Goal: Task Accomplishment & Management: Use online tool/utility

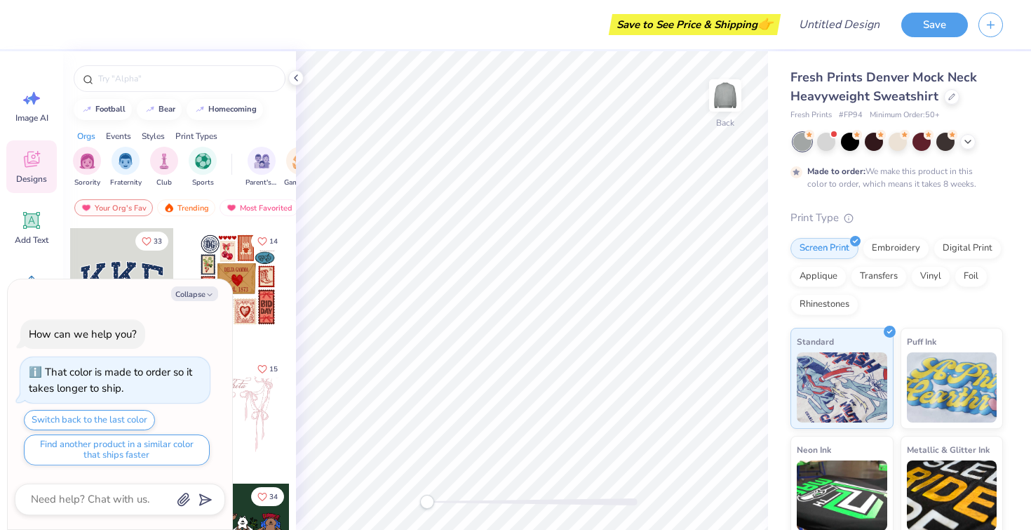
click at [124, 268] on div at bounding box center [122, 280] width 104 height 104
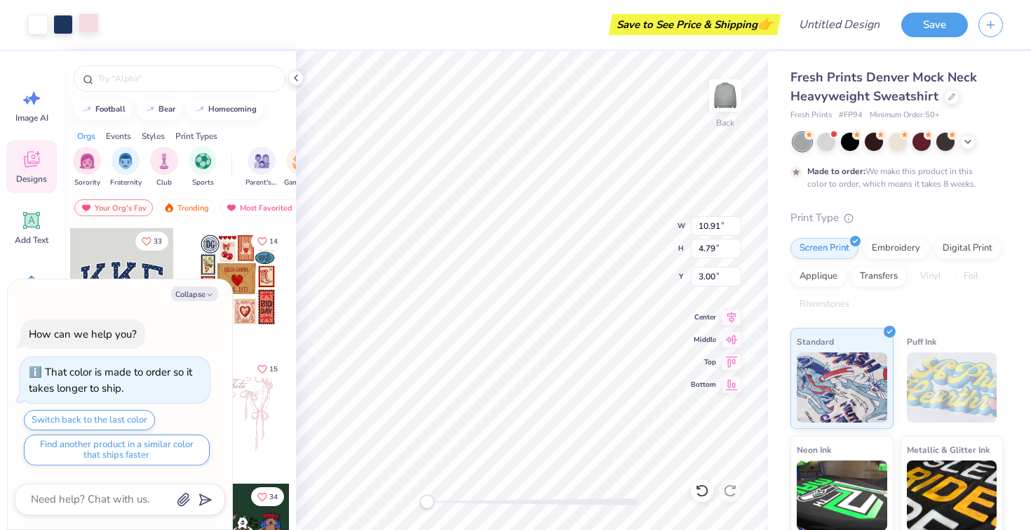
click at [88, 27] on div at bounding box center [89, 23] width 20 height 20
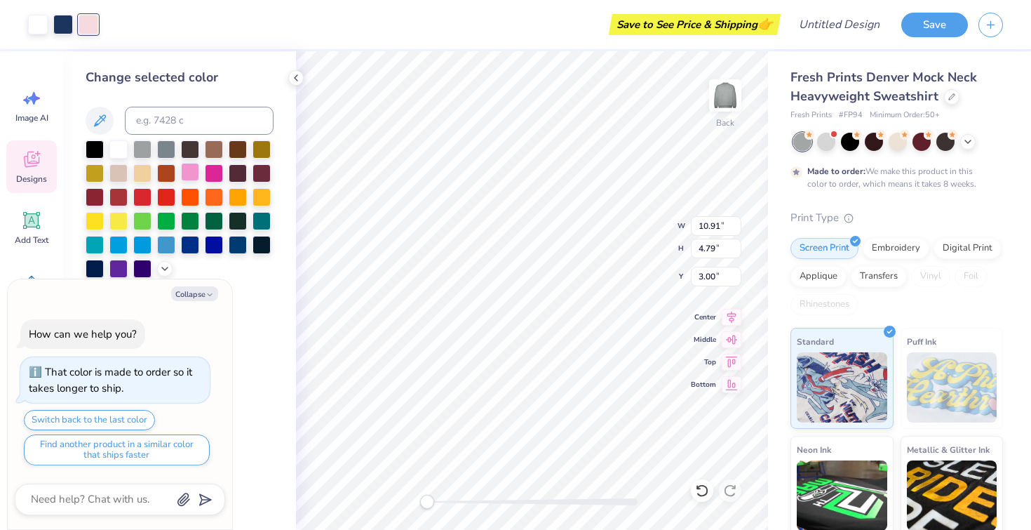
click at [187, 170] on div at bounding box center [190, 172] width 18 height 18
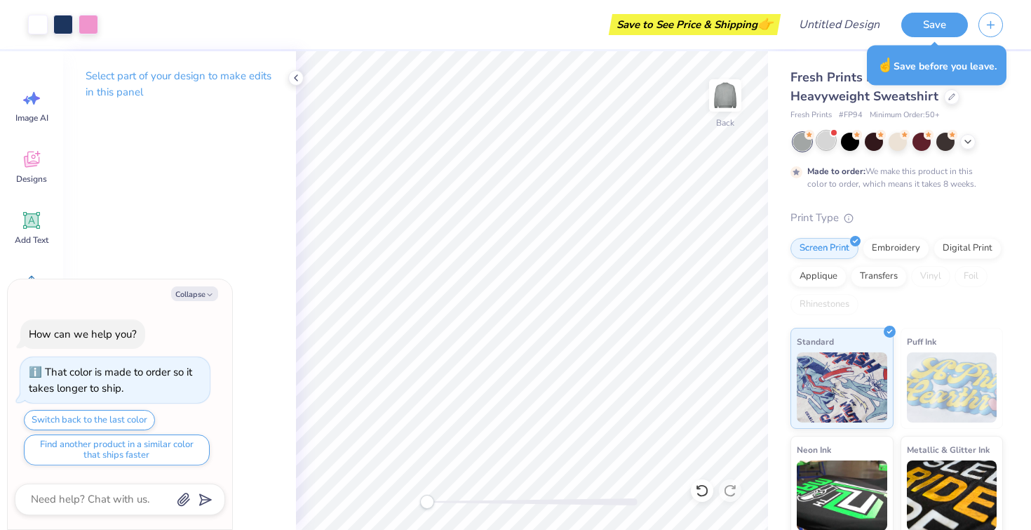
click at [832, 145] on div at bounding box center [826, 140] width 18 height 18
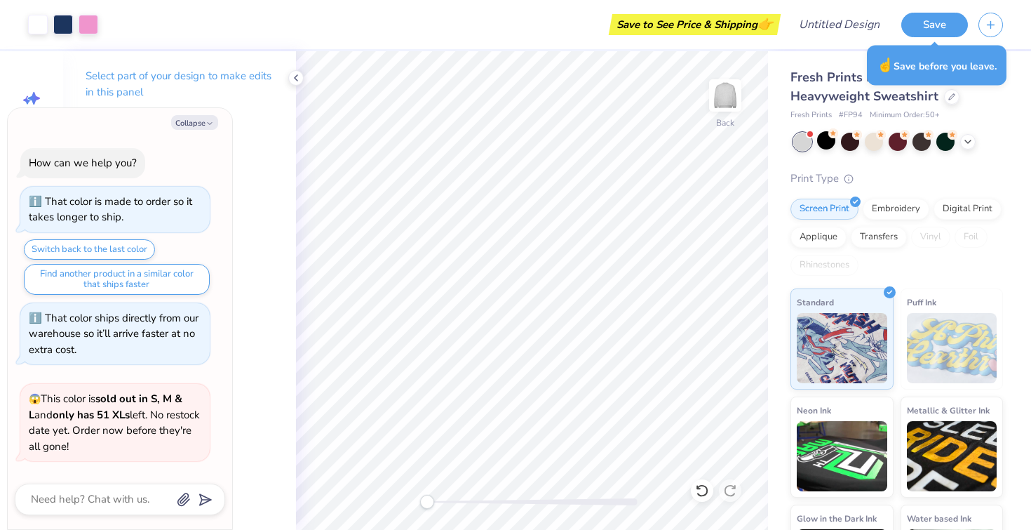
scroll to position [295, 0]
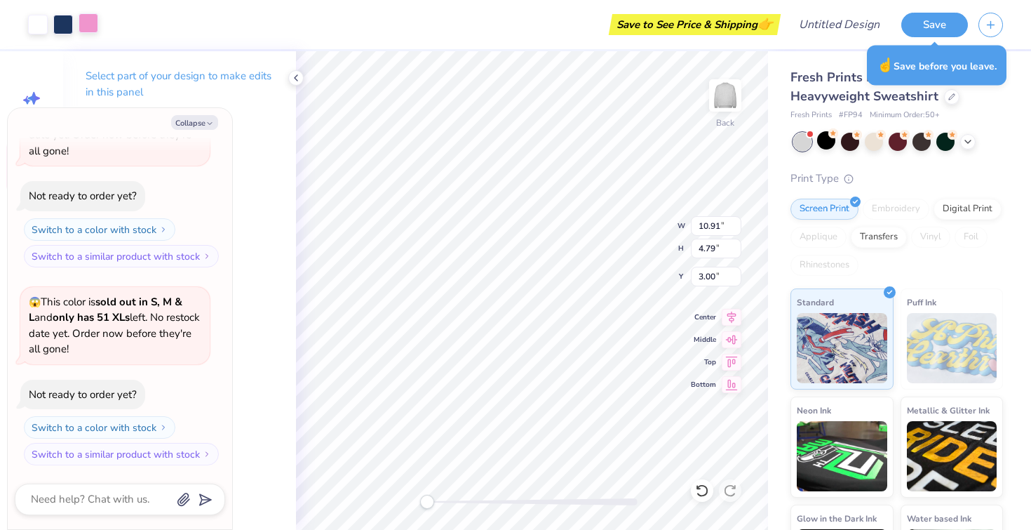
click at [89, 25] on div at bounding box center [89, 23] width 20 height 20
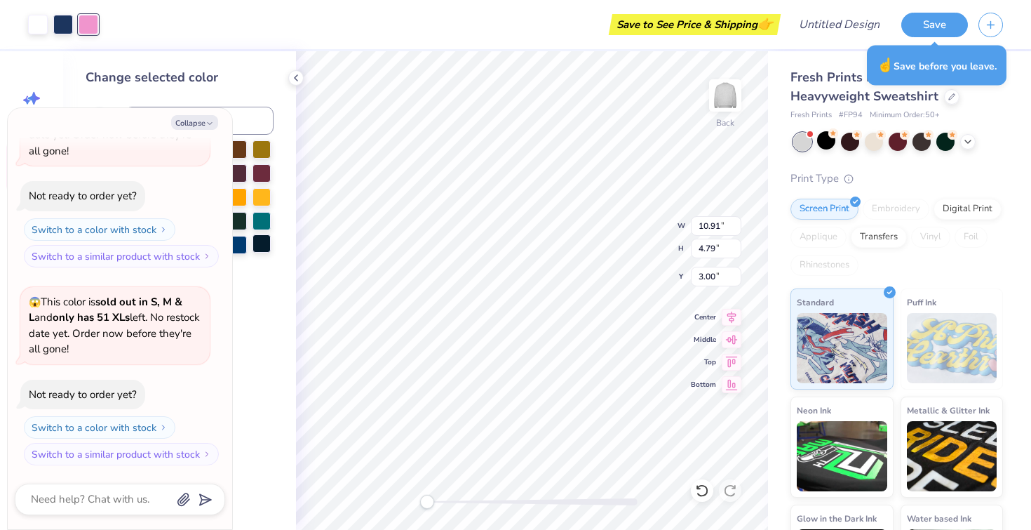
click at [265, 246] on div at bounding box center [262, 243] width 18 height 18
click at [201, 126] on button "Collapse" at bounding box center [194, 122] width 47 height 15
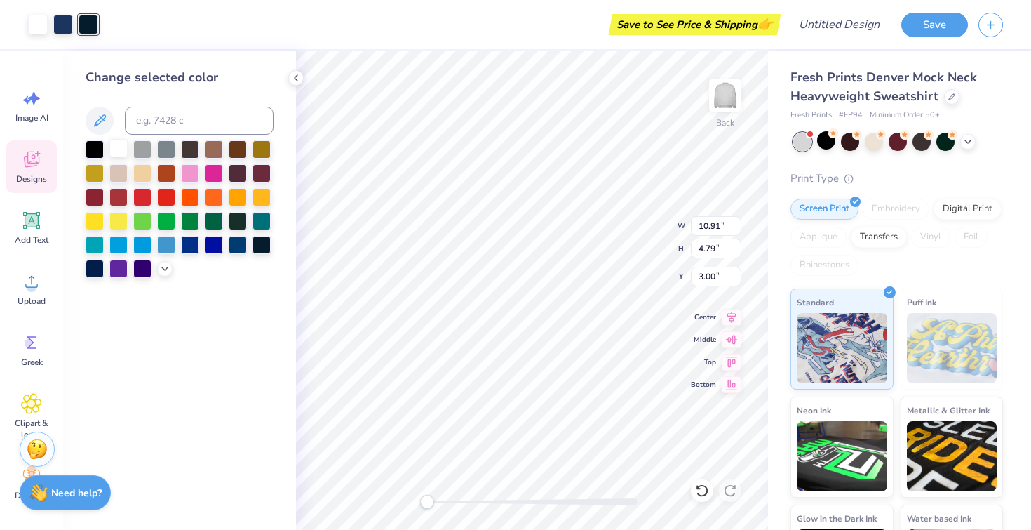
click at [121, 142] on div at bounding box center [118, 148] width 18 height 18
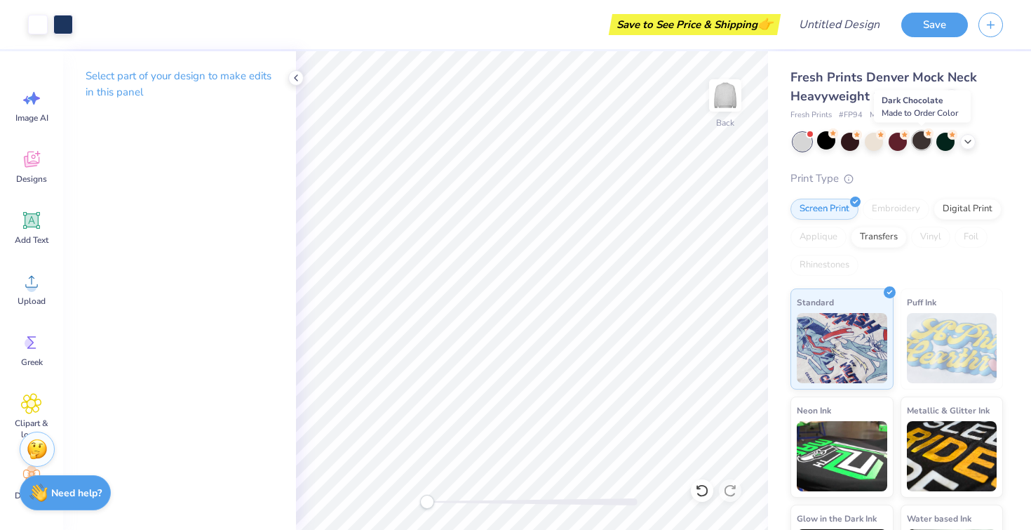
click at [925, 141] on div at bounding box center [922, 140] width 18 height 18
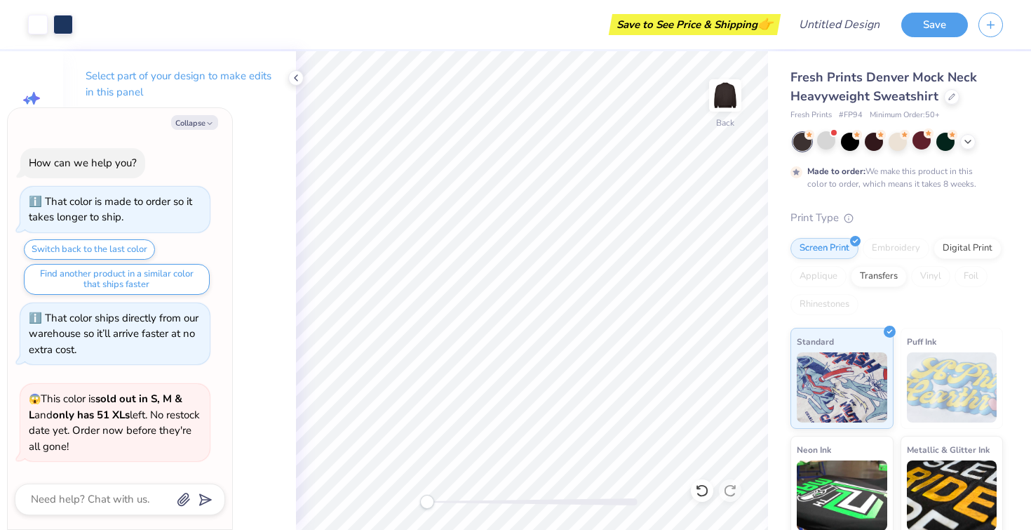
scroll to position [412, 0]
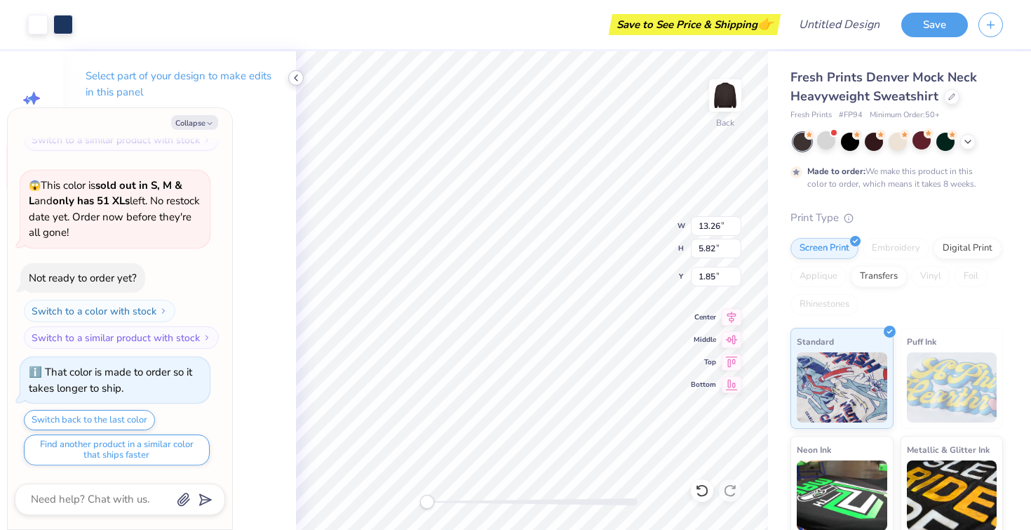
click at [295, 74] on icon at bounding box center [295, 77] width 11 height 11
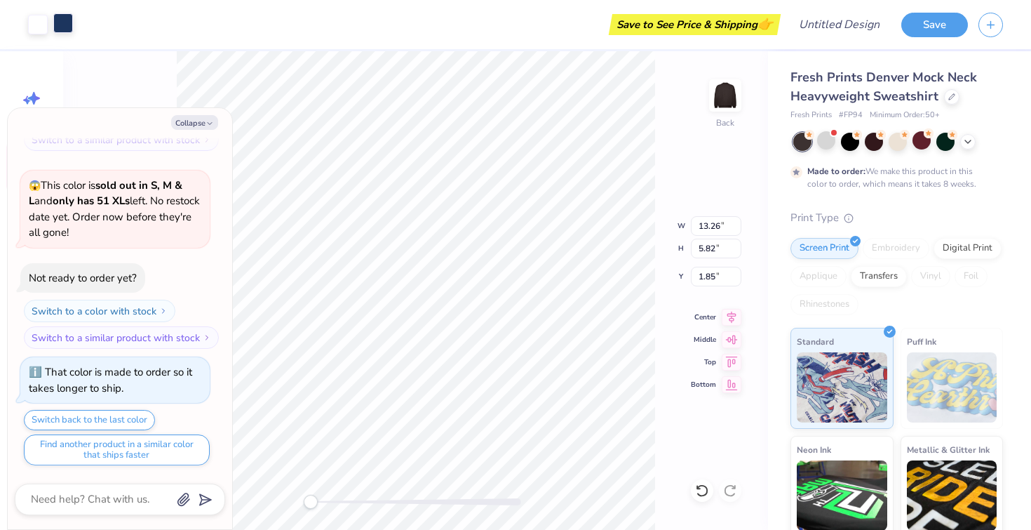
click at [62, 24] on div at bounding box center [63, 23] width 20 height 20
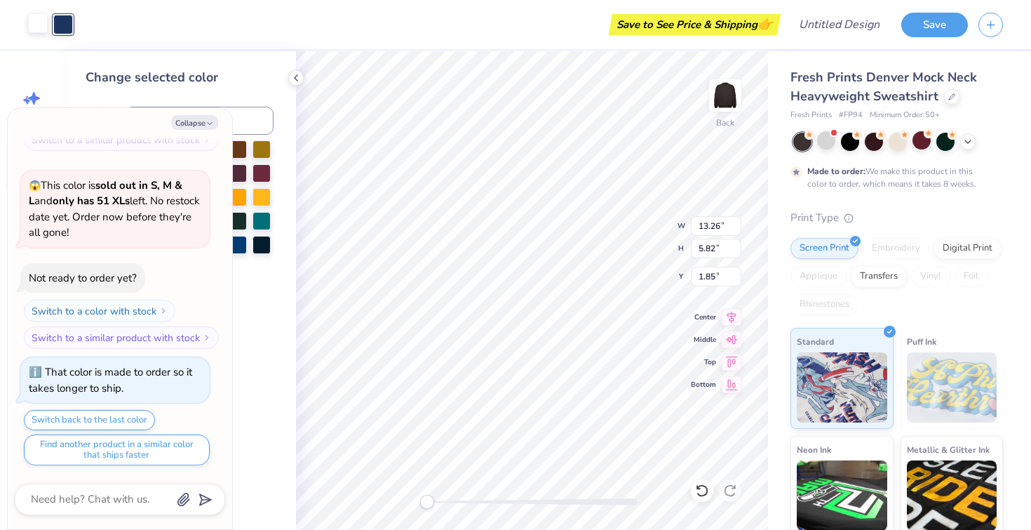
click at [36, 26] on div at bounding box center [38, 23] width 20 height 20
click at [199, 118] on button "Collapse" at bounding box center [194, 122] width 47 height 15
type textarea "x"
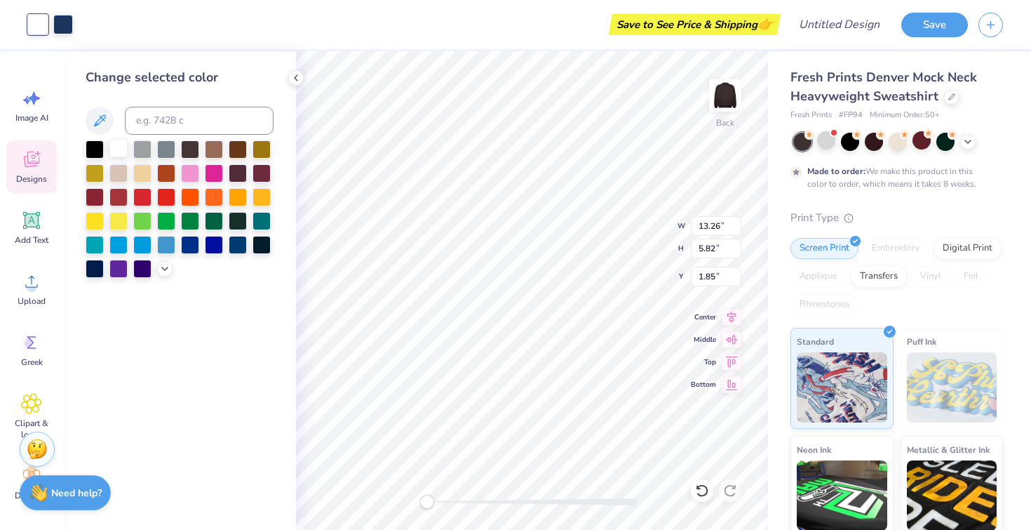
click at [114, 149] on div at bounding box center [118, 148] width 18 height 18
click at [72, 24] on div at bounding box center [63, 23] width 20 height 20
click at [122, 150] on div at bounding box center [118, 148] width 18 height 18
click at [38, 26] on div at bounding box center [38, 25] width 20 height 20
click at [147, 271] on div at bounding box center [142, 267] width 18 height 18
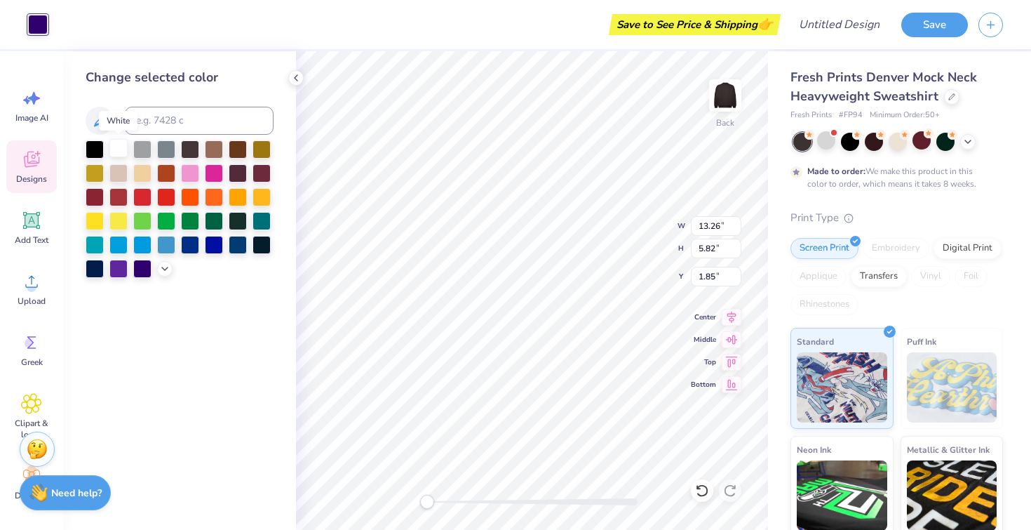
click at [116, 148] on div at bounding box center [118, 148] width 18 height 18
click at [27, 172] on div "Designs" at bounding box center [31, 166] width 51 height 53
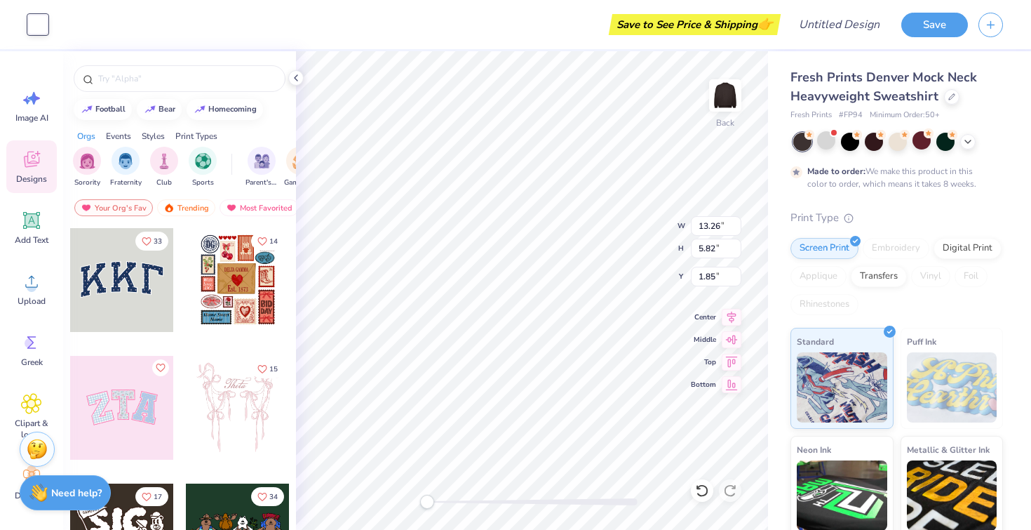
click at [123, 262] on div at bounding box center [122, 280] width 104 height 104
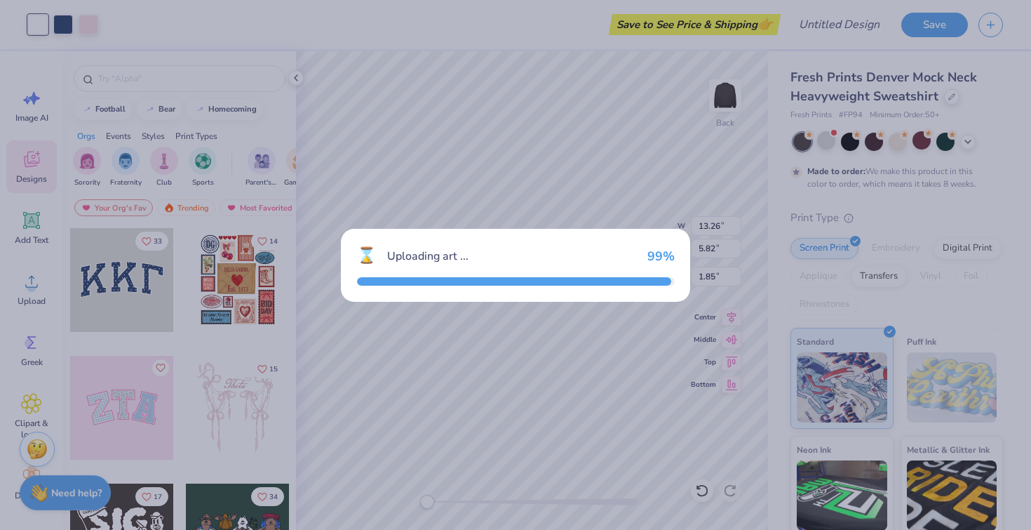
type input "10.91"
type input "4.79"
type input "3.00"
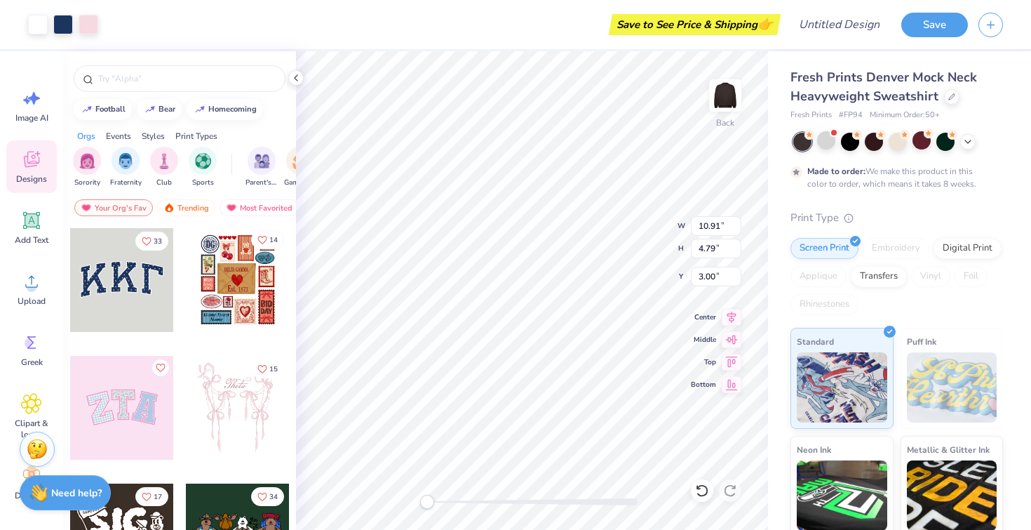
type input "13.26"
type input "5.82"
type input "1.86"
type input "2.45"
click at [38, 25] on div at bounding box center [38, 23] width 20 height 20
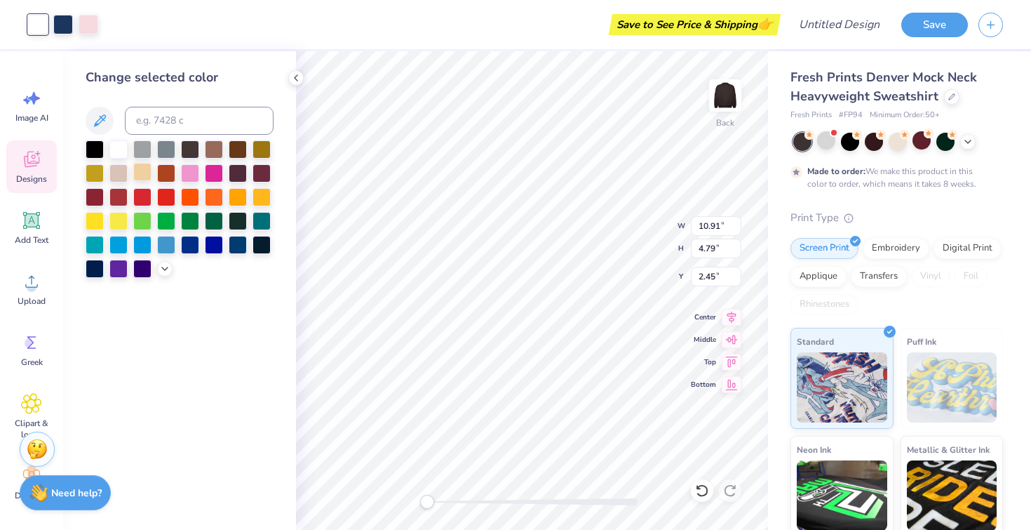
click at [146, 173] on div at bounding box center [142, 172] width 18 height 18
click at [62, 24] on div at bounding box center [63, 23] width 20 height 20
click at [123, 152] on div at bounding box center [118, 148] width 18 height 18
click at [41, 26] on div at bounding box center [38, 23] width 20 height 20
click at [241, 149] on div at bounding box center [238, 148] width 18 height 18
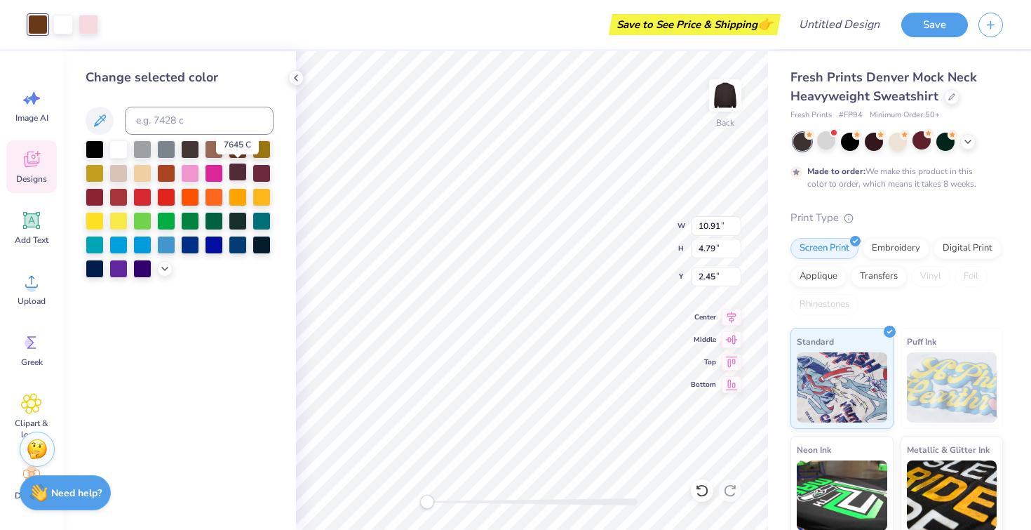
click at [243, 172] on div at bounding box center [238, 172] width 18 height 18
click at [264, 173] on div at bounding box center [262, 172] width 18 height 18
click at [231, 148] on div at bounding box center [238, 148] width 18 height 18
click at [236, 148] on div at bounding box center [238, 148] width 18 height 18
click at [215, 243] on div at bounding box center [214, 243] width 18 height 18
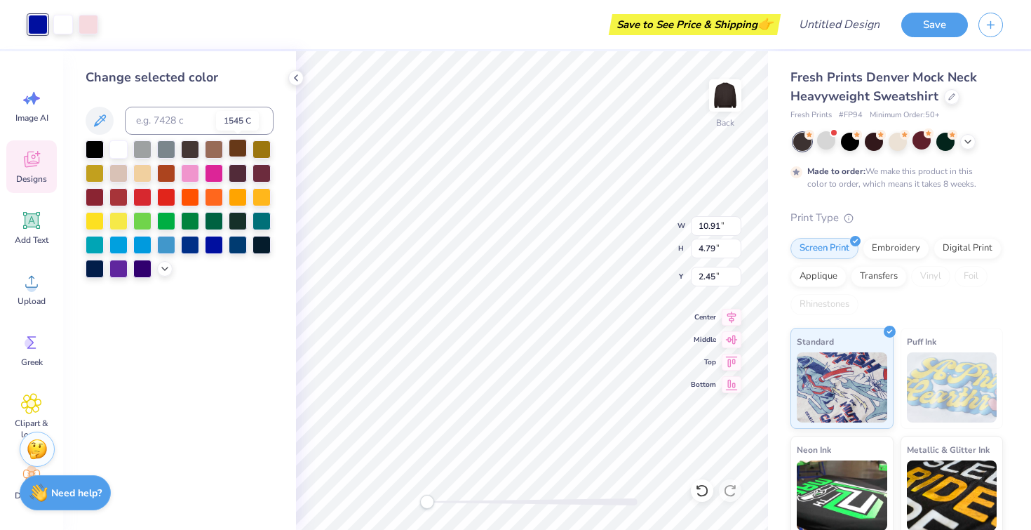
click at [236, 147] on div at bounding box center [238, 148] width 18 height 18
click at [84, 21] on div at bounding box center [89, 23] width 20 height 20
click at [239, 151] on div at bounding box center [238, 148] width 18 height 18
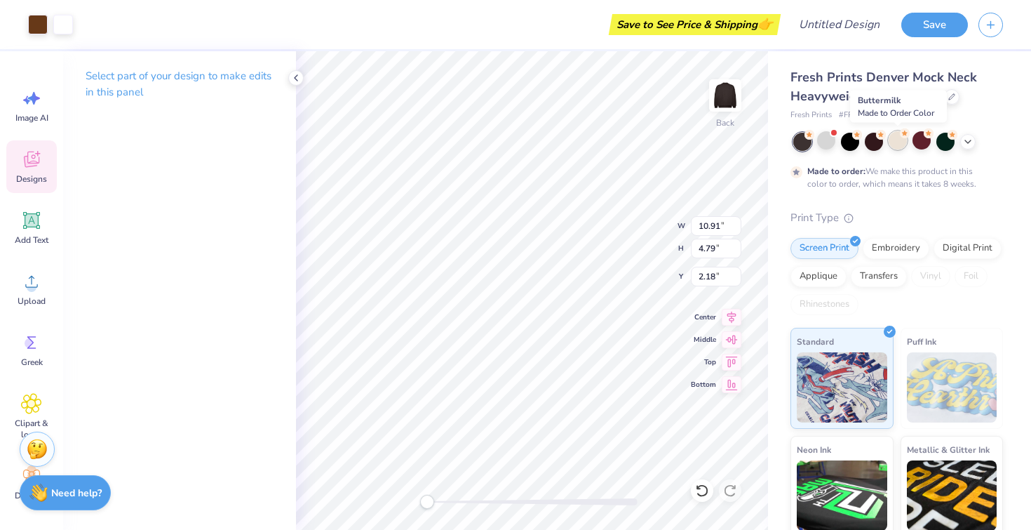
click at [895, 137] on div at bounding box center [898, 140] width 18 height 18
click at [848, 140] on div at bounding box center [850, 140] width 18 height 18
click at [791, 142] on div at bounding box center [897, 142] width 213 height 18
click at [796, 142] on div at bounding box center [802, 142] width 18 height 18
click at [942, 145] on div at bounding box center [946, 140] width 18 height 18
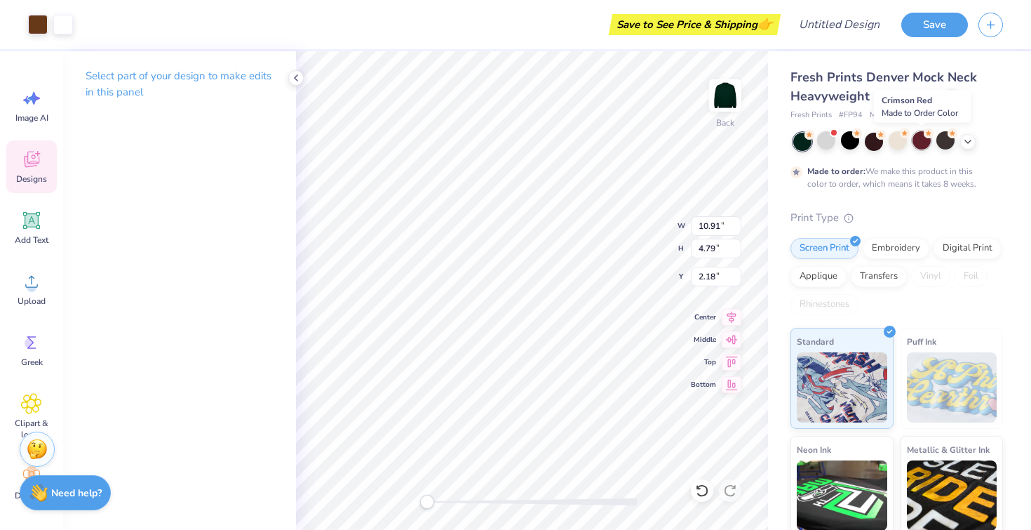
click at [918, 145] on div at bounding box center [922, 140] width 18 height 18
click at [900, 141] on div at bounding box center [898, 140] width 18 height 18
click at [868, 145] on div at bounding box center [874, 140] width 18 height 18
click at [850, 144] on div at bounding box center [850, 140] width 18 height 18
click at [867, 144] on div at bounding box center [874, 140] width 18 height 18
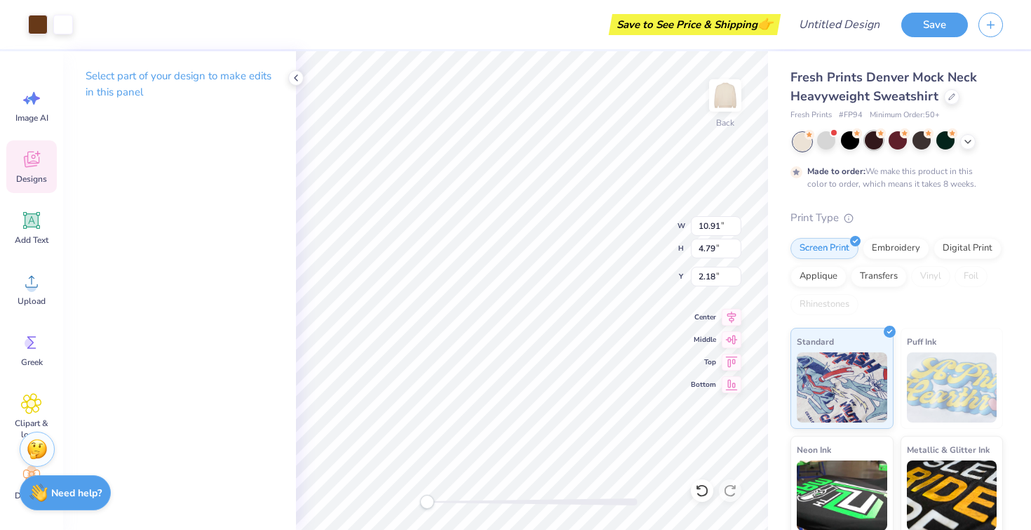
click at [873, 140] on div at bounding box center [874, 140] width 18 height 18
click at [35, 161] on icon at bounding box center [31, 160] width 15 height 16
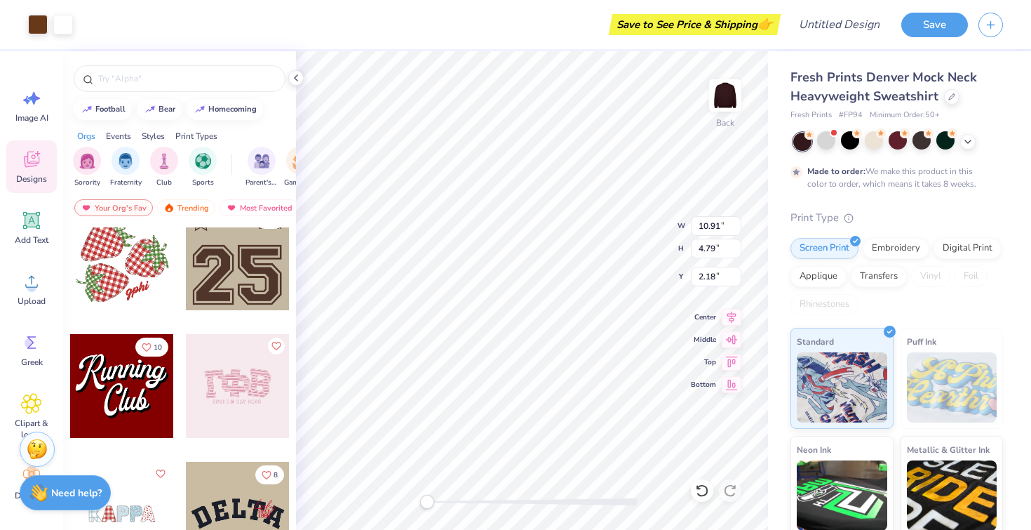
scroll to position [1556, 0]
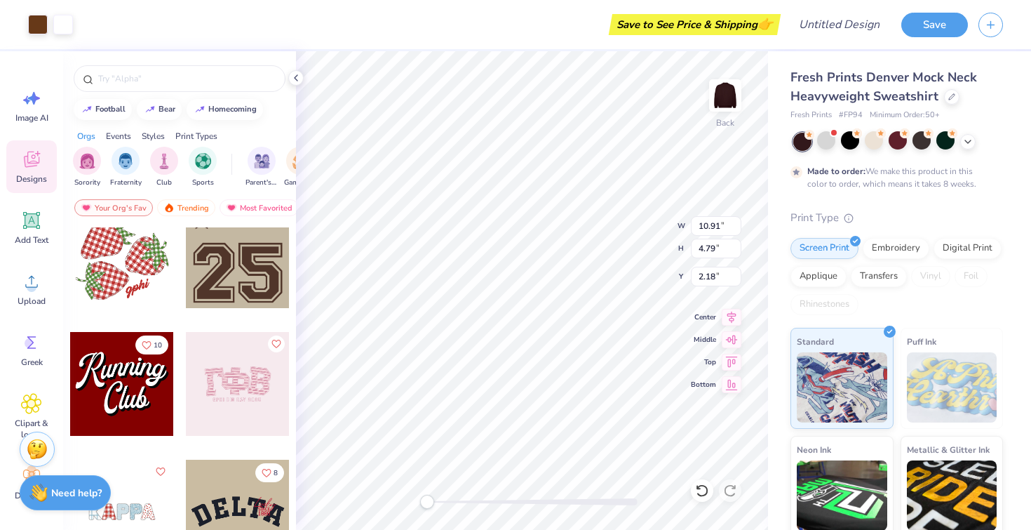
click at [239, 262] on div at bounding box center [238, 256] width 104 height 104
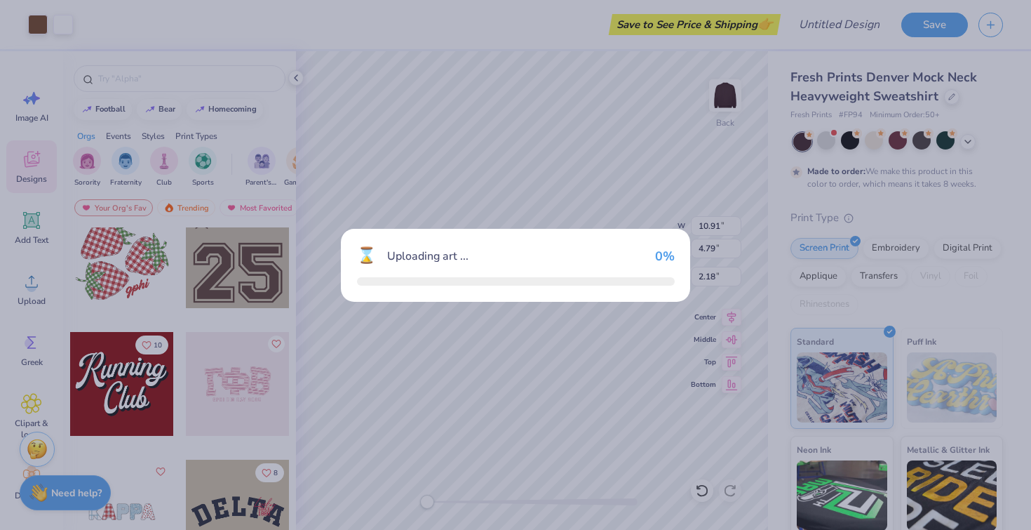
type input "10.32"
type input "10.37"
type input "3.00"
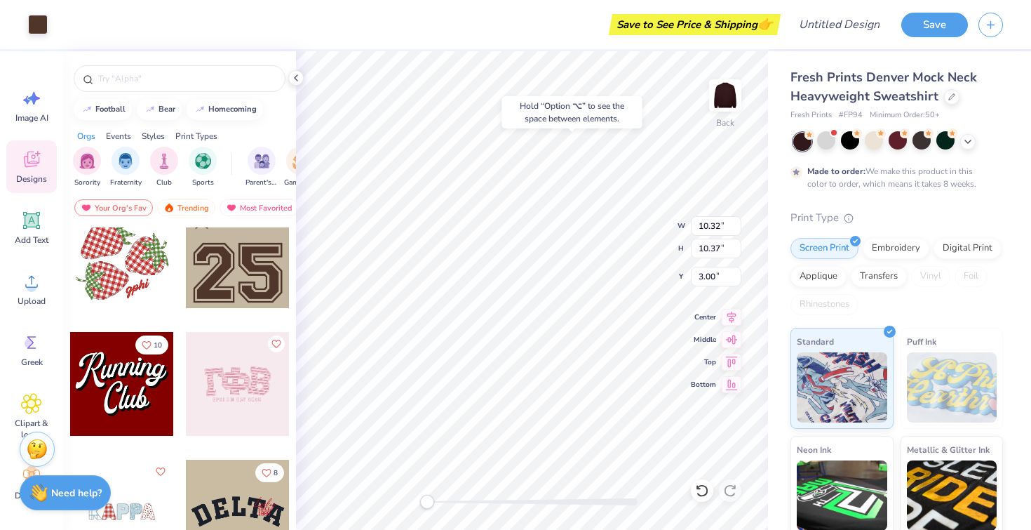
type input "10.91"
type input "4.79"
type input "2.18"
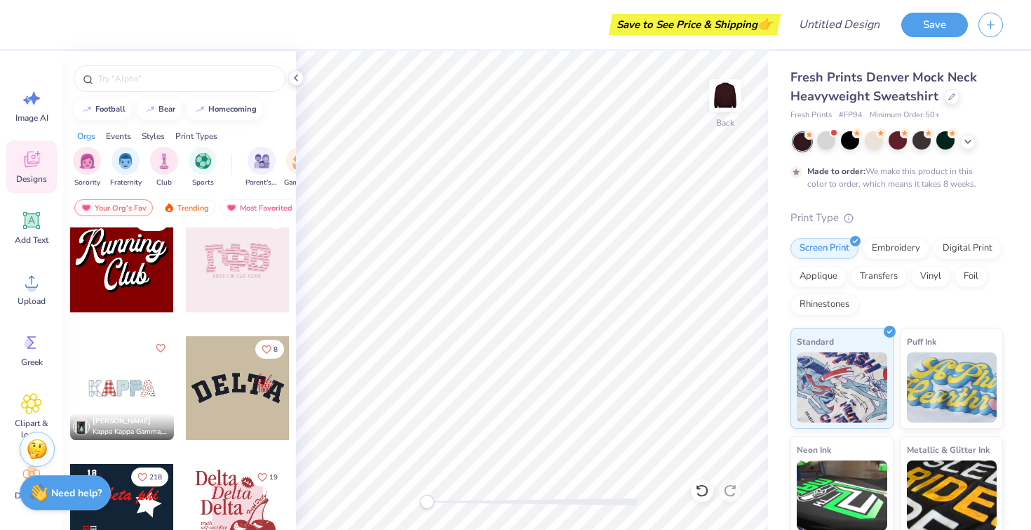
scroll to position [1689, 0]
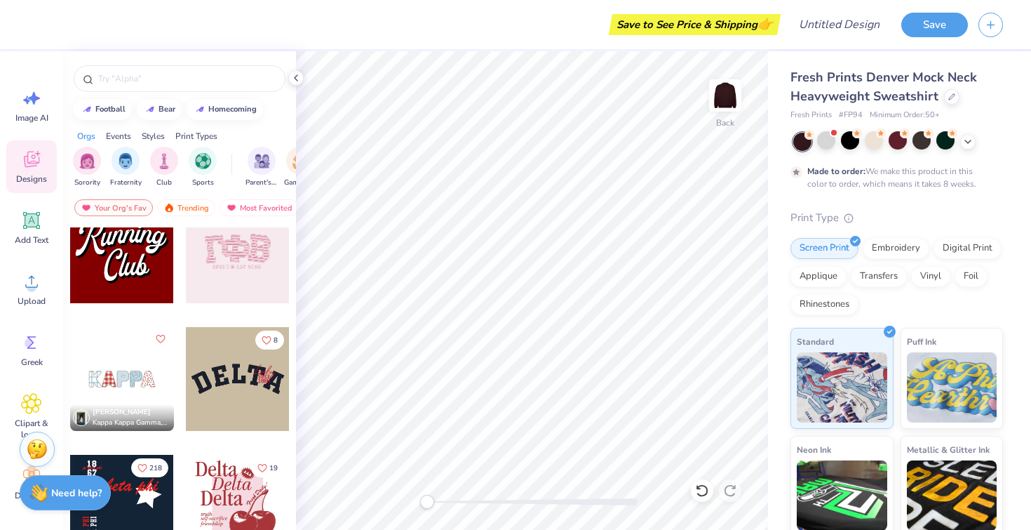
click at [228, 387] on div at bounding box center [238, 379] width 104 height 104
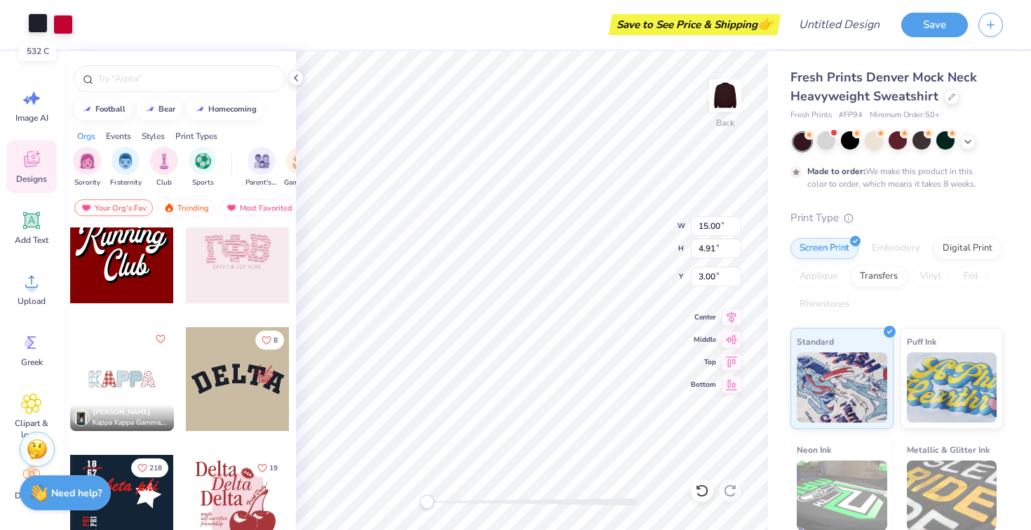
click at [39, 22] on div at bounding box center [38, 23] width 20 height 20
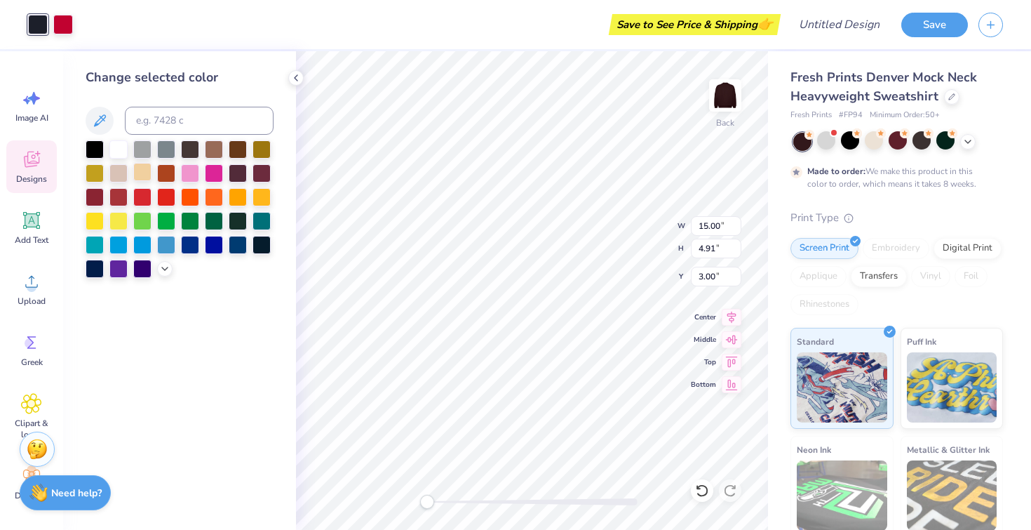
click at [144, 173] on div at bounding box center [142, 172] width 18 height 18
click at [123, 147] on div at bounding box center [118, 148] width 18 height 18
click at [123, 172] on div at bounding box center [118, 172] width 18 height 18
click at [64, 21] on div at bounding box center [63, 23] width 20 height 20
click at [192, 173] on div at bounding box center [190, 172] width 18 height 18
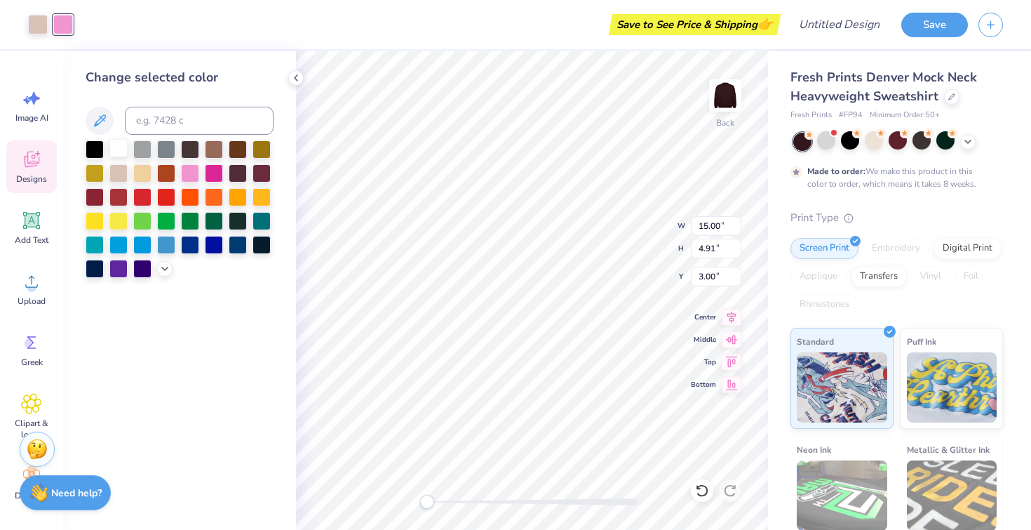
click at [118, 147] on div at bounding box center [118, 148] width 18 height 18
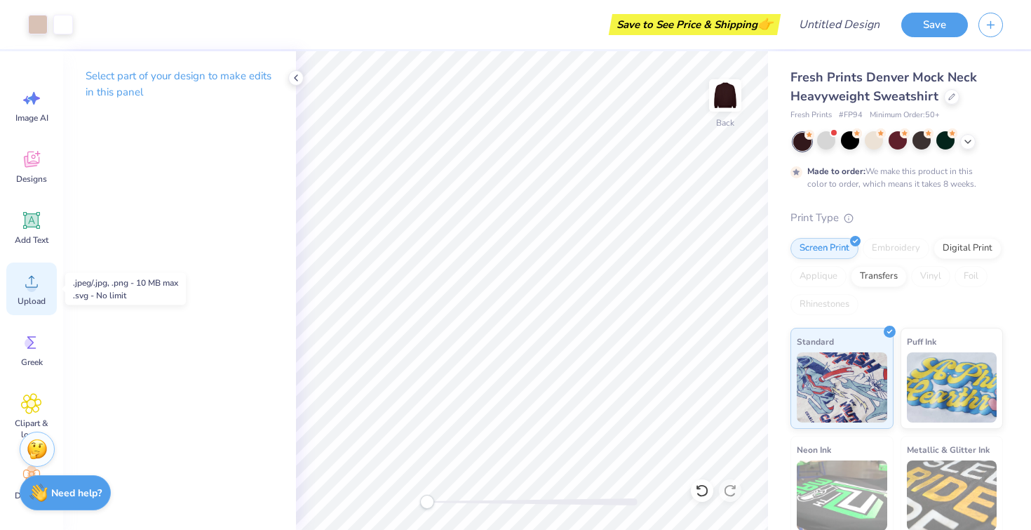
click at [27, 288] on circle at bounding box center [32, 287] width 10 height 10
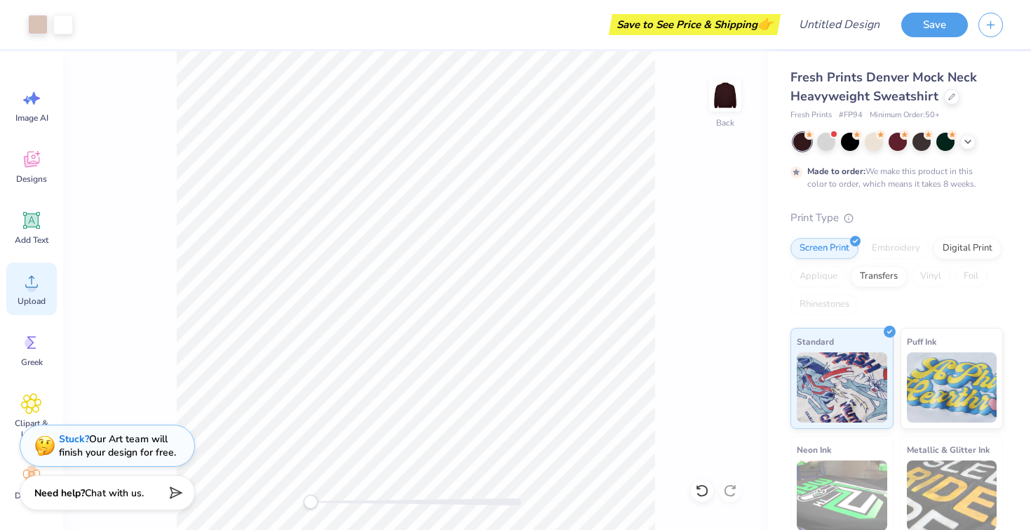
click at [37, 302] on span "Upload" at bounding box center [32, 300] width 28 height 11
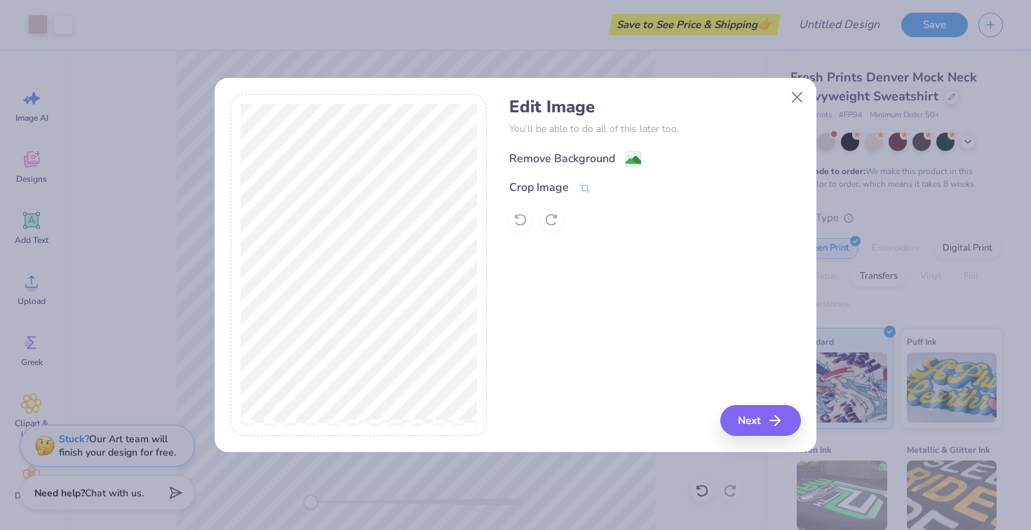
click at [630, 157] on image at bounding box center [633, 159] width 15 height 15
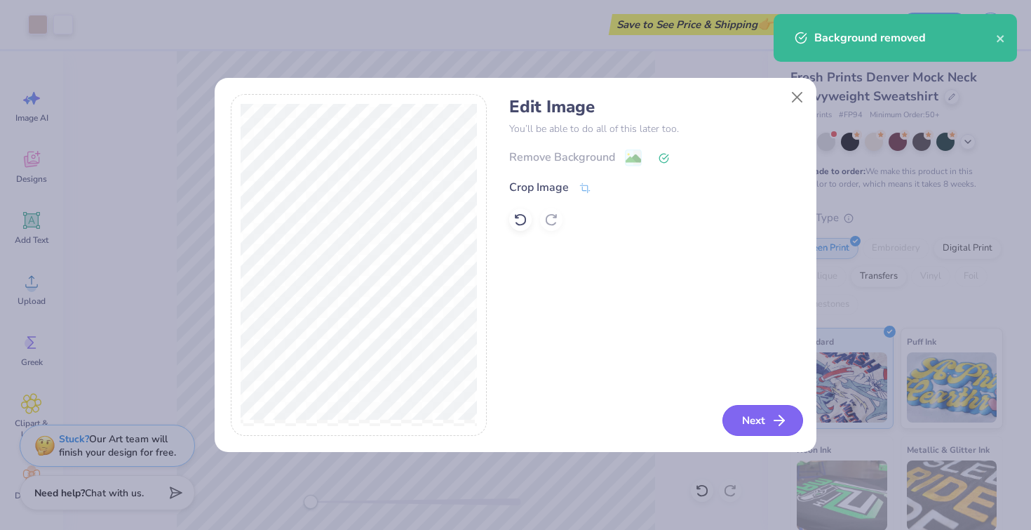
click at [769, 424] on button "Next" at bounding box center [763, 420] width 81 height 31
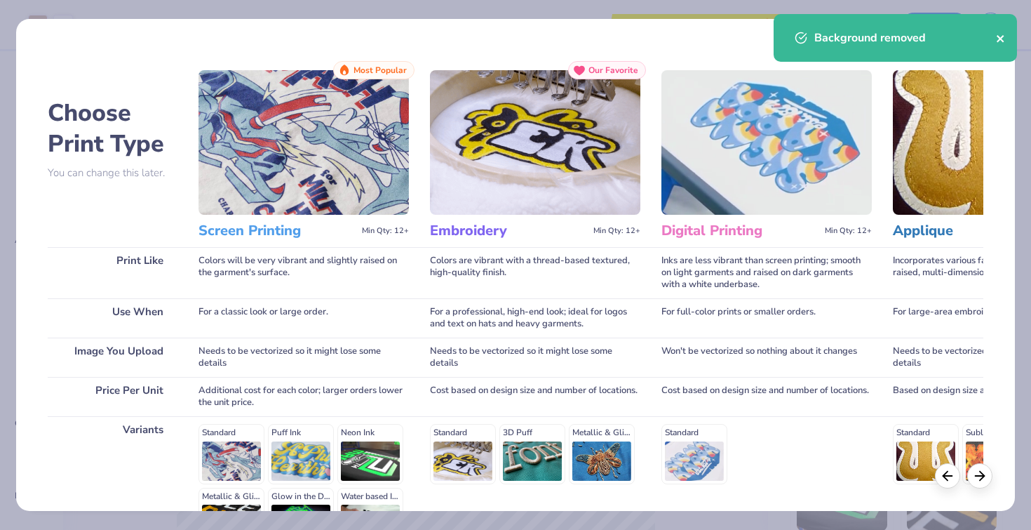
click at [1004, 41] on icon "close" at bounding box center [1001, 38] width 10 height 11
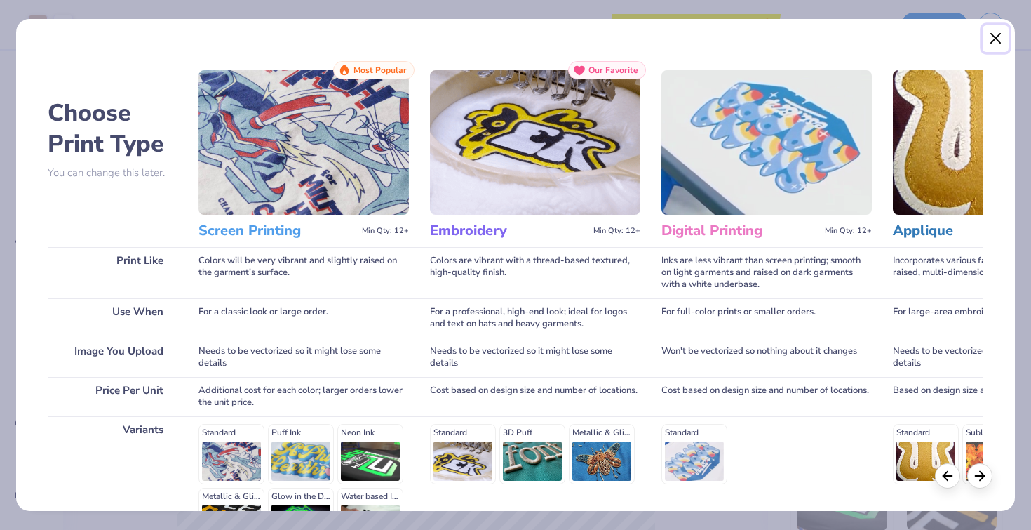
click at [993, 38] on button "Close" at bounding box center [996, 38] width 27 height 27
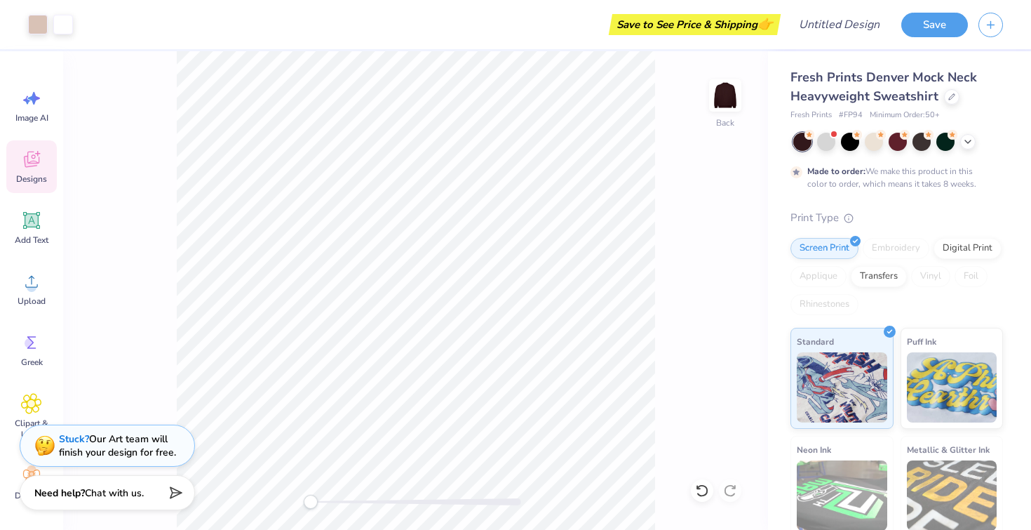
click at [32, 163] on icon at bounding box center [31, 161] width 13 height 11
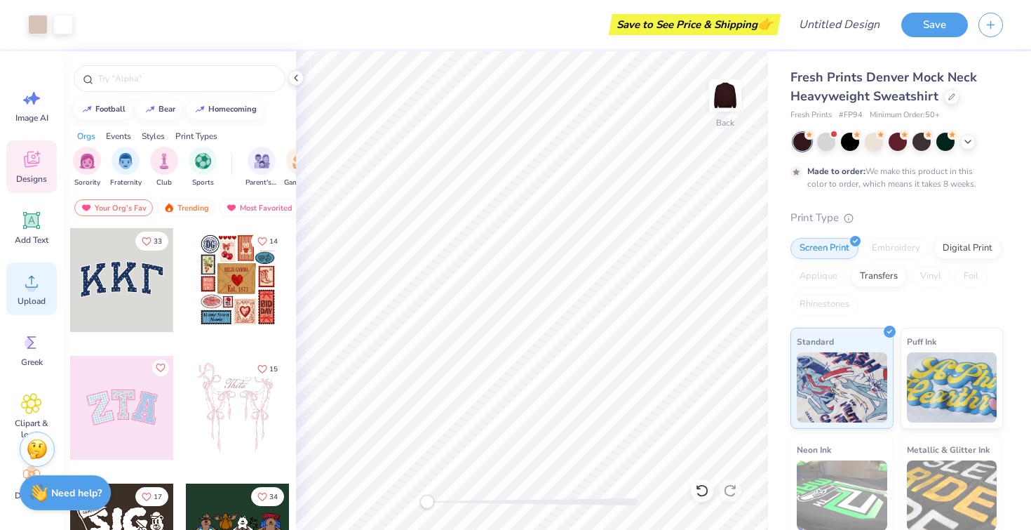
click at [36, 280] on icon at bounding box center [31, 281] width 21 height 21
click at [31, 280] on icon at bounding box center [31, 281] width 21 height 21
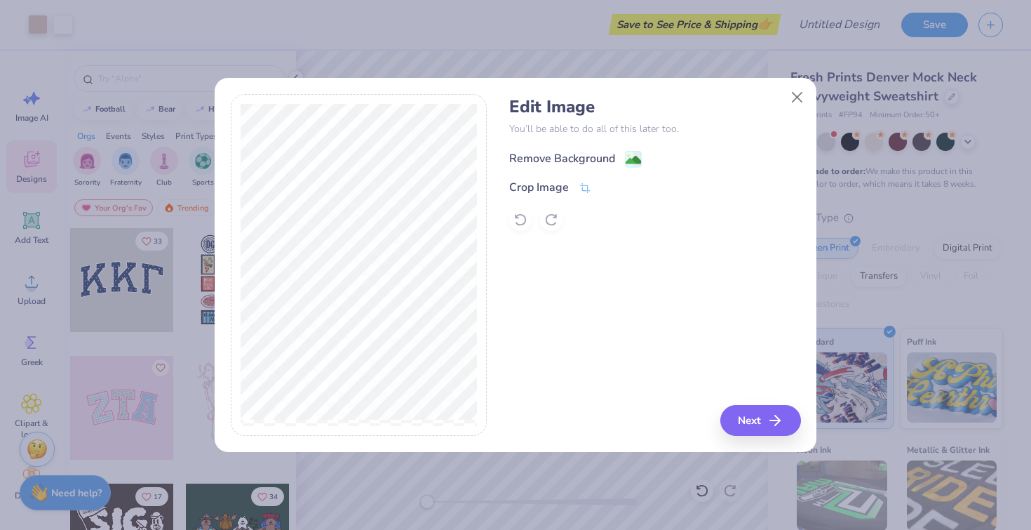
click at [610, 151] on div "Remove Background" at bounding box center [562, 158] width 106 height 17
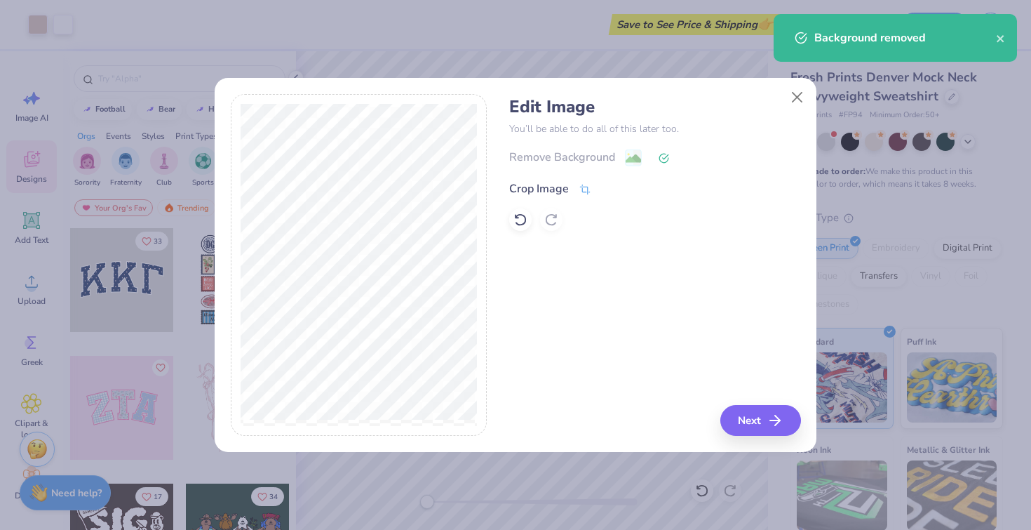
click at [555, 187] on div "Crop Image" at bounding box center [539, 188] width 60 height 17
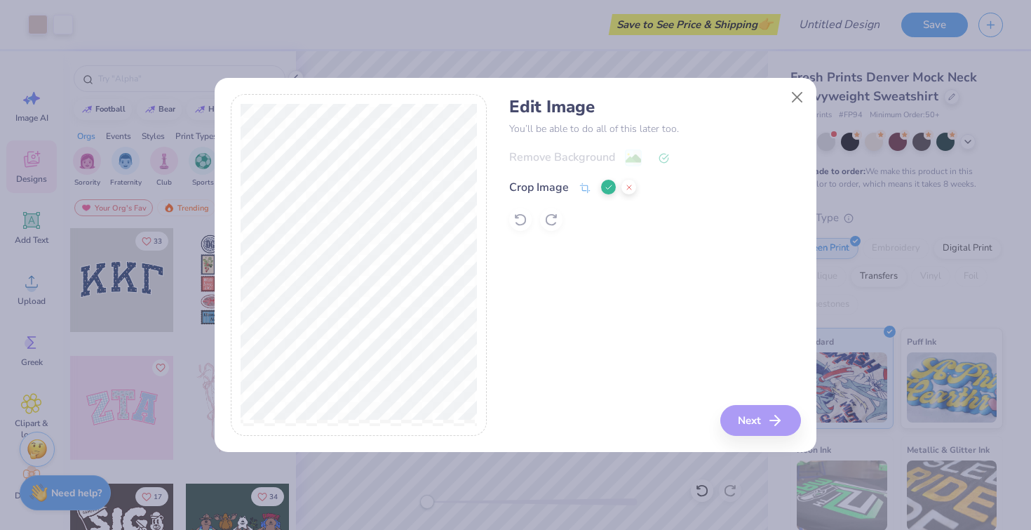
click at [643, 270] on div "Edit Image You’ll be able to do all of this later too. Remove Background Crop I…" at bounding box center [654, 265] width 291 height 342
click at [605, 191] on icon at bounding box center [609, 187] width 8 height 8
click at [764, 424] on button "Next" at bounding box center [763, 420] width 81 height 31
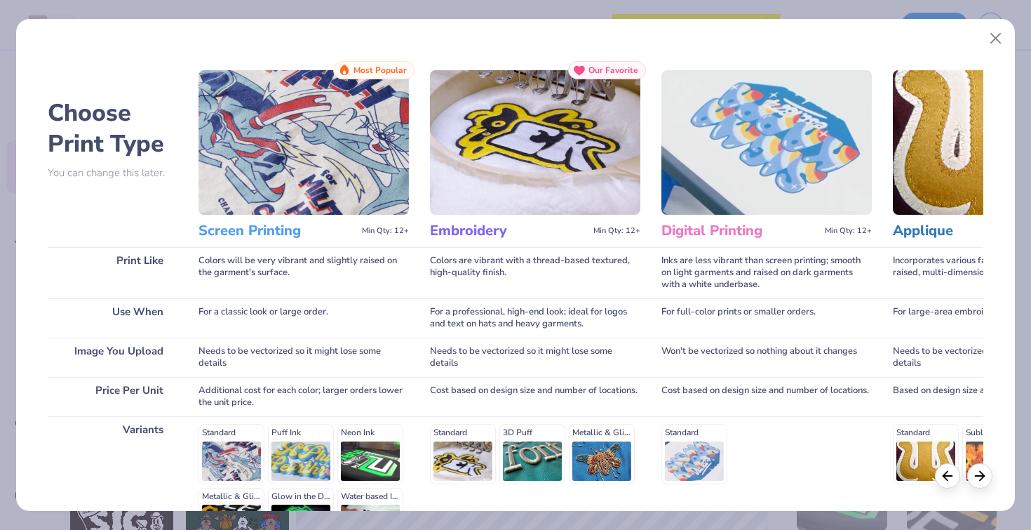
click at [288, 231] on h3 "Screen Printing" at bounding box center [278, 231] width 158 height 18
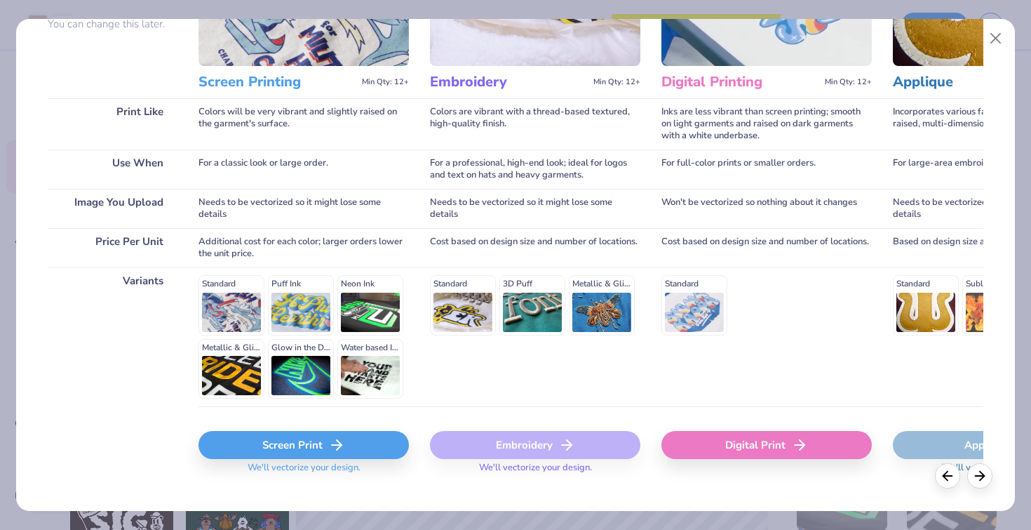
scroll to position [170, 0]
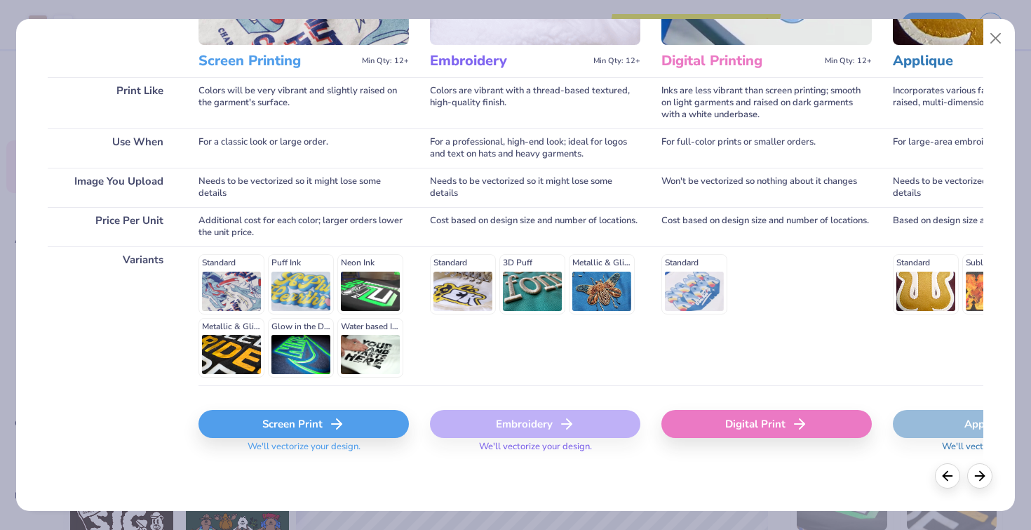
click at [297, 420] on div "Screen Print" at bounding box center [304, 424] width 210 height 28
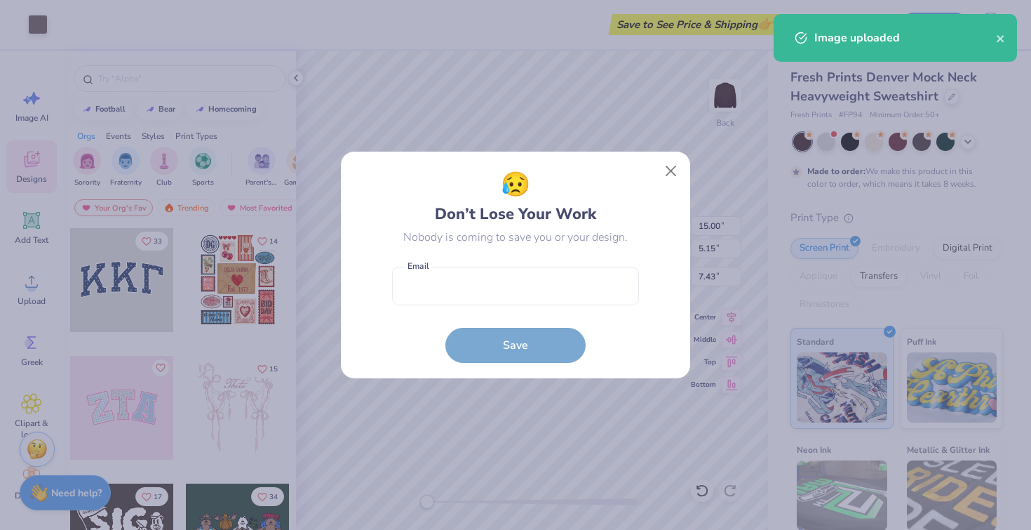
click at [538, 309] on body "Art colors Save to See Price & Shipping 👉 Design Title Save Image AI Designs Ad…" at bounding box center [515, 265] width 1031 height 530
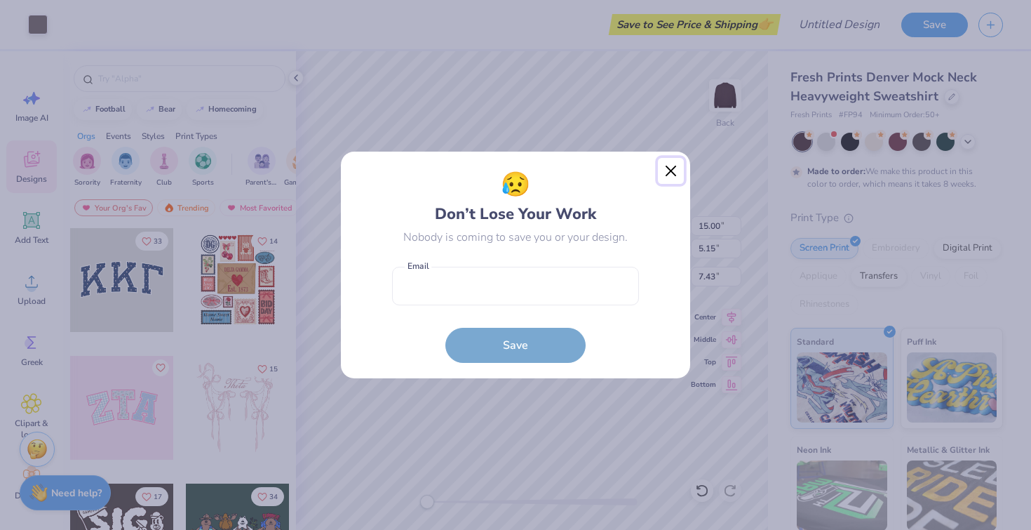
click at [670, 174] on button "Close" at bounding box center [671, 171] width 27 height 27
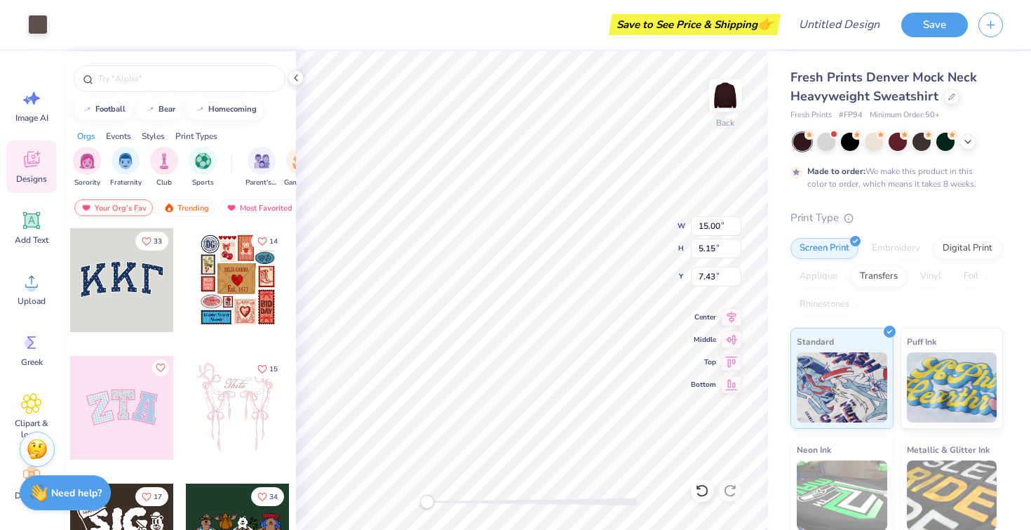
type input "4.54"
type input "1.56"
type input "11.01"
click at [39, 27] on div at bounding box center [38, 23] width 20 height 20
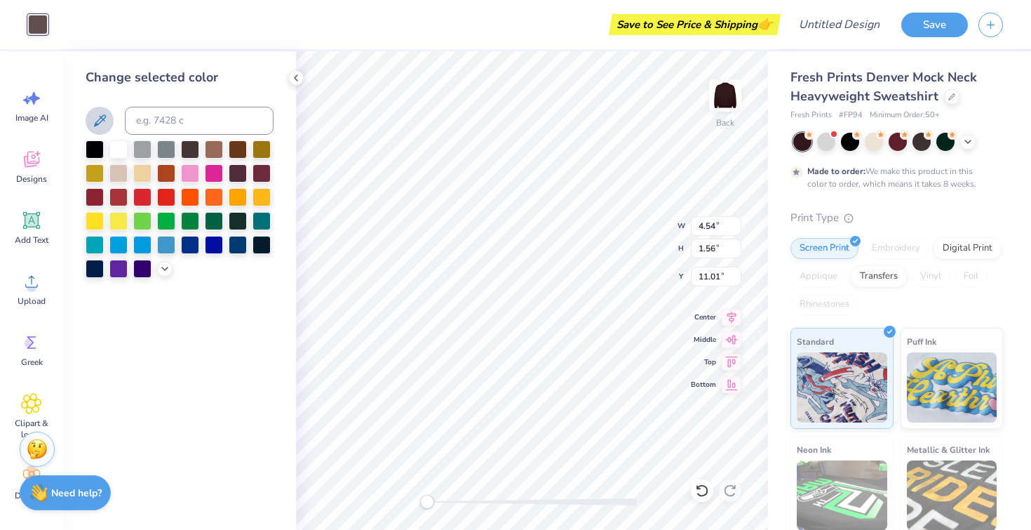
click at [102, 130] on button at bounding box center [100, 121] width 28 height 28
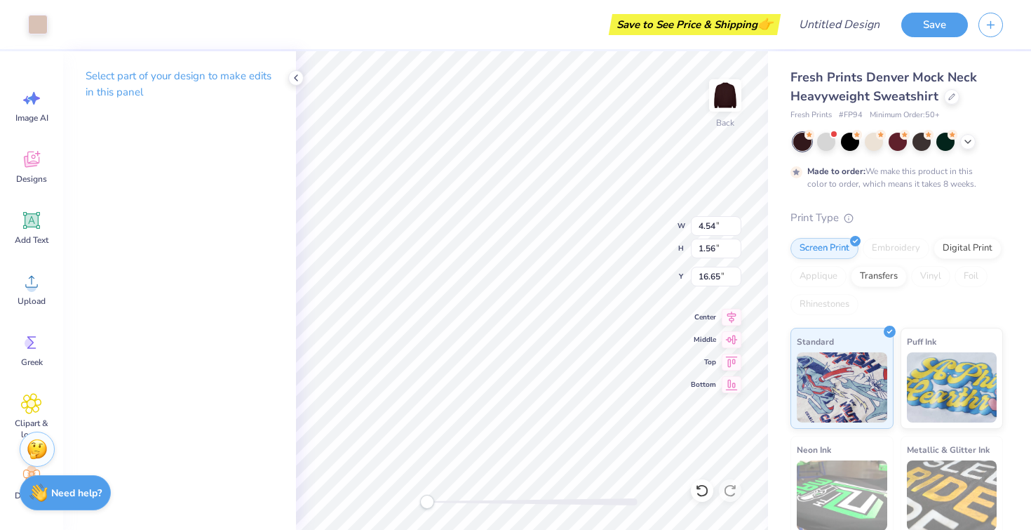
type input "14.82"
click at [729, 93] on img at bounding box center [725, 95] width 56 height 56
click at [732, 88] on img at bounding box center [725, 95] width 56 height 56
type input "7.36"
type input "2.52"
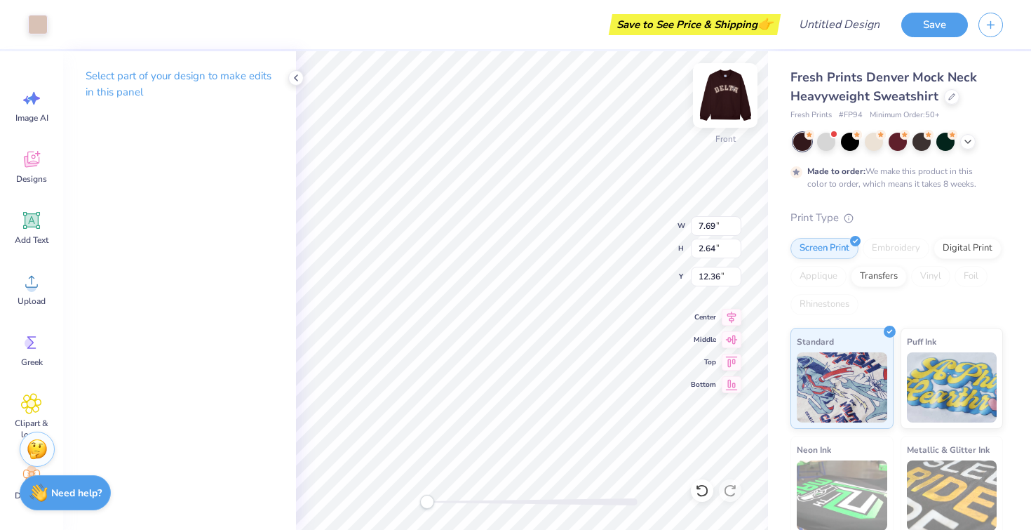
type input "0.53"
click at [719, 91] on img at bounding box center [725, 95] width 56 height 56
click at [728, 99] on img at bounding box center [725, 95] width 56 height 56
click at [833, 141] on div at bounding box center [826, 140] width 18 height 18
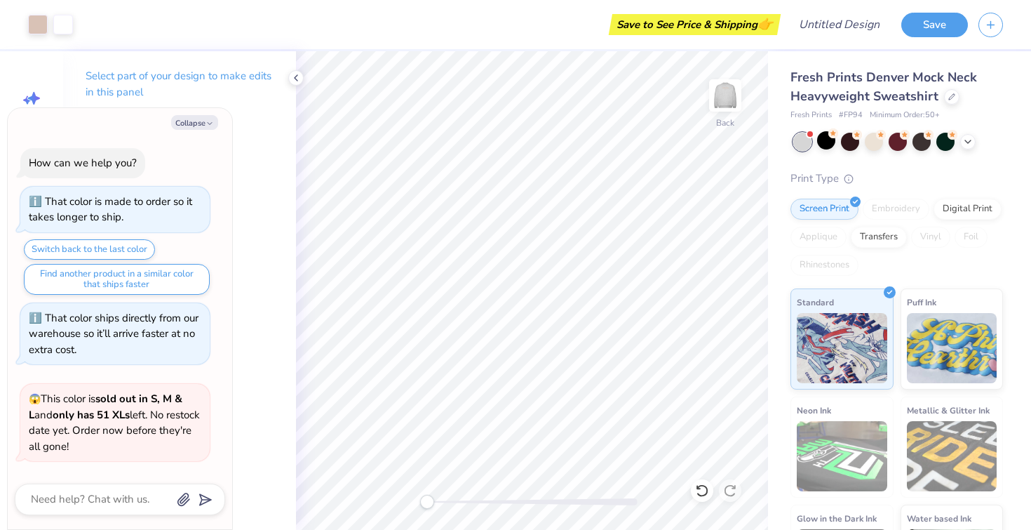
scroll to position [680, 0]
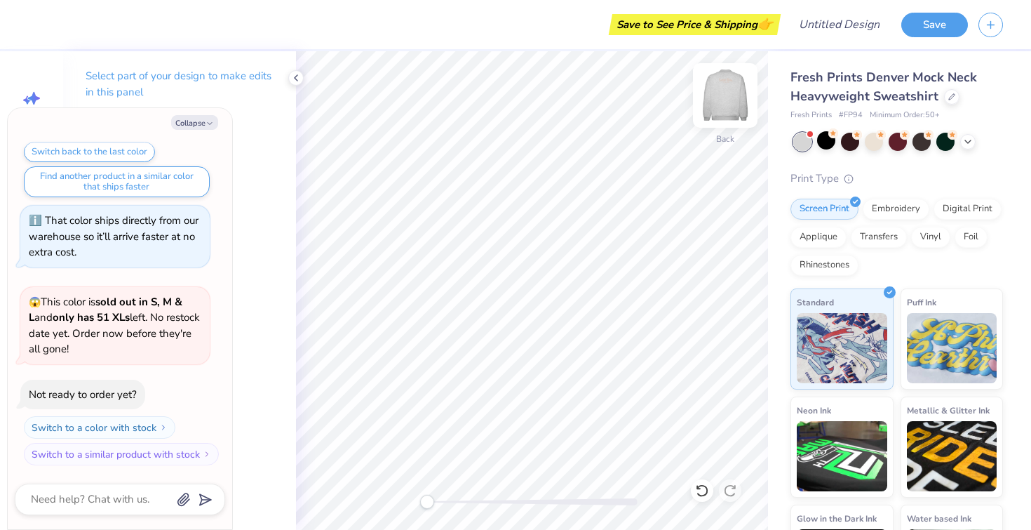
click at [716, 100] on img at bounding box center [725, 95] width 56 height 56
click at [293, 79] on icon at bounding box center [295, 77] width 11 height 11
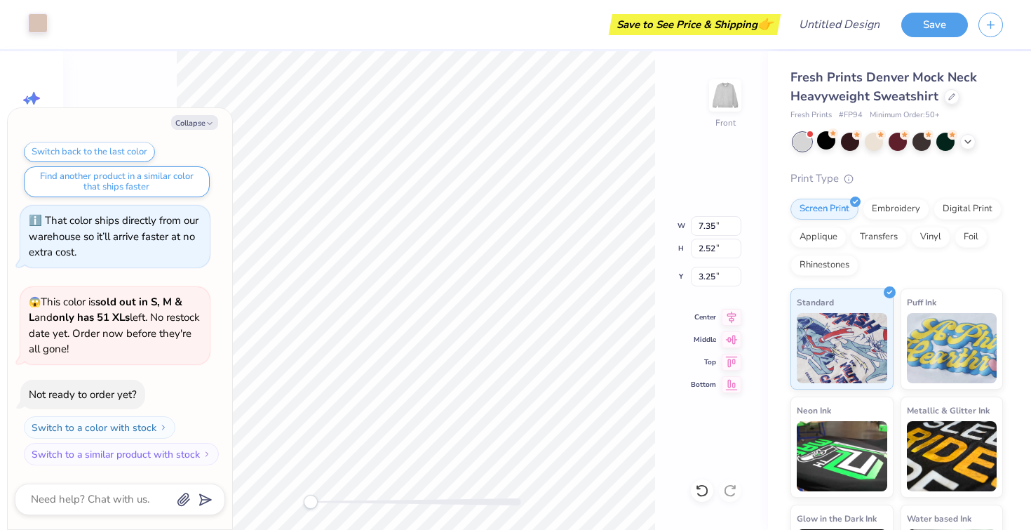
click at [41, 27] on div at bounding box center [38, 23] width 20 height 20
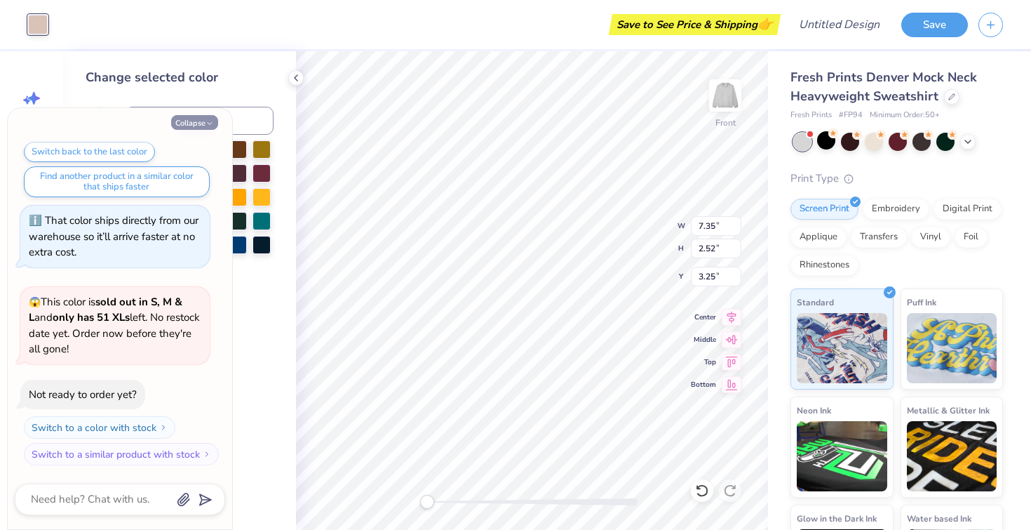
click at [197, 120] on button "Collapse" at bounding box center [194, 122] width 47 height 15
type textarea "x"
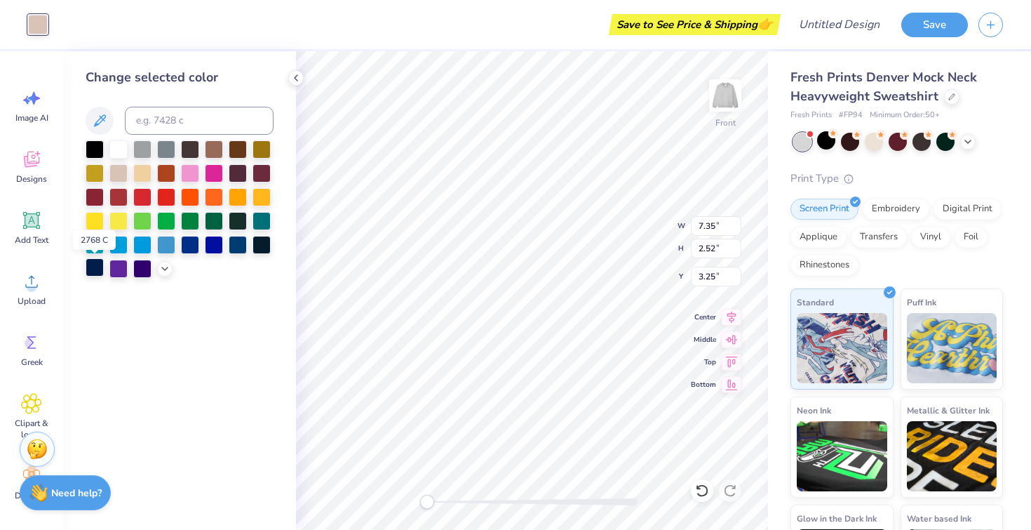
click at [96, 269] on div at bounding box center [95, 267] width 18 height 18
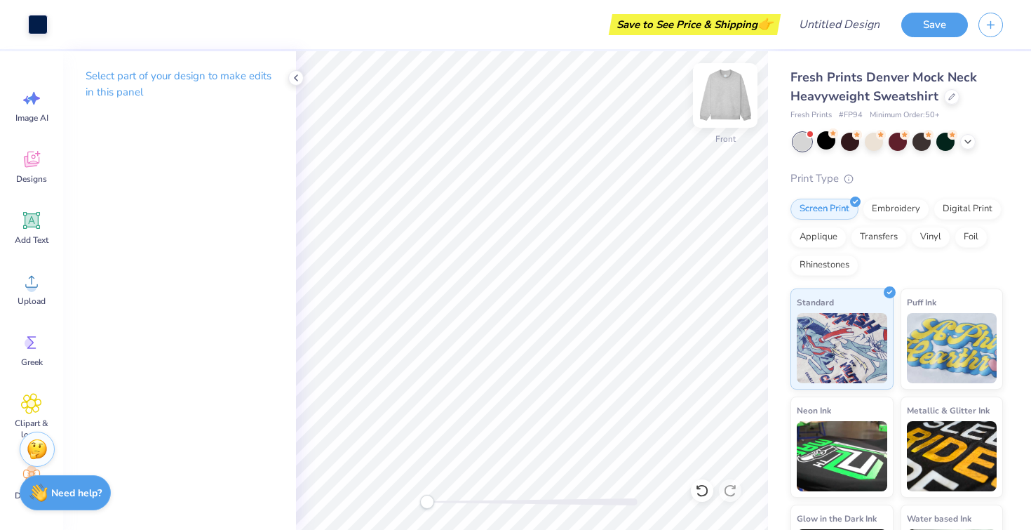
click at [744, 102] on img at bounding box center [725, 95] width 56 height 56
click at [28, 168] on icon at bounding box center [31, 159] width 21 height 21
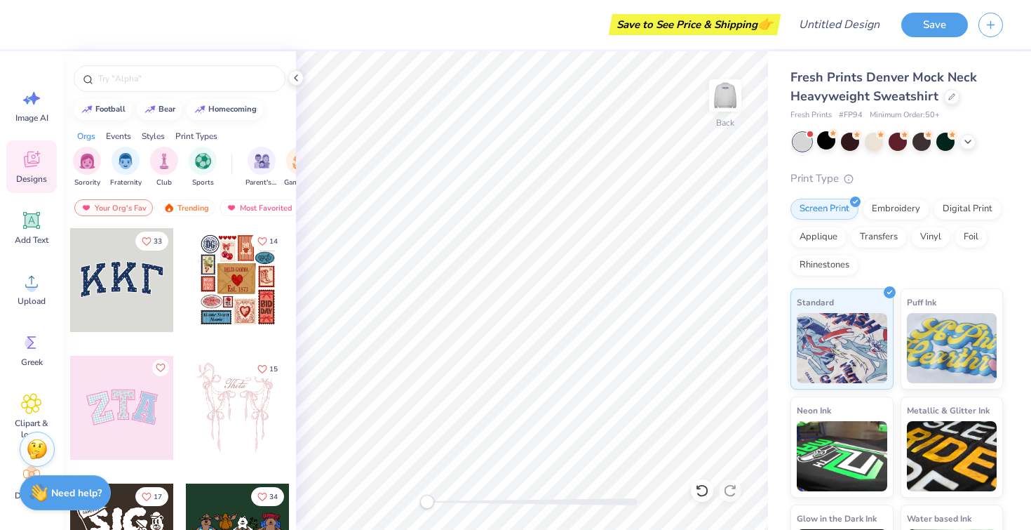
click at [118, 271] on div at bounding box center [122, 280] width 104 height 104
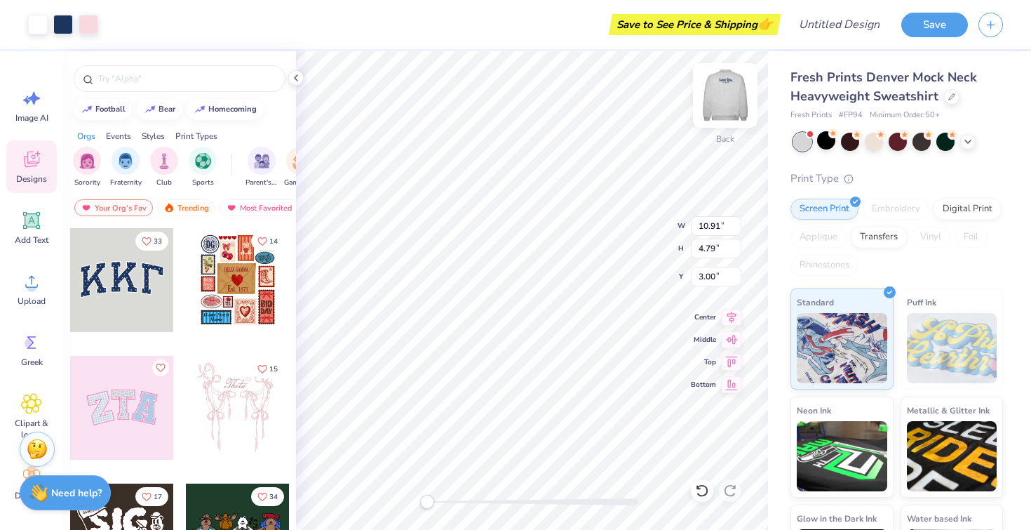
click at [737, 95] on img at bounding box center [725, 95] width 56 height 56
type input "12.89"
type input "5.66"
click at [733, 86] on img at bounding box center [725, 95] width 56 height 56
click at [737, 88] on img at bounding box center [725, 95] width 56 height 56
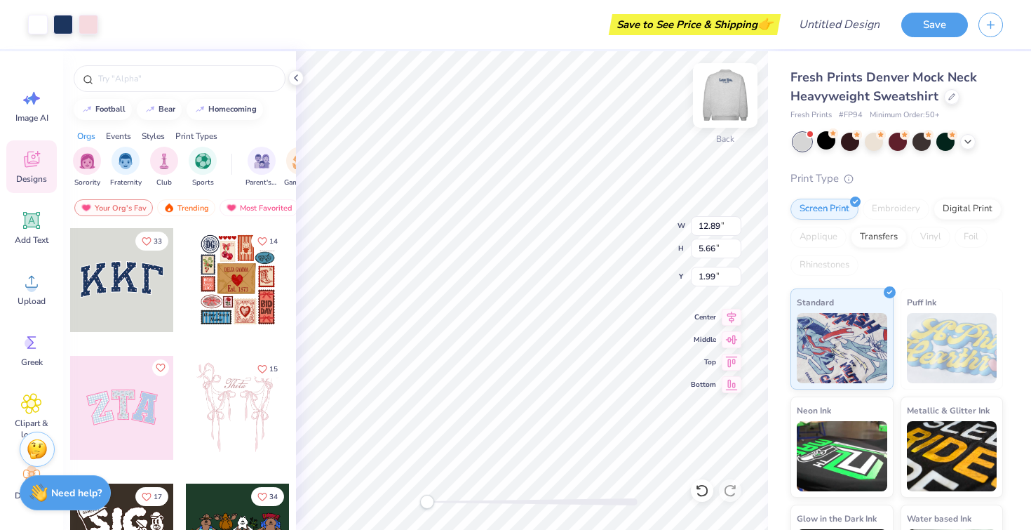
type input "6.53"
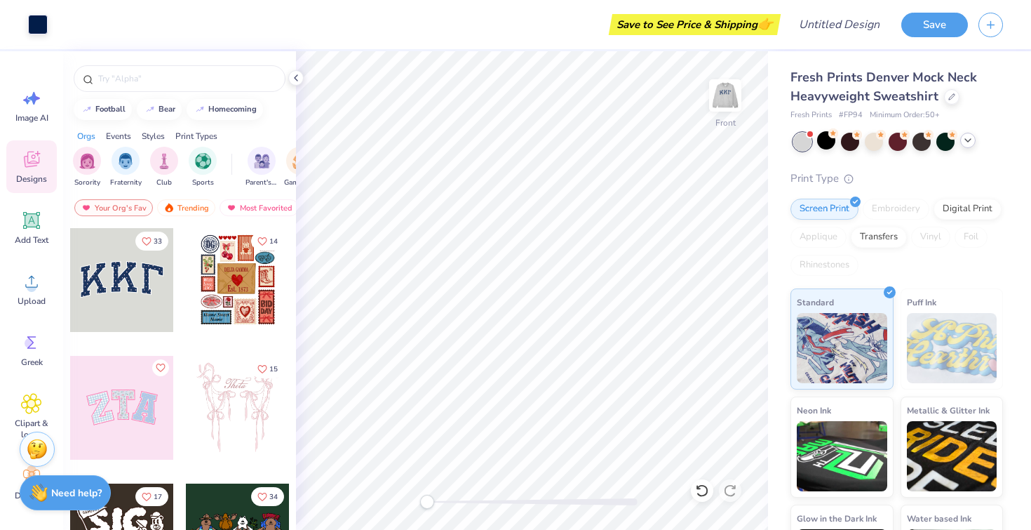
click at [972, 143] on icon at bounding box center [967, 140] width 11 height 11
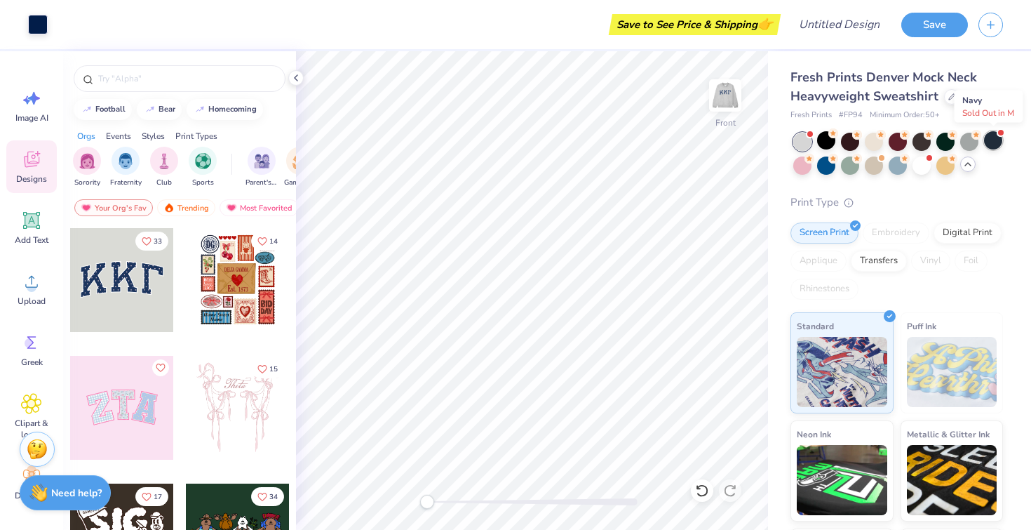
click at [993, 143] on div at bounding box center [993, 140] width 18 height 18
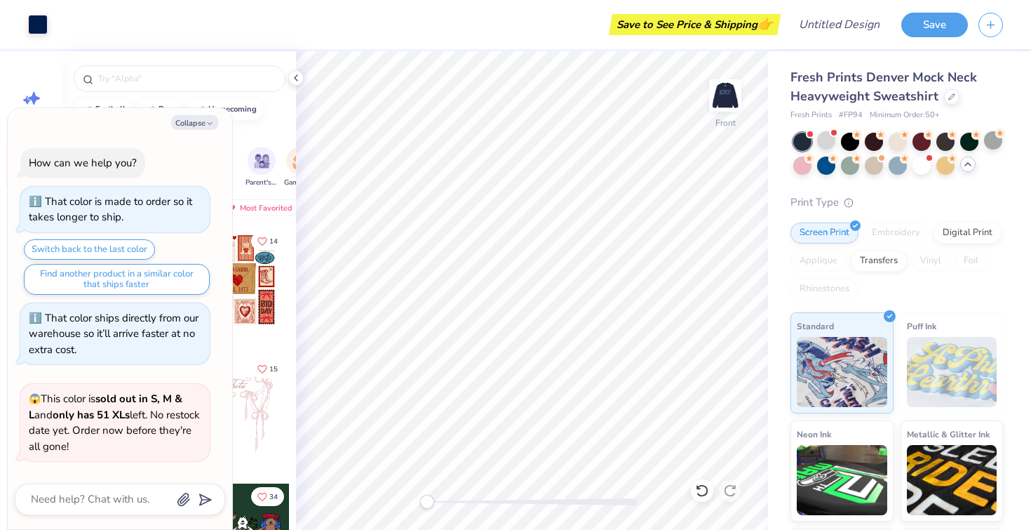
scroll to position [878, 0]
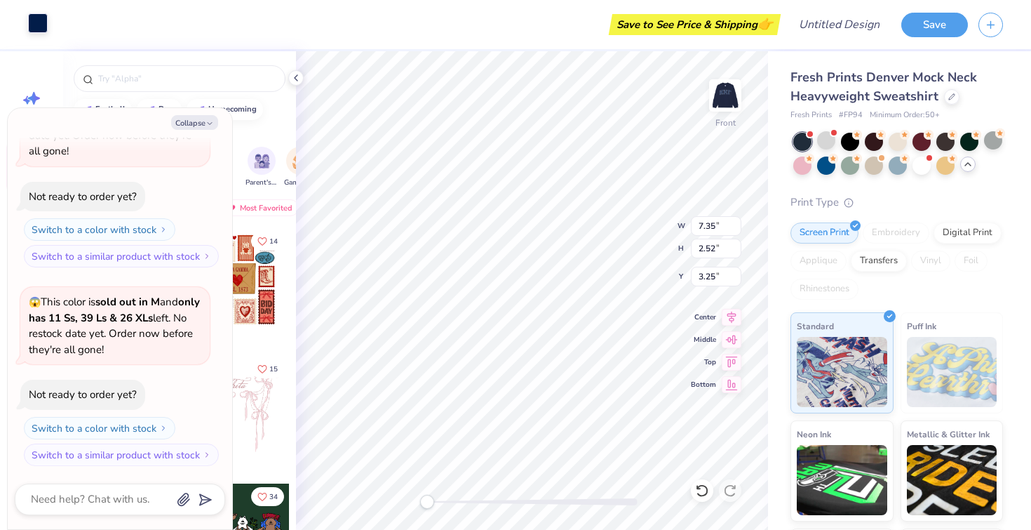
click at [39, 21] on div at bounding box center [38, 23] width 20 height 20
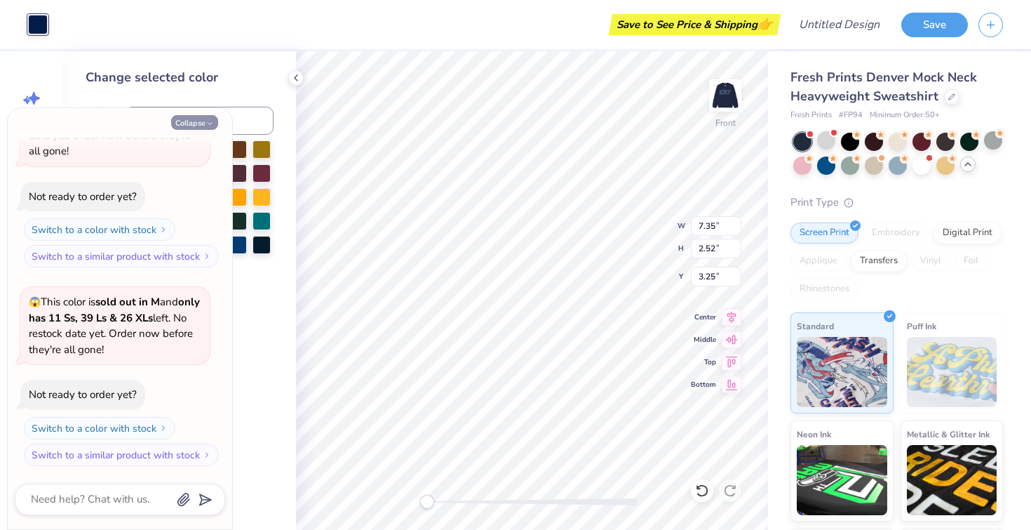
click at [197, 121] on button "Collapse" at bounding box center [194, 122] width 47 height 15
type textarea "x"
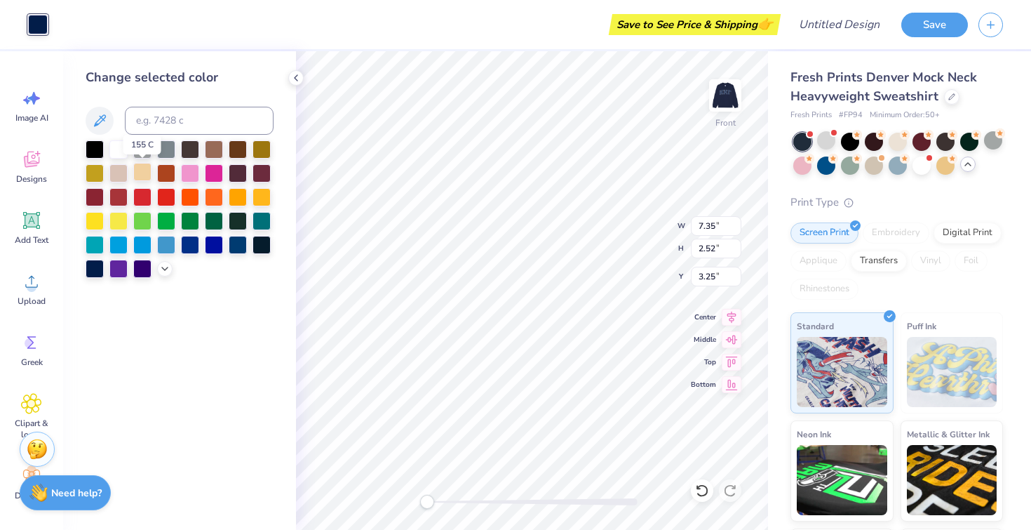
click at [143, 171] on div at bounding box center [142, 172] width 18 height 18
click at [119, 150] on div at bounding box center [118, 148] width 18 height 18
click at [123, 168] on div at bounding box center [118, 172] width 18 height 18
click at [214, 152] on div at bounding box center [214, 148] width 18 height 18
click at [122, 148] on div at bounding box center [118, 148] width 18 height 18
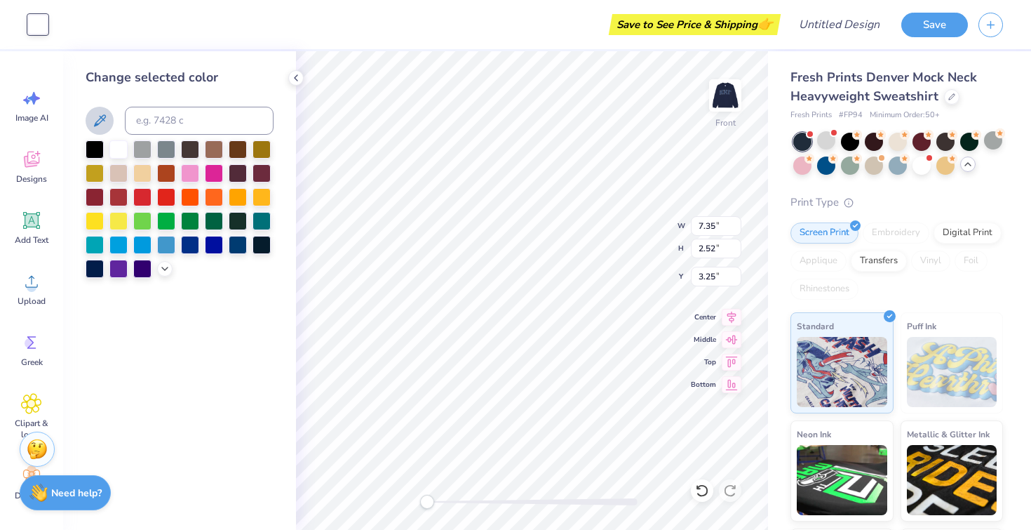
click at [98, 124] on icon at bounding box center [100, 120] width 12 height 12
click at [897, 142] on div at bounding box center [898, 140] width 18 height 18
type input "3.26"
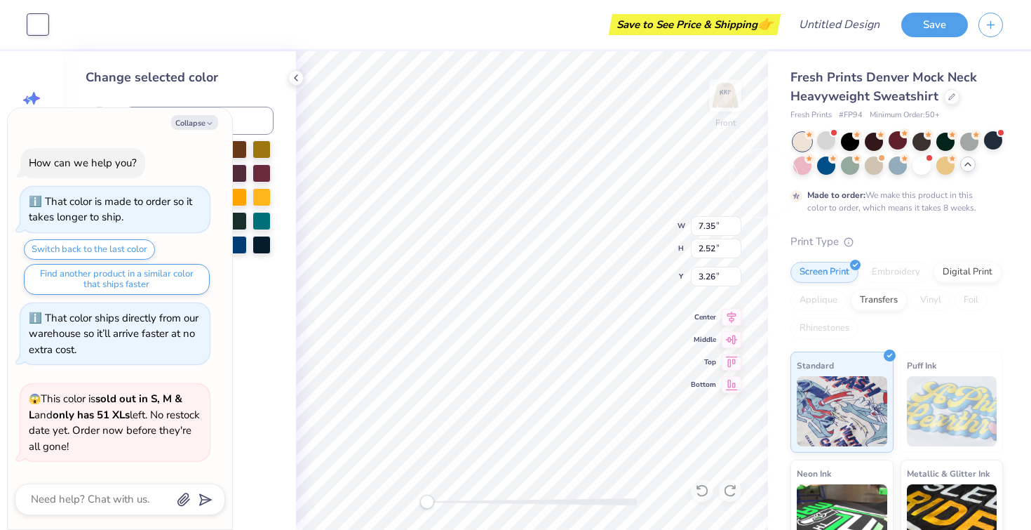
scroll to position [994, 0]
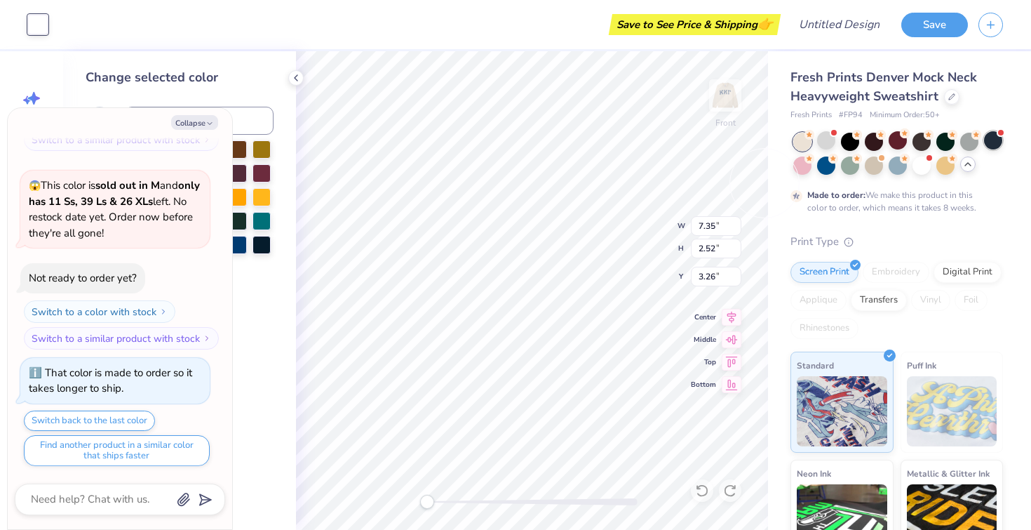
click at [989, 145] on div at bounding box center [993, 140] width 18 height 18
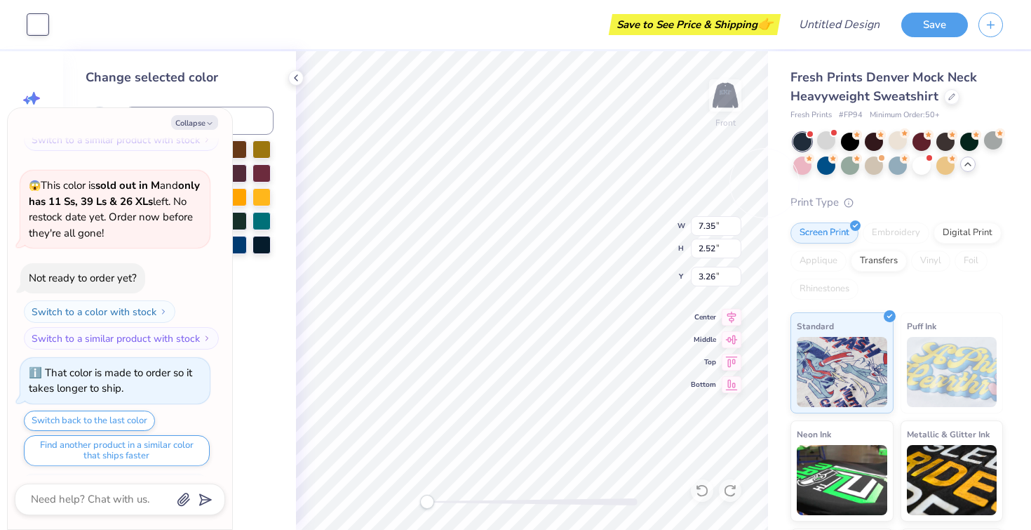
scroll to position [1262, 0]
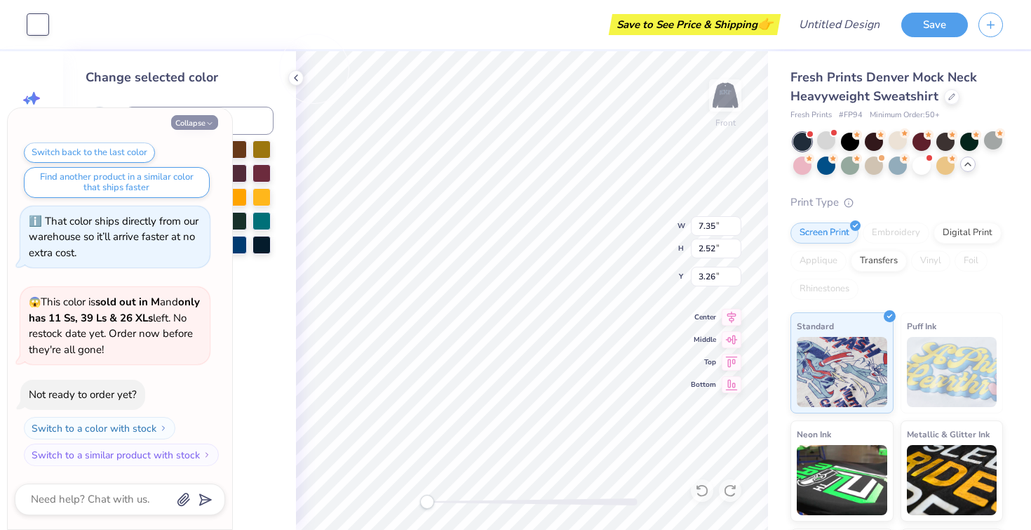
click at [203, 123] on button "Collapse" at bounding box center [194, 122] width 47 height 15
type textarea "x"
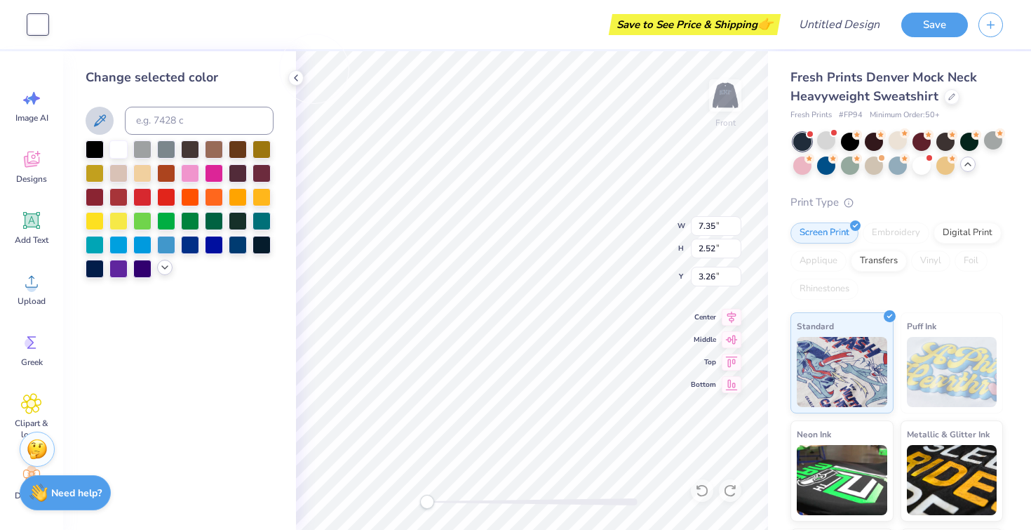
click at [163, 269] on icon at bounding box center [164, 267] width 11 height 11
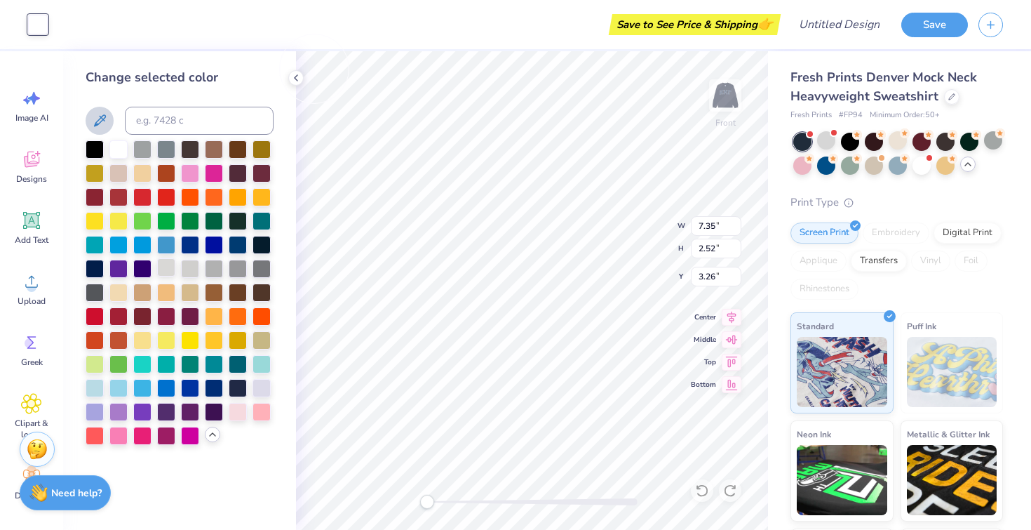
click at [168, 269] on div at bounding box center [166, 267] width 18 height 18
click at [193, 268] on div at bounding box center [190, 267] width 18 height 18
click at [119, 290] on div at bounding box center [118, 291] width 18 height 18
click at [121, 175] on div at bounding box center [118, 172] width 18 height 18
click at [143, 290] on div at bounding box center [142, 291] width 18 height 18
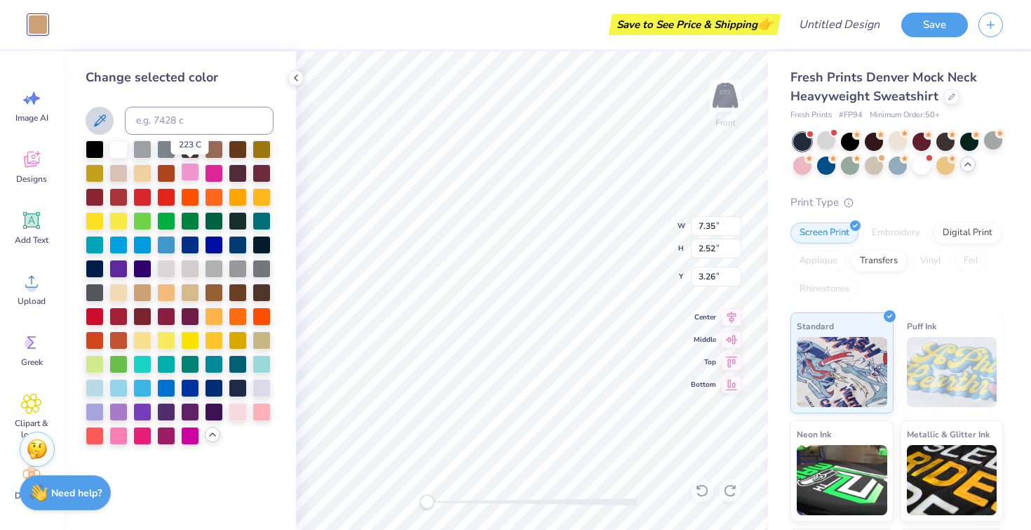
click at [194, 172] on div at bounding box center [190, 172] width 18 height 18
click at [234, 415] on div at bounding box center [238, 410] width 18 height 18
click at [120, 292] on div at bounding box center [118, 291] width 18 height 18
click at [219, 270] on div at bounding box center [214, 267] width 18 height 18
click at [187, 267] on div at bounding box center [190, 267] width 18 height 18
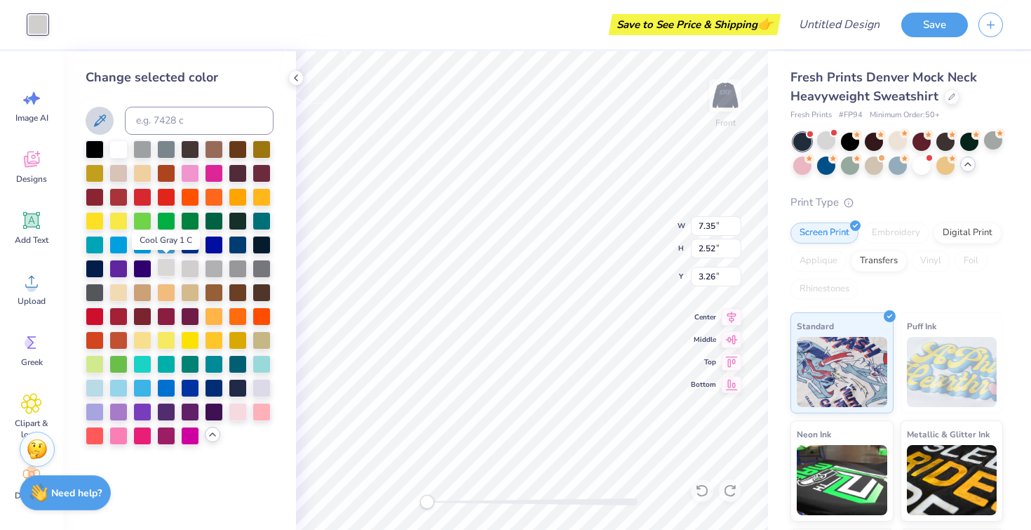
click at [164, 270] on div at bounding box center [166, 267] width 18 height 18
click at [728, 96] on div "Front W 7.35 7.35 " H 2.52 2.52 " Y 3.26 3.26 " Center Middle Top Bottom" at bounding box center [532, 290] width 472 height 478
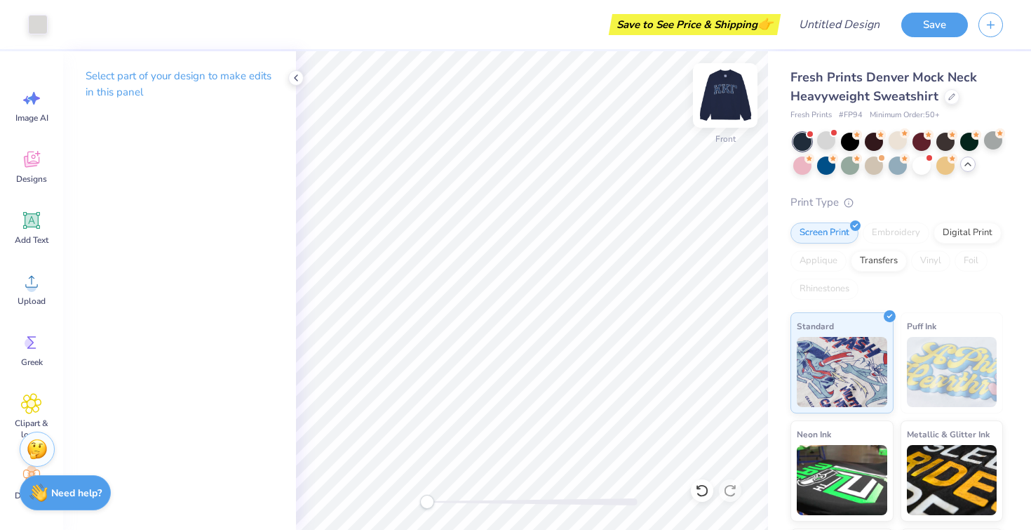
click at [721, 94] on img at bounding box center [725, 95] width 56 height 56
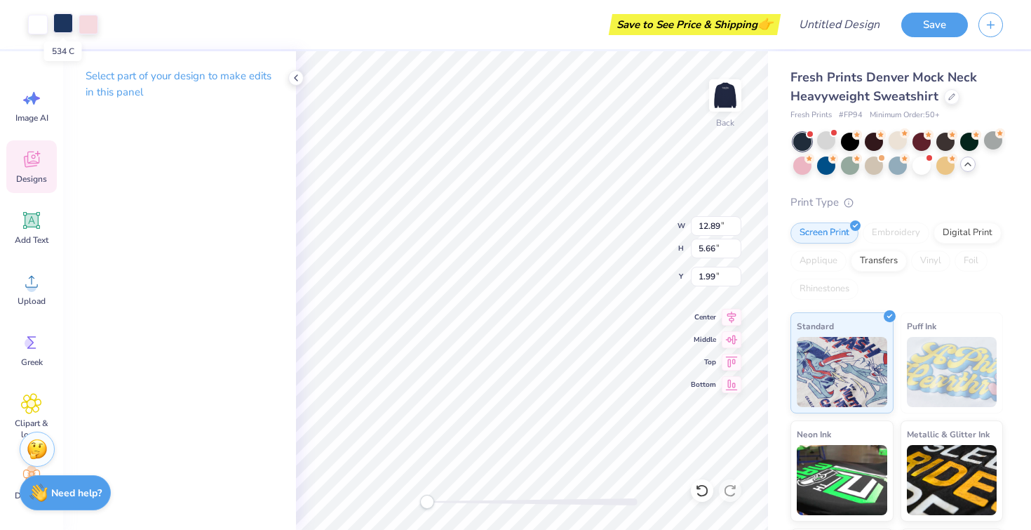
click at [64, 24] on div at bounding box center [63, 23] width 20 height 20
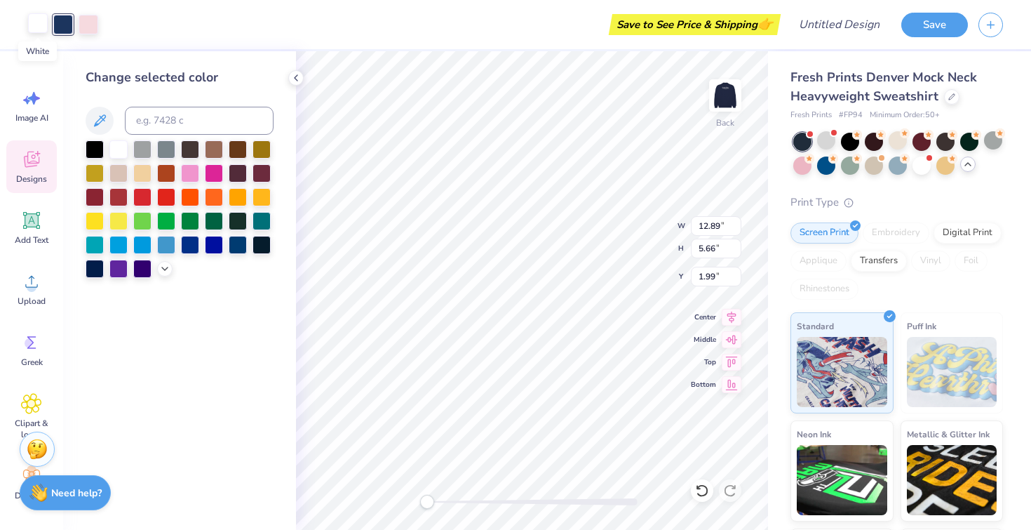
click at [39, 21] on div at bounding box center [38, 23] width 20 height 20
click at [141, 146] on div at bounding box center [142, 148] width 18 height 18
click at [65, 25] on div at bounding box center [63, 23] width 20 height 20
click at [121, 150] on div at bounding box center [118, 148] width 18 height 18
click at [89, 26] on div at bounding box center [89, 23] width 20 height 20
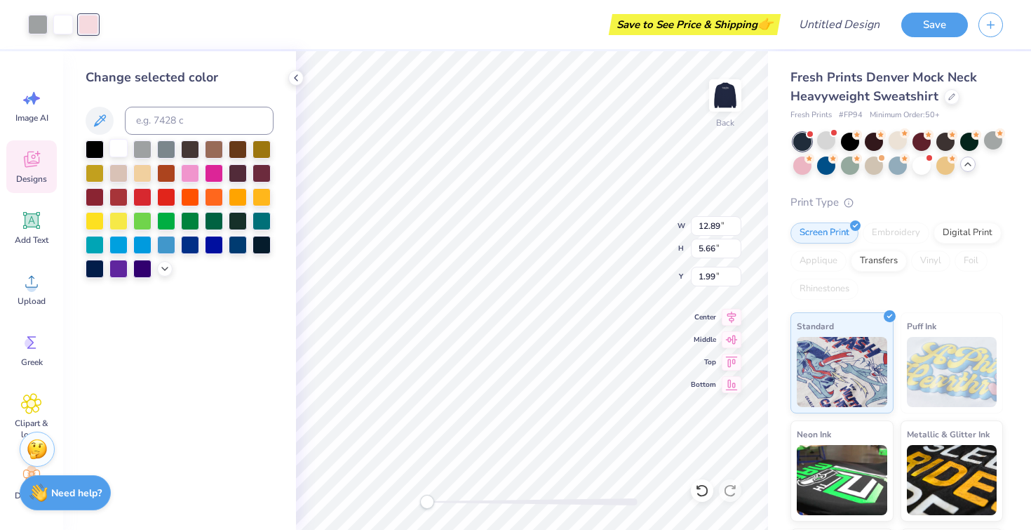
click at [120, 148] on div at bounding box center [118, 148] width 18 height 18
click at [95, 269] on div at bounding box center [95, 267] width 18 height 18
click at [118, 146] on div at bounding box center [118, 148] width 18 height 18
click at [32, 169] on icon at bounding box center [31, 159] width 21 height 21
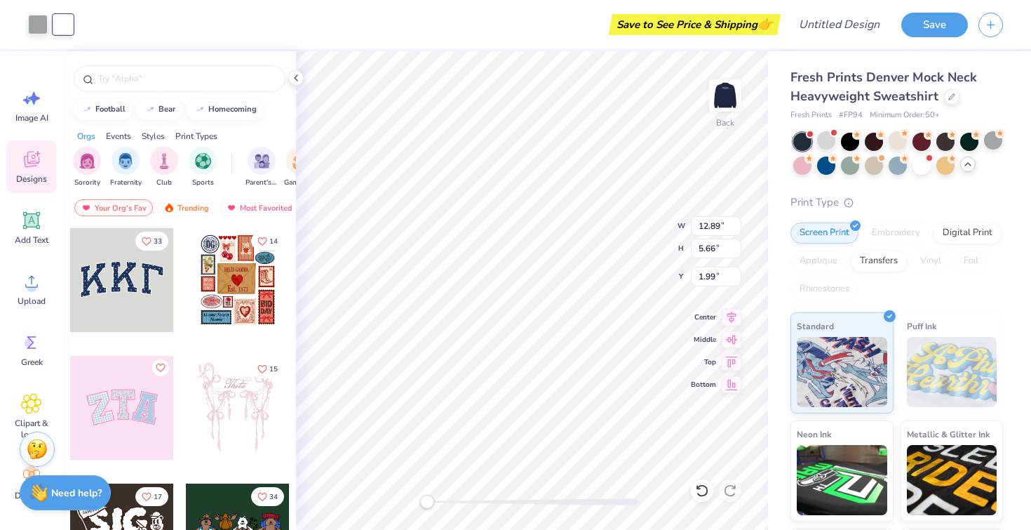
click at [117, 276] on div at bounding box center [122, 280] width 104 height 104
type input "10.91"
type input "4.79"
type input "3.00"
type input "12.89"
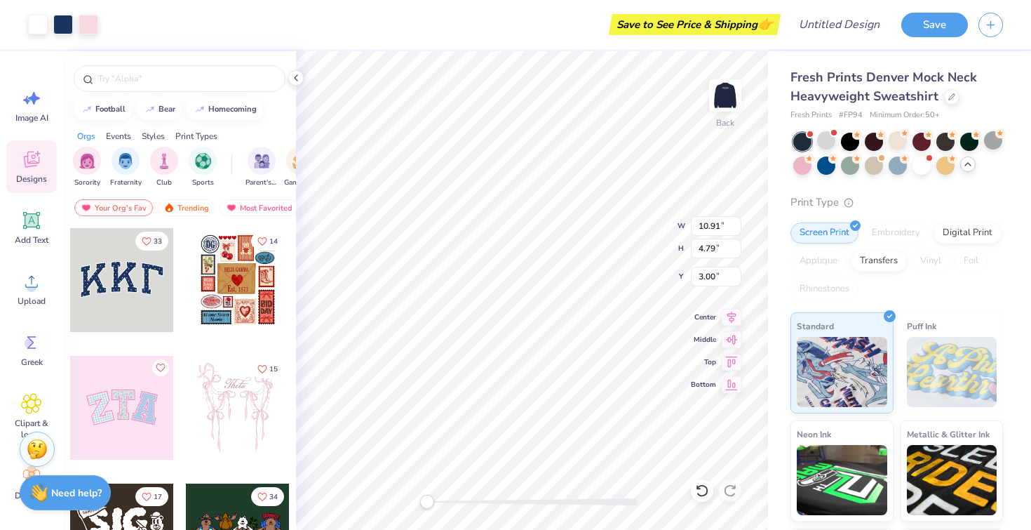
type input "5.66"
type input "1.99"
click at [92, 25] on div at bounding box center [89, 23] width 20 height 20
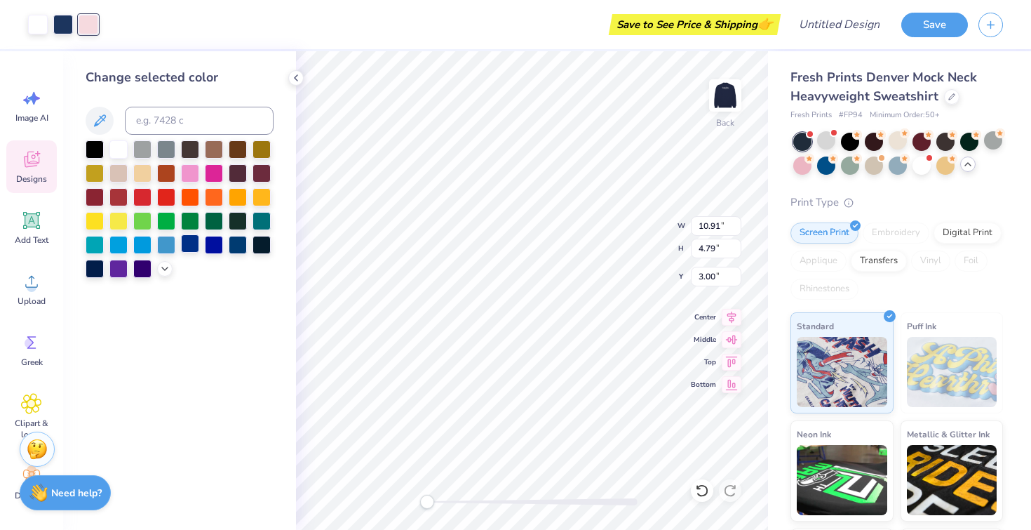
click at [190, 243] on div at bounding box center [190, 243] width 18 height 18
click at [169, 242] on div at bounding box center [166, 243] width 18 height 18
click at [62, 22] on div at bounding box center [63, 23] width 20 height 20
click at [148, 172] on div at bounding box center [142, 172] width 18 height 18
click at [36, 22] on div at bounding box center [38, 23] width 20 height 20
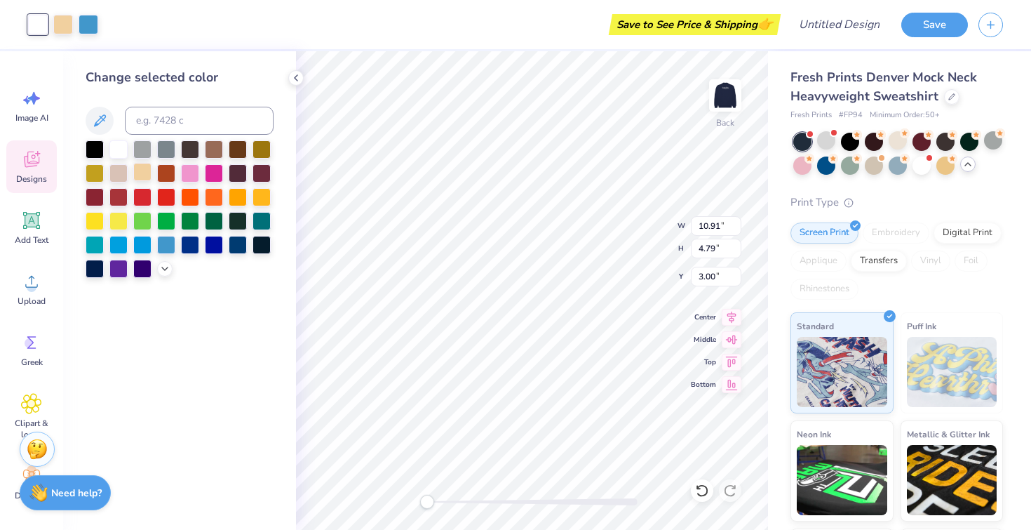
click at [141, 176] on div at bounding box center [142, 172] width 18 height 18
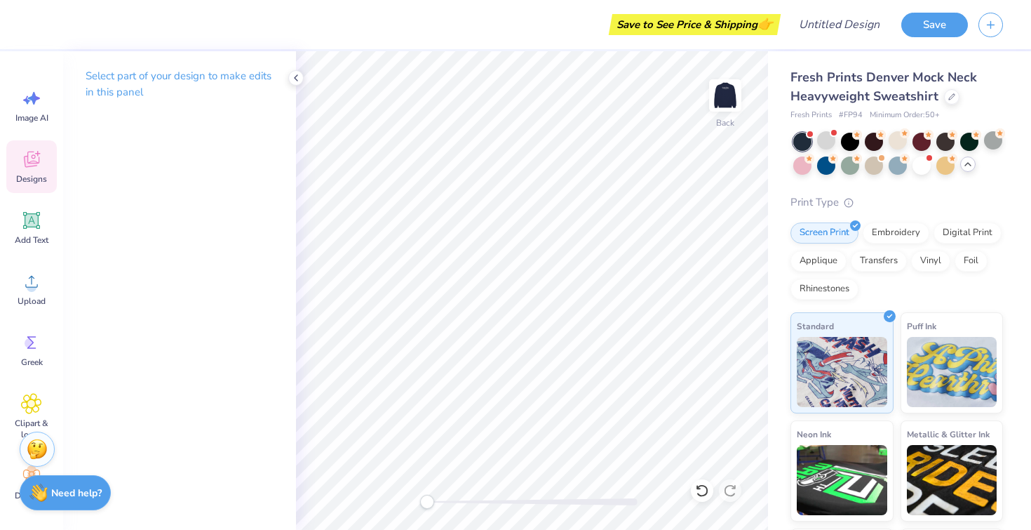
click at [30, 167] on icon at bounding box center [31, 159] width 21 height 21
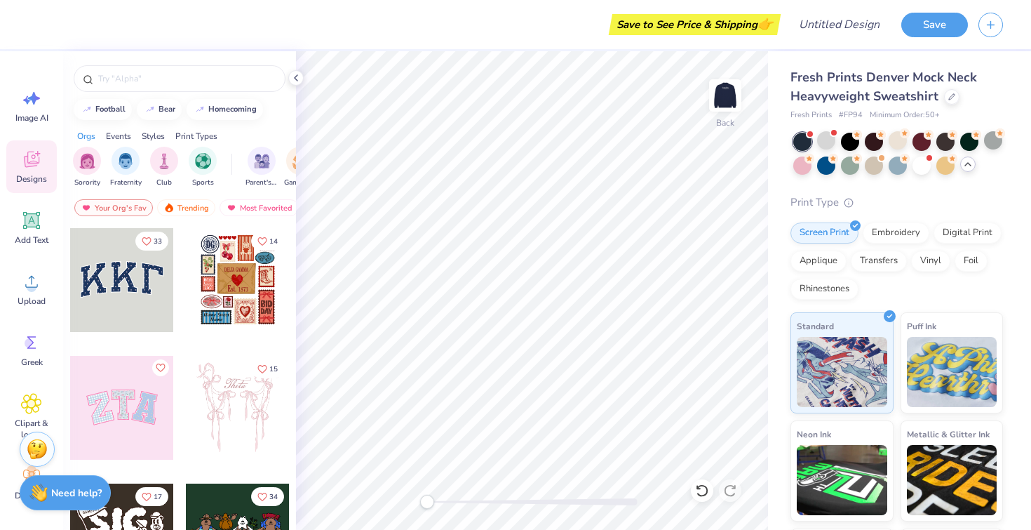
click at [127, 274] on div at bounding box center [122, 280] width 104 height 104
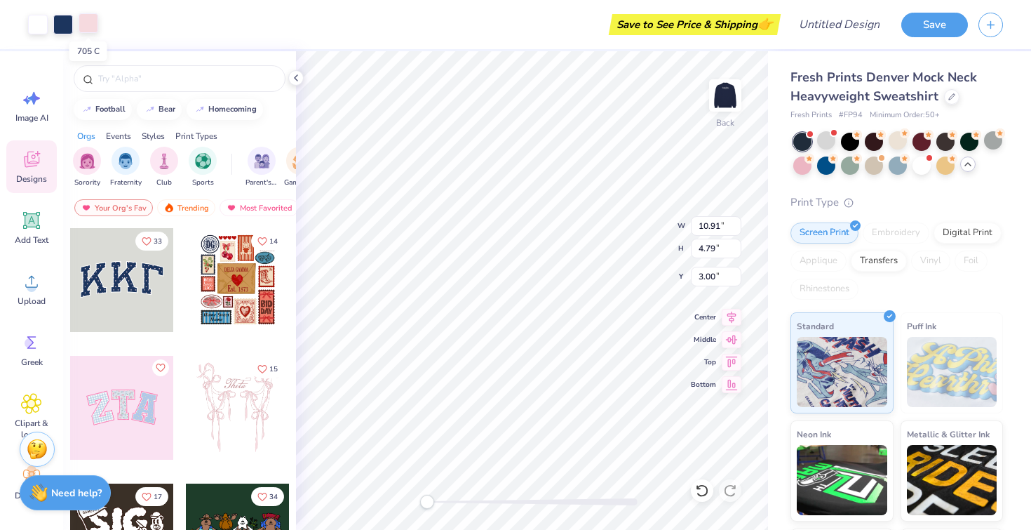
click at [90, 24] on div at bounding box center [89, 23] width 20 height 20
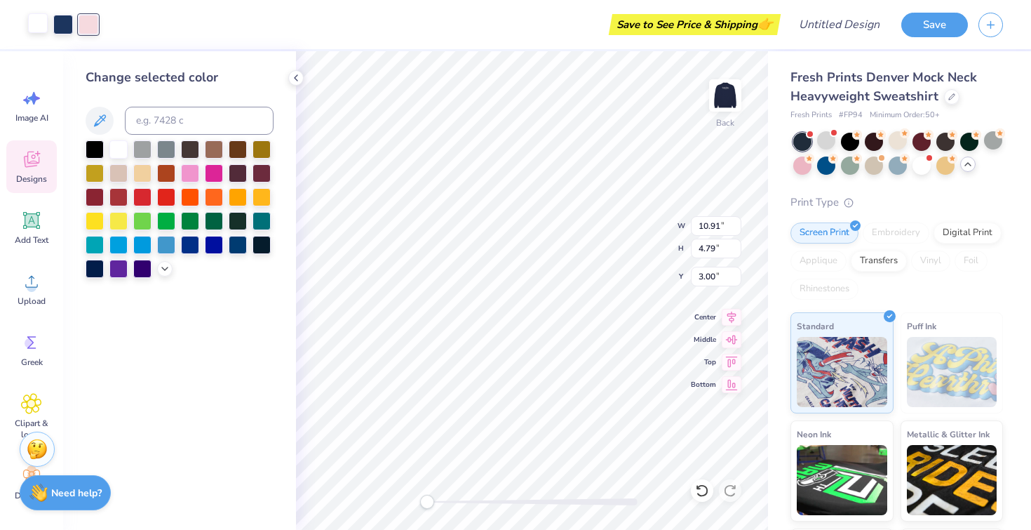
click at [38, 18] on div at bounding box center [38, 23] width 20 height 20
click at [193, 172] on div at bounding box center [190, 172] width 18 height 18
click at [65, 22] on div at bounding box center [63, 23] width 20 height 20
click at [117, 149] on div at bounding box center [118, 148] width 18 height 18
click at [84, 29] on div at bounding box center [89, 23] width 20 height 20
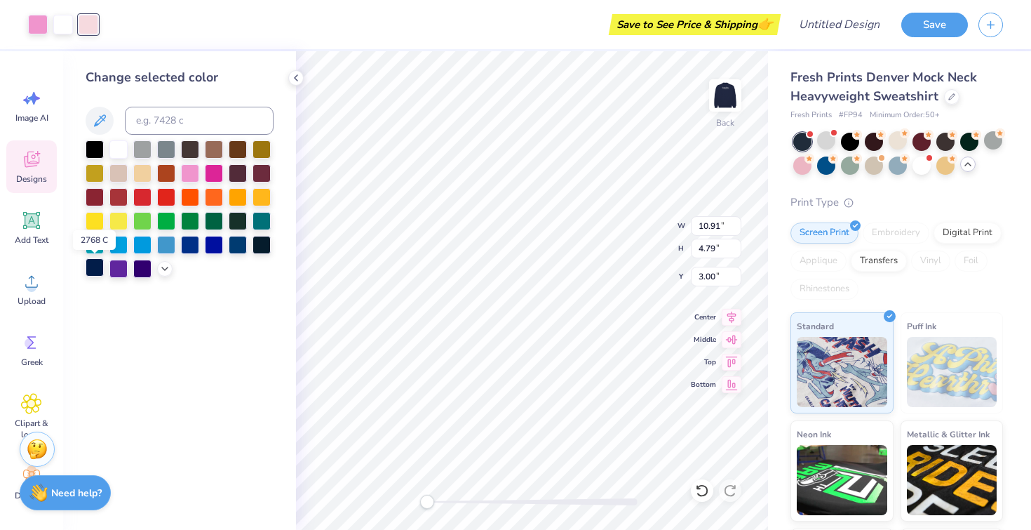
click at [97, 269] on div at bounding box center [95, 267] width 18 height 18
click at [38, 19] on div at bounding box center [38, 23] width 20 height 20
click at [149, 151] on div at bounding box center [142, 148] width 18 height 18
click at [165, 152] on div at bounding box center [166, 148] width 18 height 18
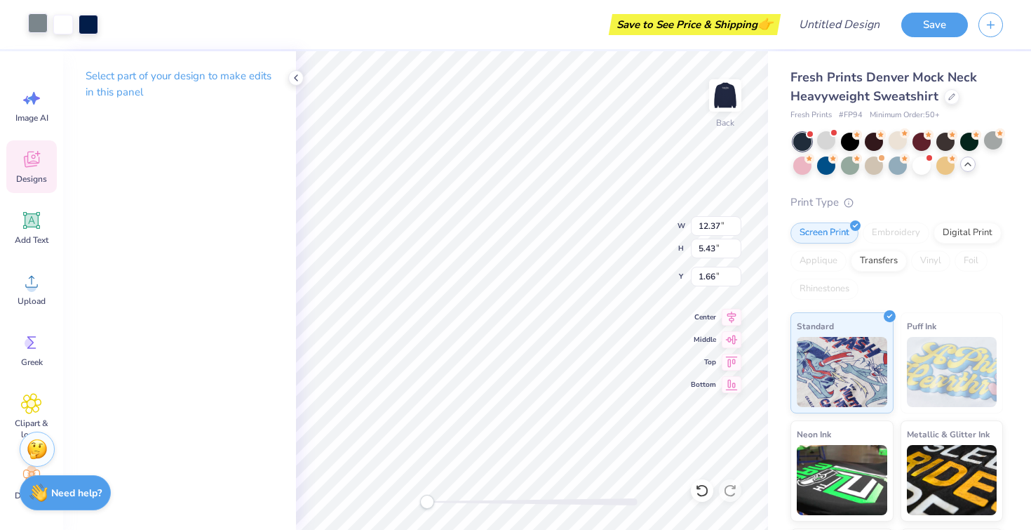
click at [33, 28] on div at bounding box center [38, 23] width 20 height 20
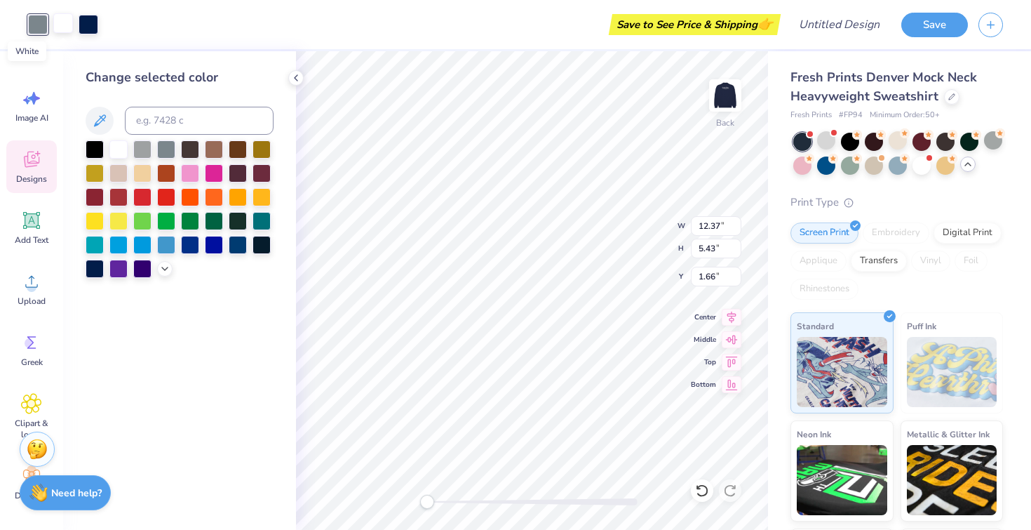
click at [67, 27] on div at bounding box center [63, 23] width 20 height 20
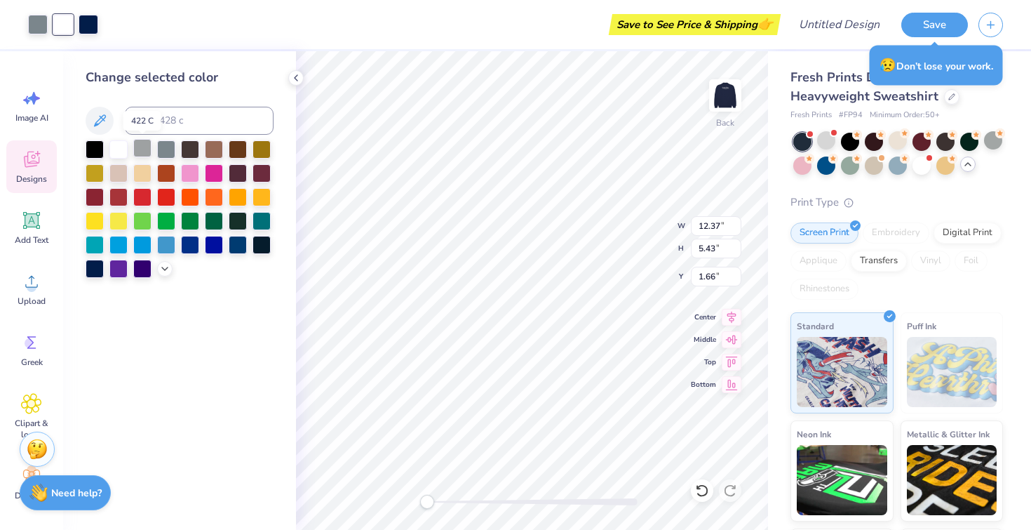
click at [143, 149] on div at bounding box center [142, 148] width 18 height 18
click at [41, 25] on div at bounding box center [38, 23] width 20 height 20
click at [88, 16] on div at bounding box center [89, 23] width 20 height 20
click at [118, 145] on div at bounding box center [118, 148] width 18 height 18
click at [165, 173] on div at bounding box center [166, 172] width 18 height 18
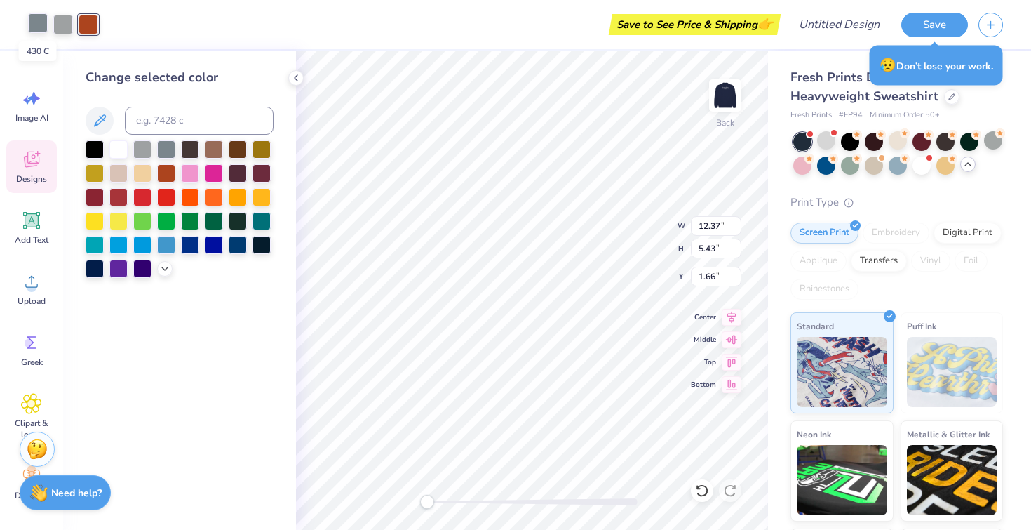
click at [36, 20] on div at bounding box center [38, 23] width 20 height 20
click at [119, 152] on div at bounding box center [118, 148] width 18 height 18
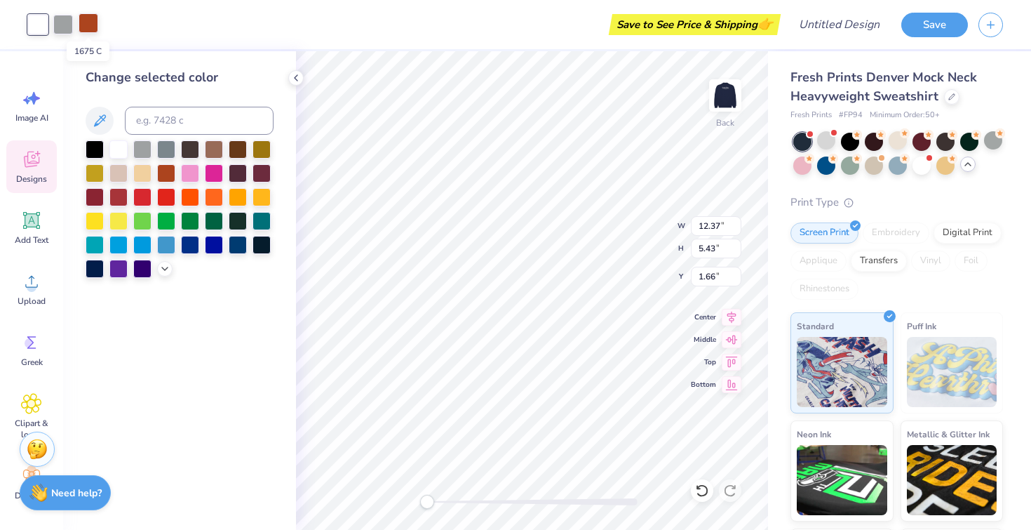
click at [85, 25] on div at bounding box center [89, 23] width 20 height 20
click at [116, 149] on div at bounding box center [118, 148] width 18 height 18
click at [189, 170] on div at bounding box center [190, 172] width 18 height 18
click at [121, 150] on div at bounding box center [118, 148] width 18 height 18
click at [65, 26] on div at bounding box center [63, 23] width 20 height 20
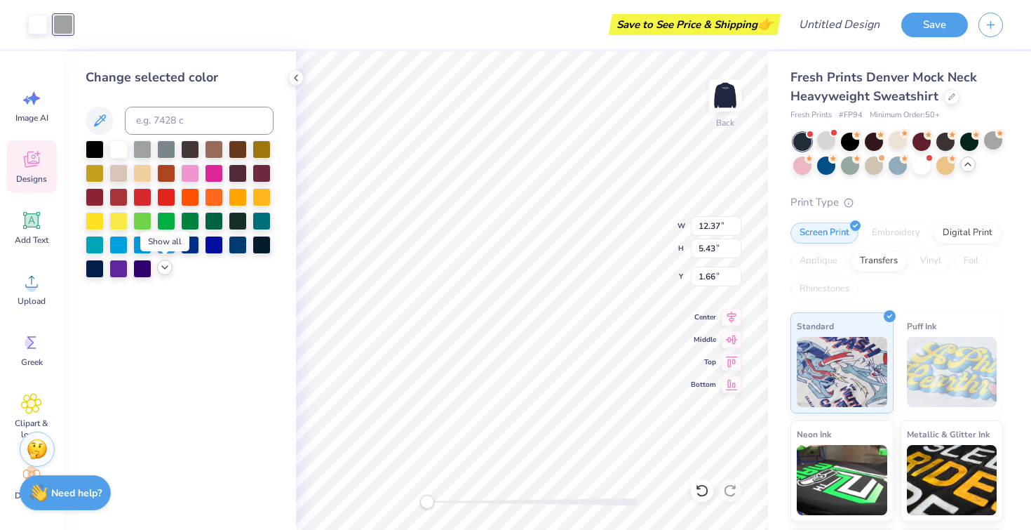
click at [166, 268] on polyline at bounding box center [165, 267] width 6 height 3
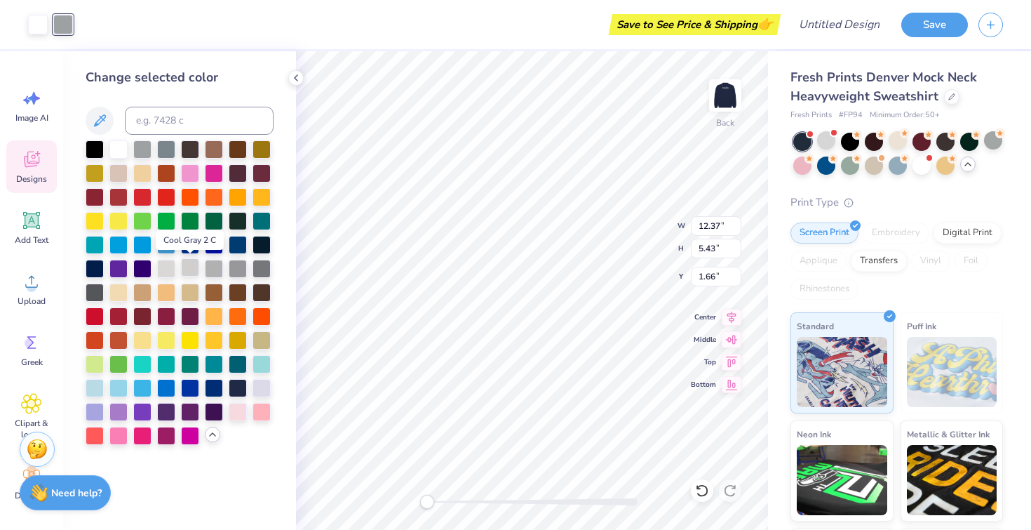
click at [193, 270] on div at bounding box center [190, 267] width 18 height 18
click at [171, 269] on div at bounding box center [166, 267] width 18 height 18
click at [39, 30] on div at bounding box center [38, 23] width 20 height 20
click at [95, 271] on div at bounding box center [95, 267] width 18 height 18
click at [119, 150] on div at bounding box center [118, 148] width 18 height 18
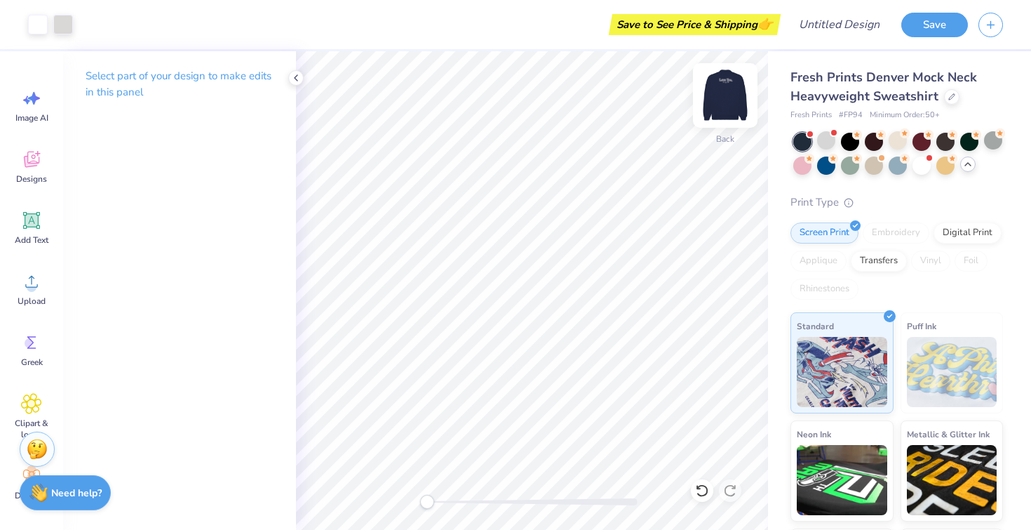
click at [727, 109] on img at bounding box center [725, 95] width 56 height 56
click at [725, 90] on img at bounding box center [725, 95] width 56 height 56
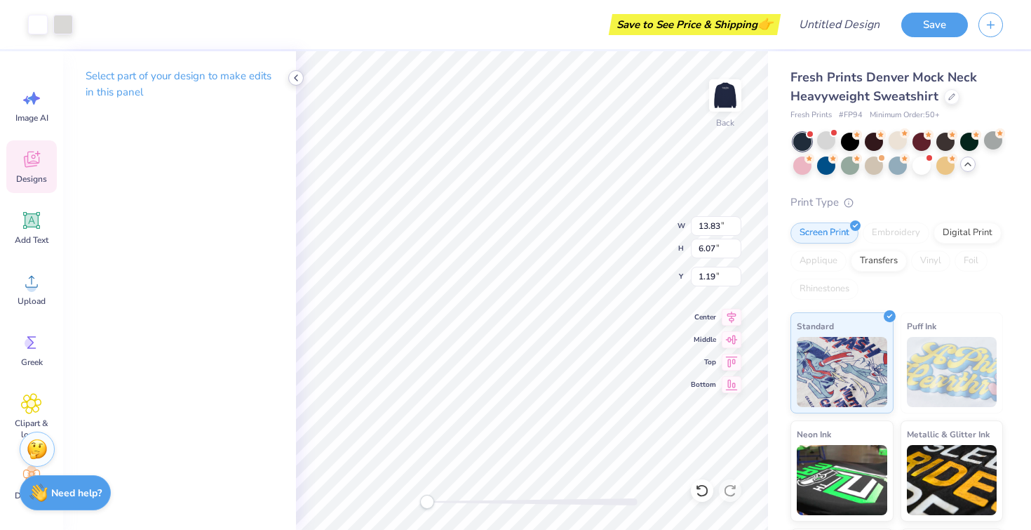
click at [297, 79] on icon at bounding box center [295, 77] width 11 height 11
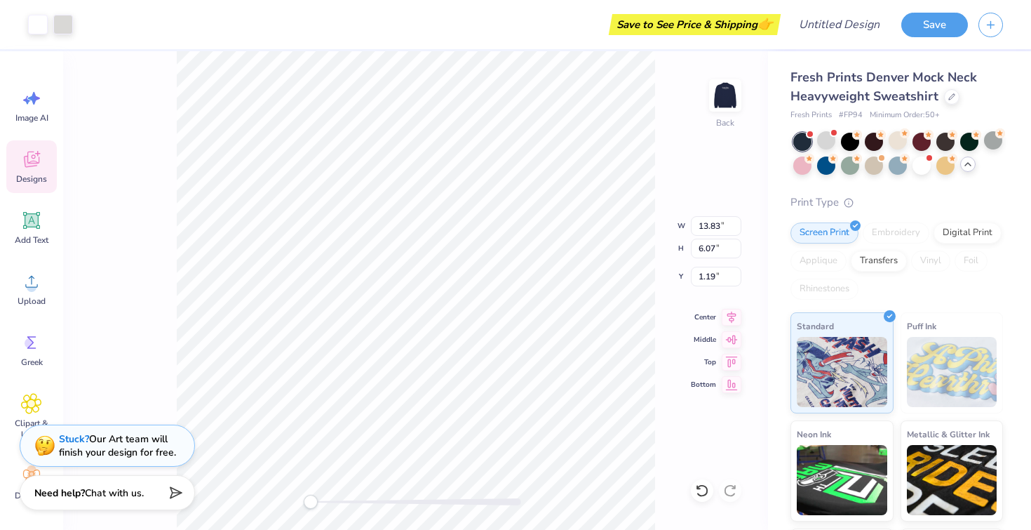
click at [27, 177] on span "Designs" at bounding box center [31, 178] width 31 height 11
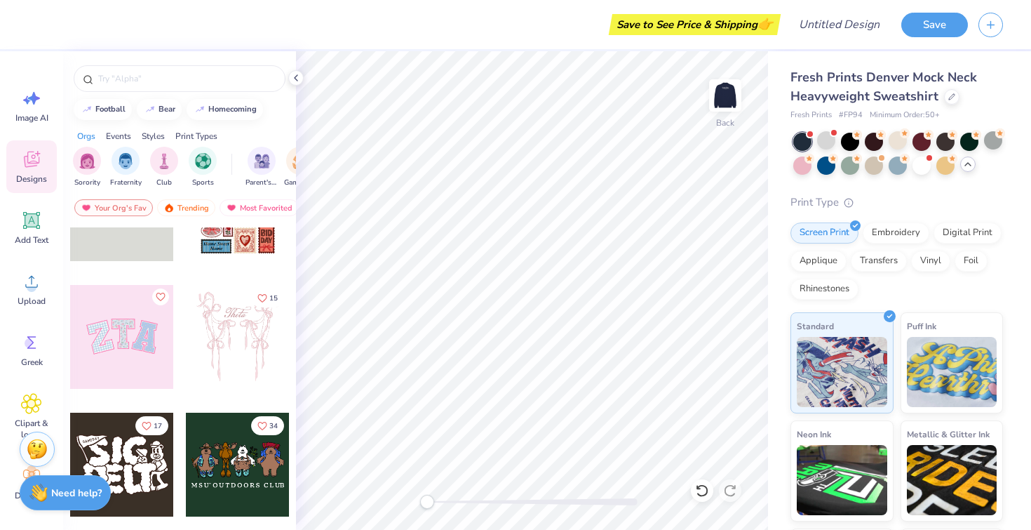
scroll to position [72, 0]
click at [121, 333] on div at bounding box center [122, 336] width 104 height 104
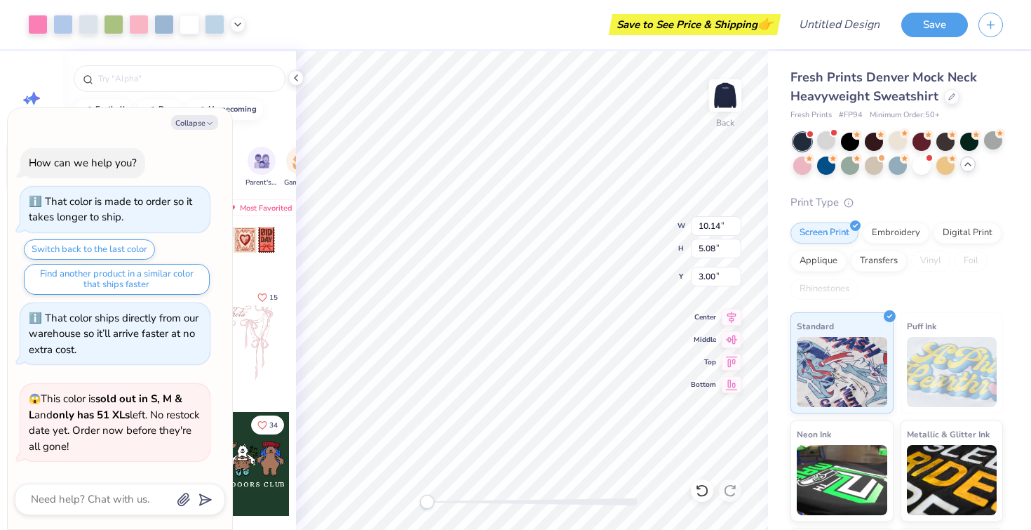
scroll to position [1402, 0]
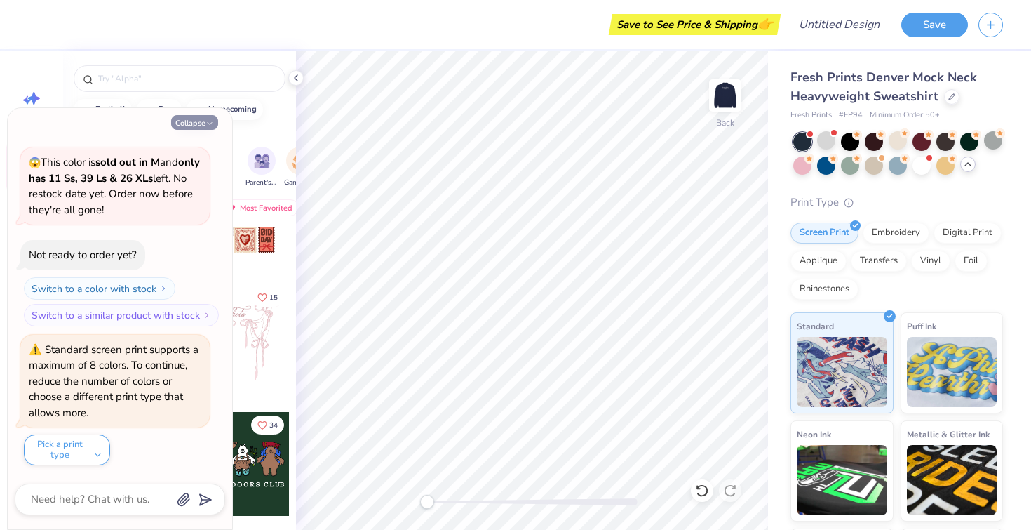
click at [202, 123] on button "Collapse" at bounding box center [194, 122] width 47 height 15
type textarea "x"
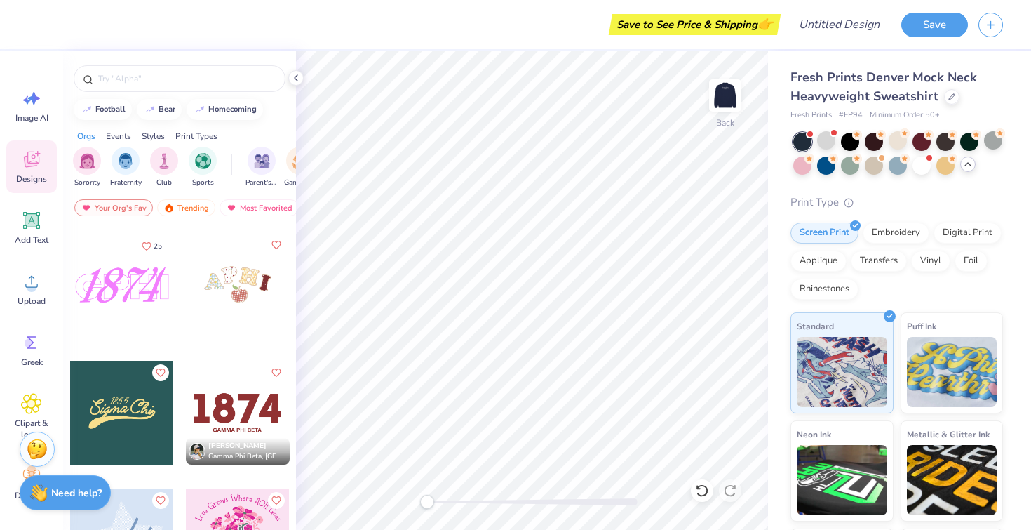
scroll to position [3961, 0]
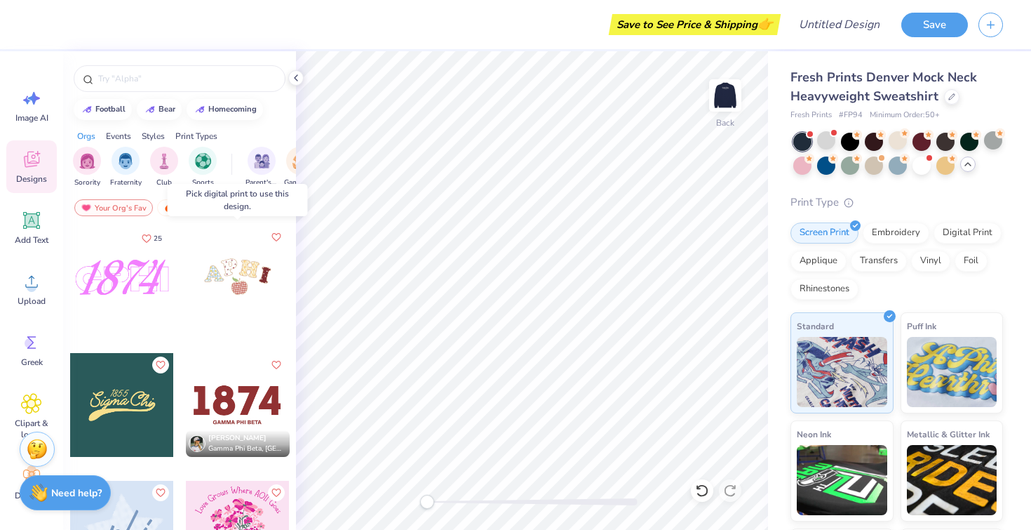
click at [244, 269] on div at bounding box center [238, 277] width 104 height 104
click at [244, 272] on div at bounding box center [238, 277] width 104 height 104
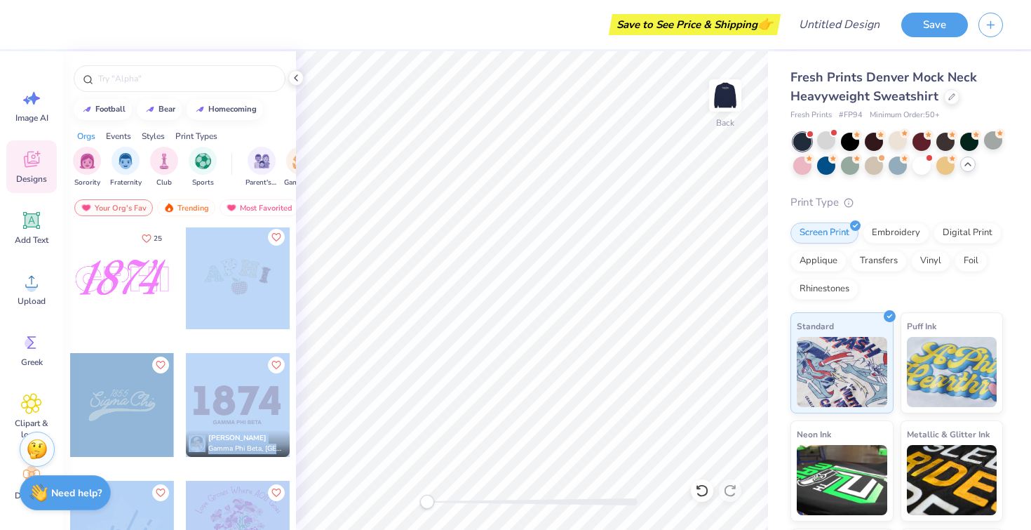
click at [481, 267] on div "Save to See Price & Shipping 👉 Design Title Save Image AI Designs Add Text Uplo…" at bounding box center [515, 265] width 1031 height 530
click at [214, 276] on div at bounding box center [238, 277] width 104 height 104
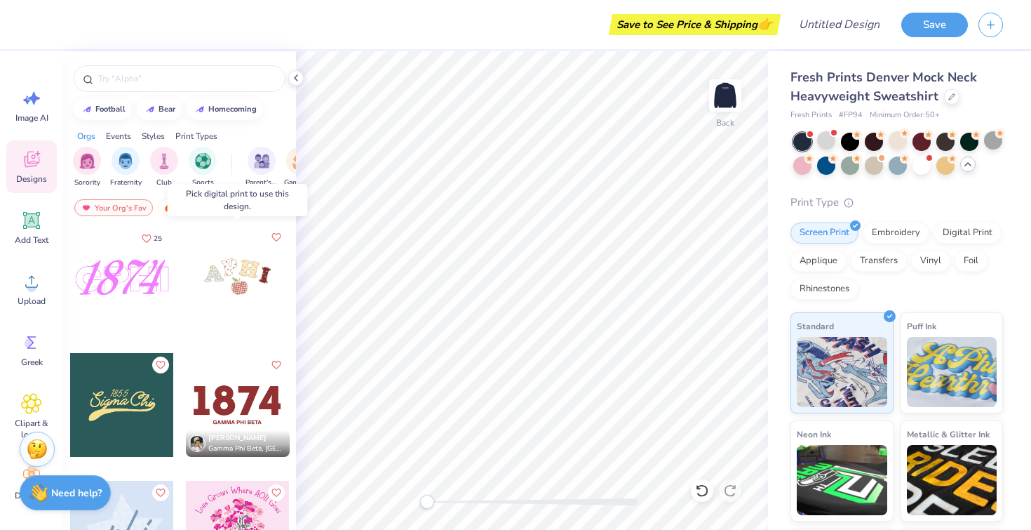
click at [236, 269] on div at bounding box center [238, 277] width 104 height 104
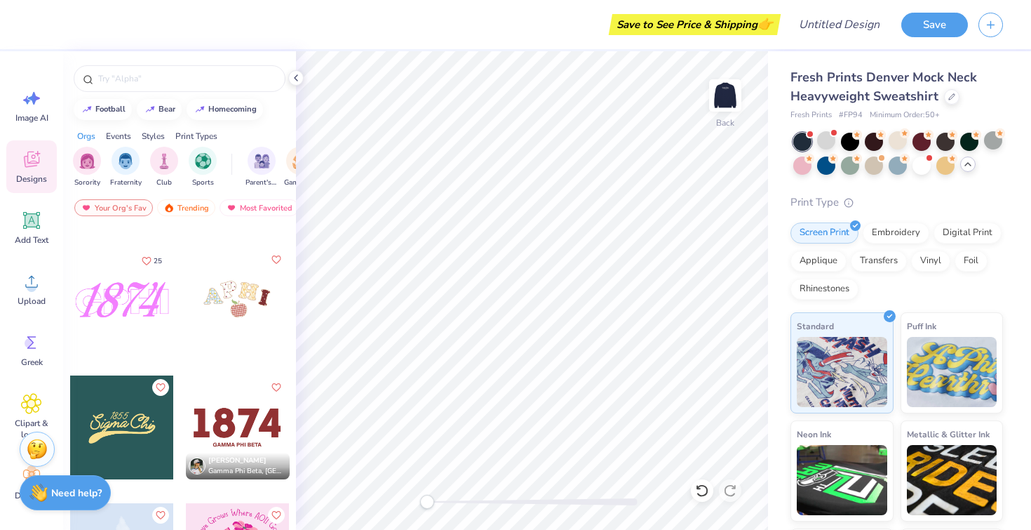
scroll to position [3913, 0]
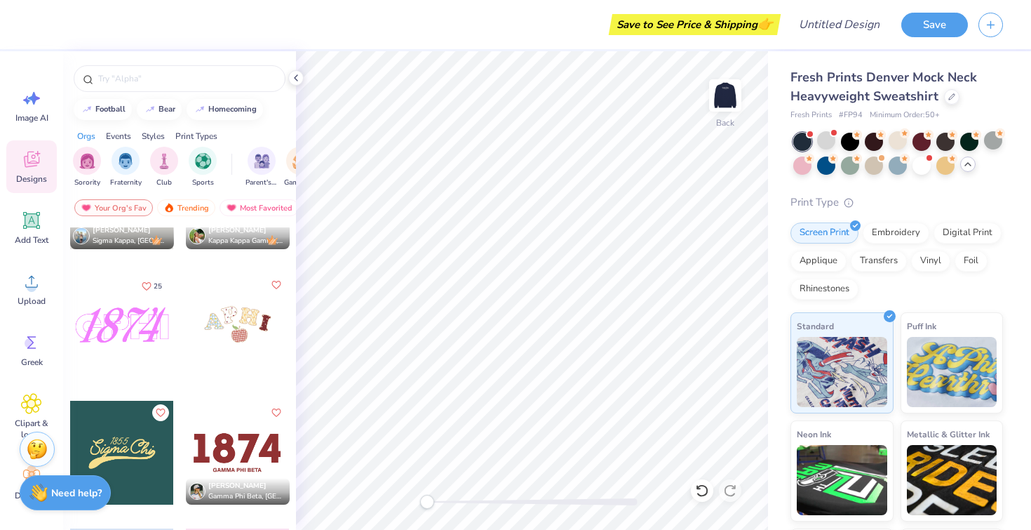
click at [227, 323] on div at bounding box center [238, 325] width 104 height 104
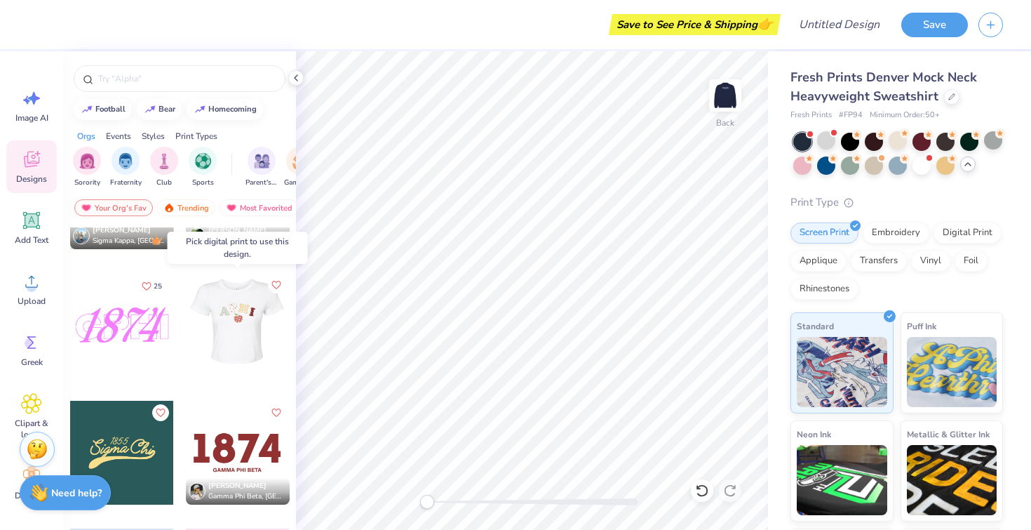
click at [186, 318] on div at bounding box center [134, 325] width 104 height 104
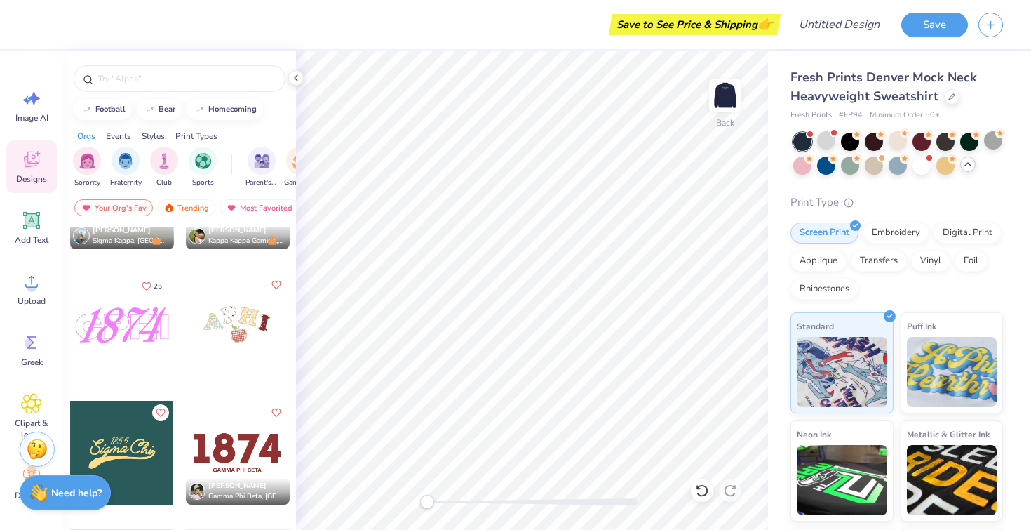
click at [121, 318] on div at bounding box center [122, 325] width 104 height 104
click at [220, 337] on div at bounding box center [238, 325] width 104 height 104
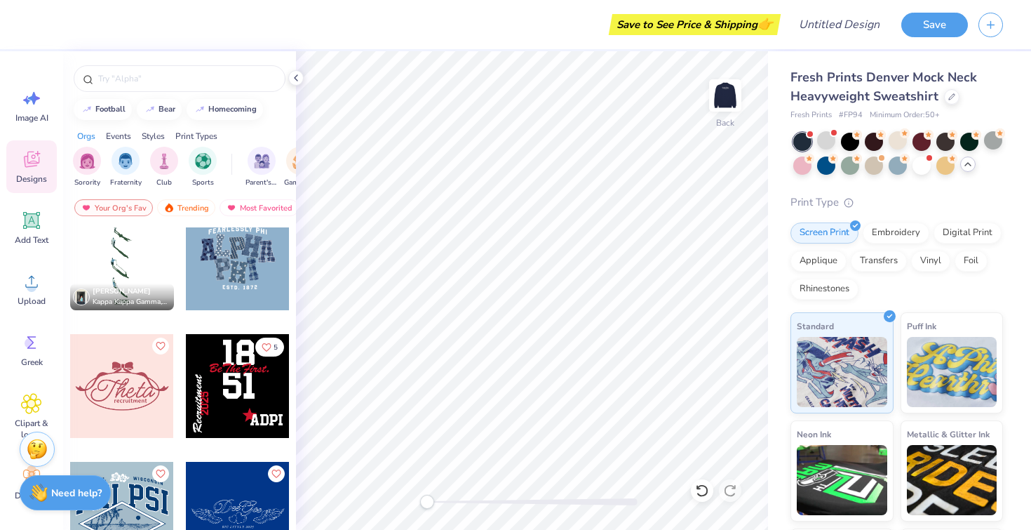
scroll to position [4751, 0]
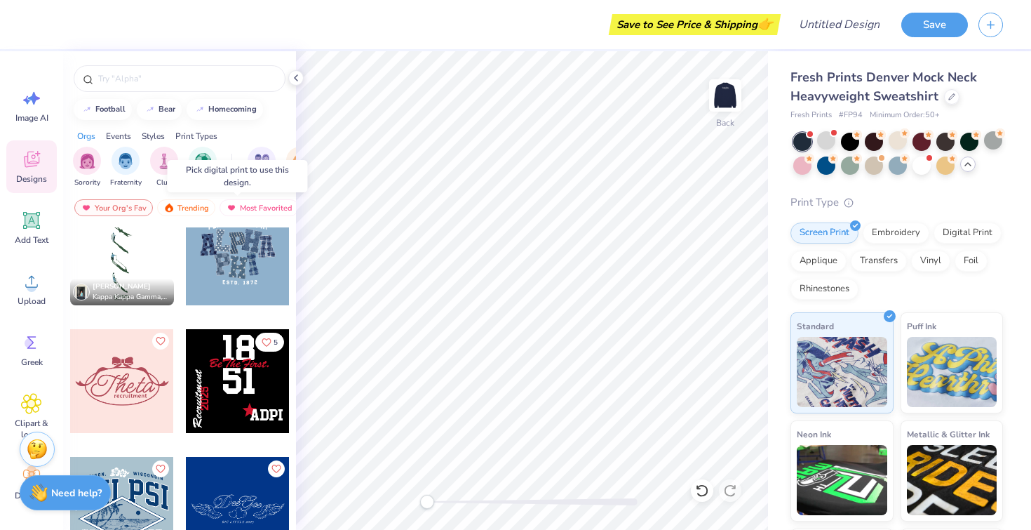
click at [243, 257] on div at bounding box center [238, 253] width 104 height 104
click at [248, 260] on div at bounding box center [238, 253] width 104 height 104
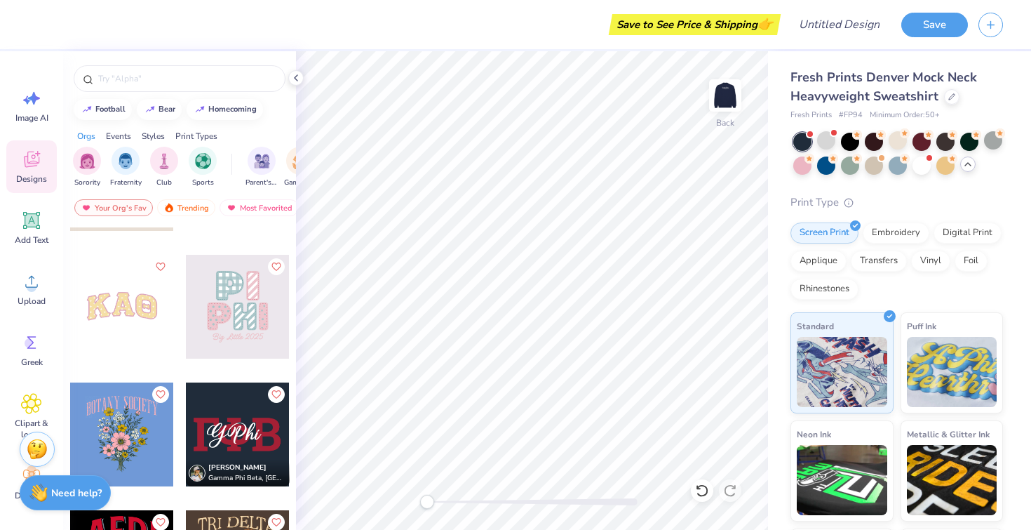
scroll to position [7764, 0]
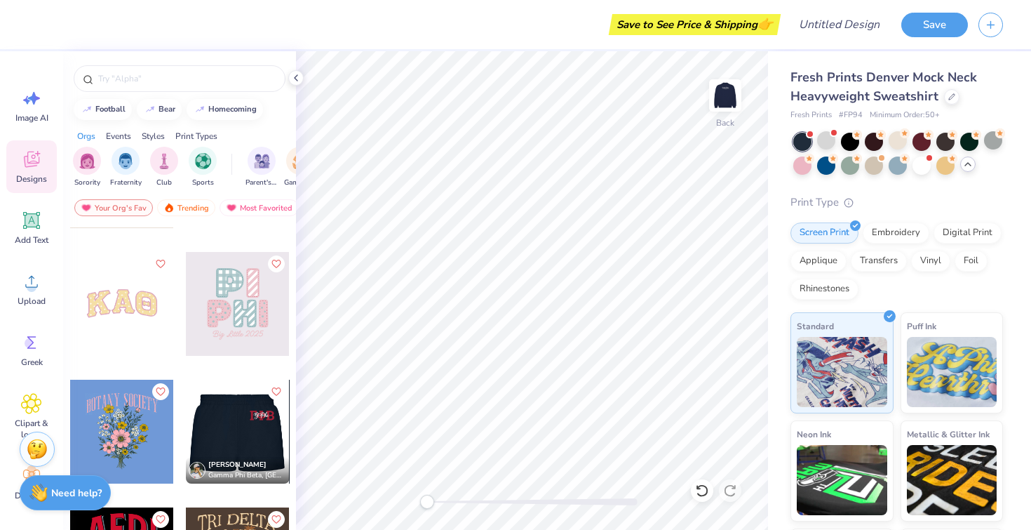
click at [248, 318] on div at bounding box center [238, 304] width 104 height 104
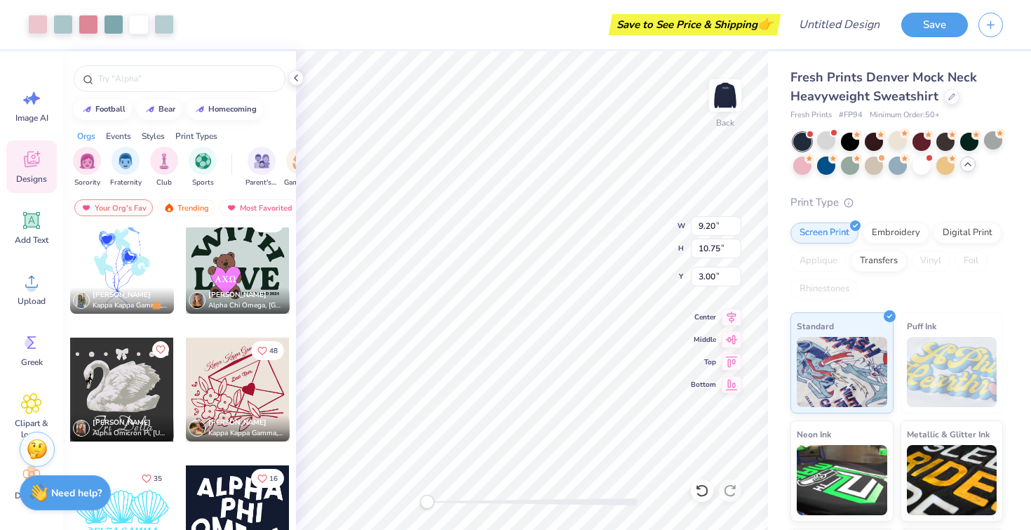
scroll to position [10493, 0]
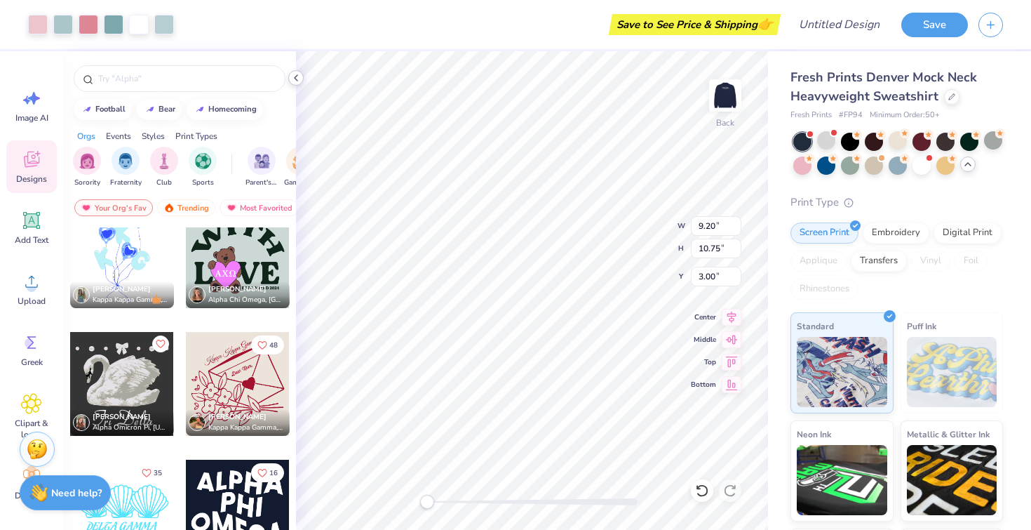
click at [297, 79] on icon at bounding box center [295, 77] width 11 height 11
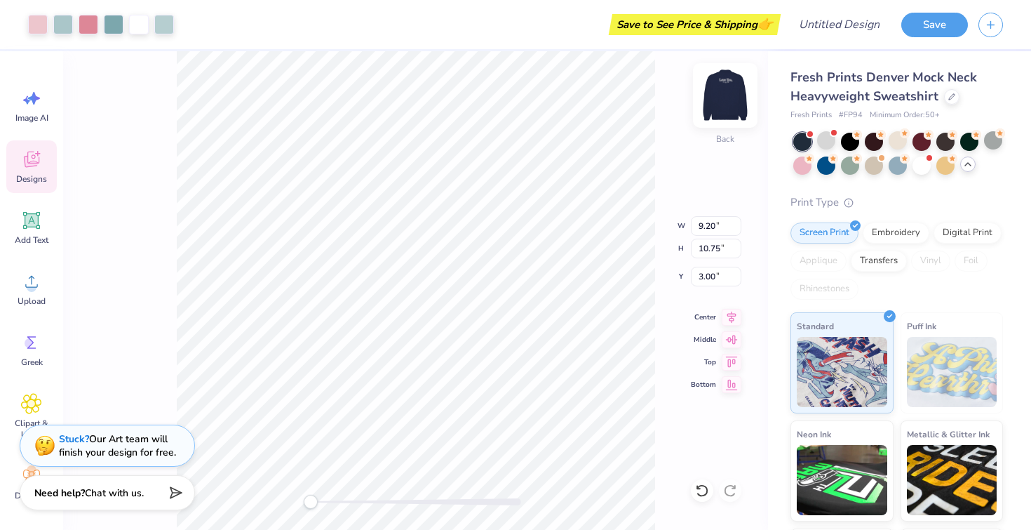
click at [725, 88] on img at bounding box center [725, 95] width 56 height 56
type input "4.85"
type input "5.67"
click at [828, 146] on div at bounding box center [826, 140] width 18 height 18
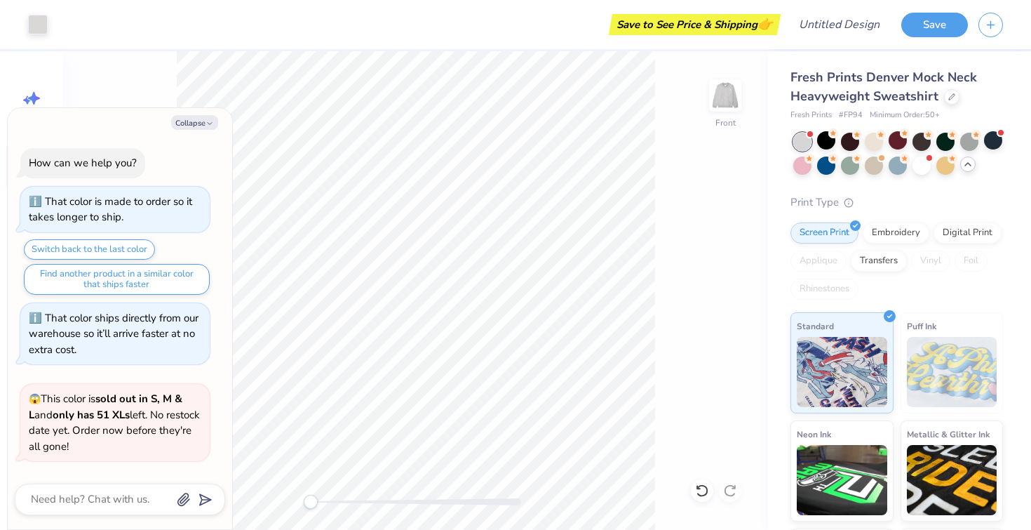
scroll to position [1599, 0]
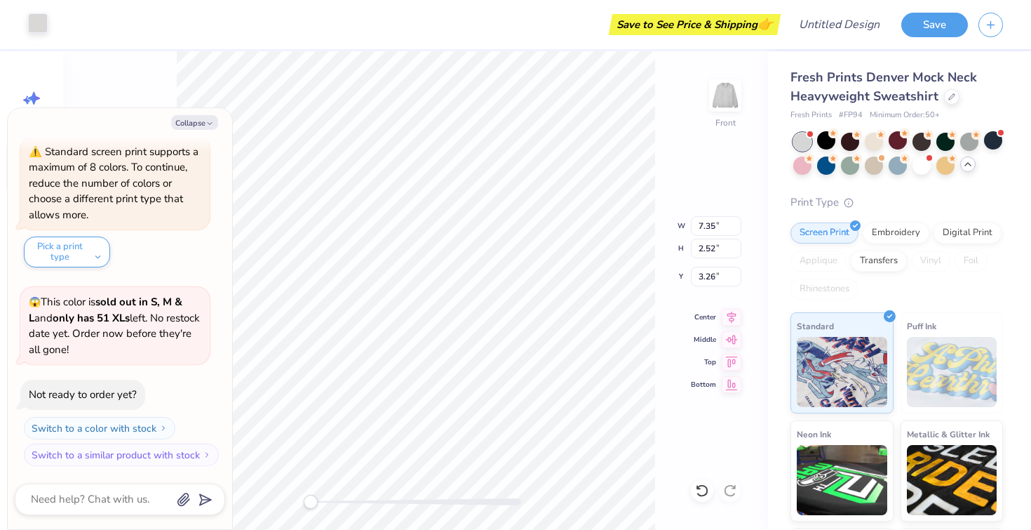
click at [34, 32] on div at bounding box center [38, 23] width 20 height 20
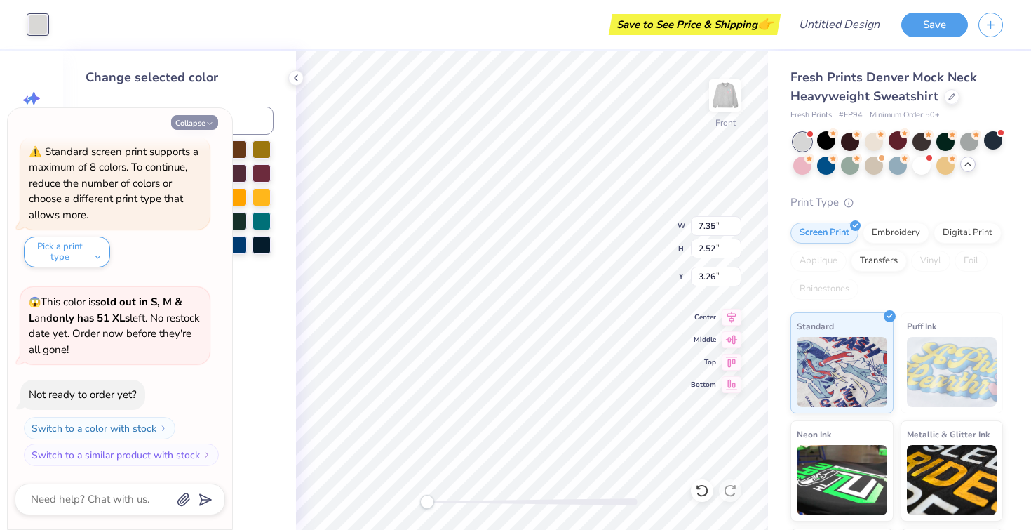
click at [205, 119] on button "Collapse" at bounding box center [194, 122] width 47 height 15
type textarea "x"
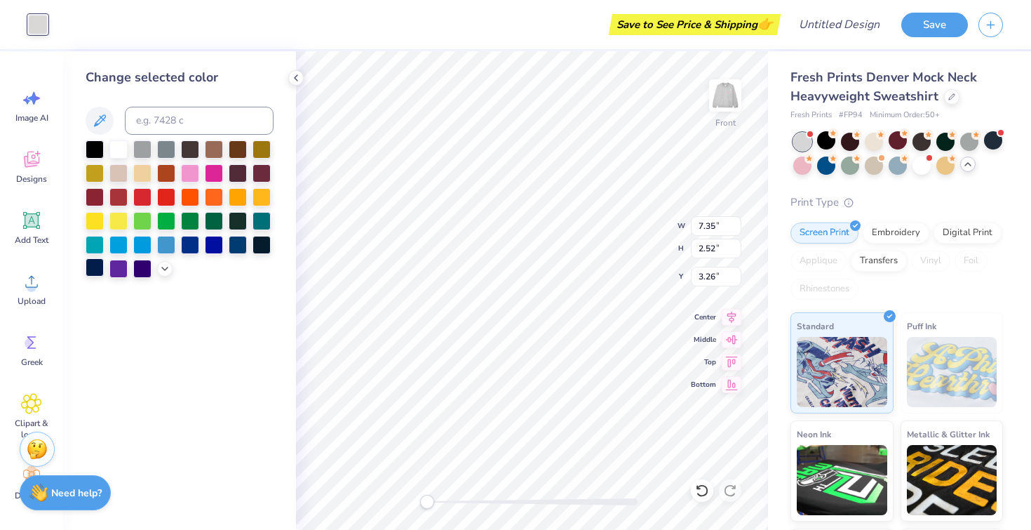
click at [90, 271] on div at bounding box center [95, 267] width 18 height 18
click at [988, 139] on div at bounding box center [993, 140] width 18 height 18
type input "10.74"
type input "3.69"
type input "19.34"
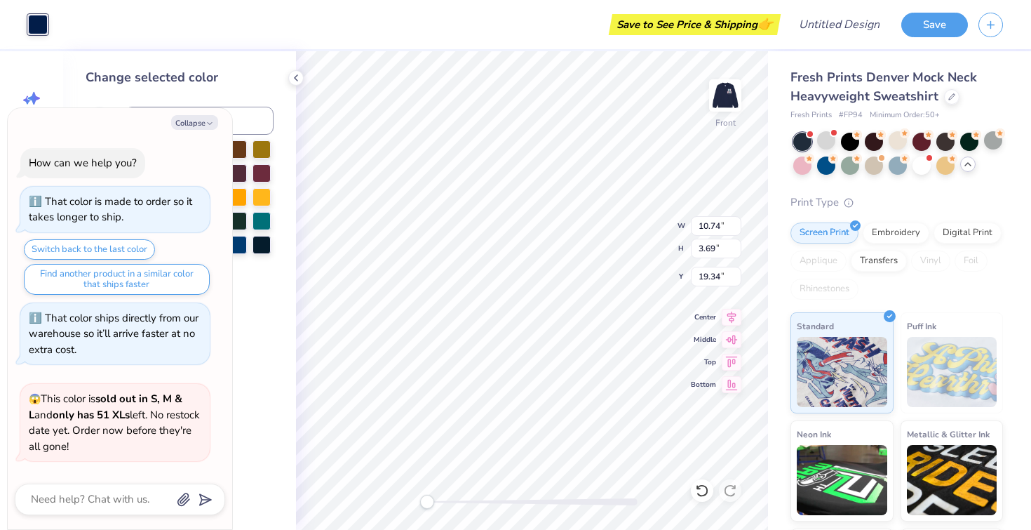
scroll to position [1798, 0]
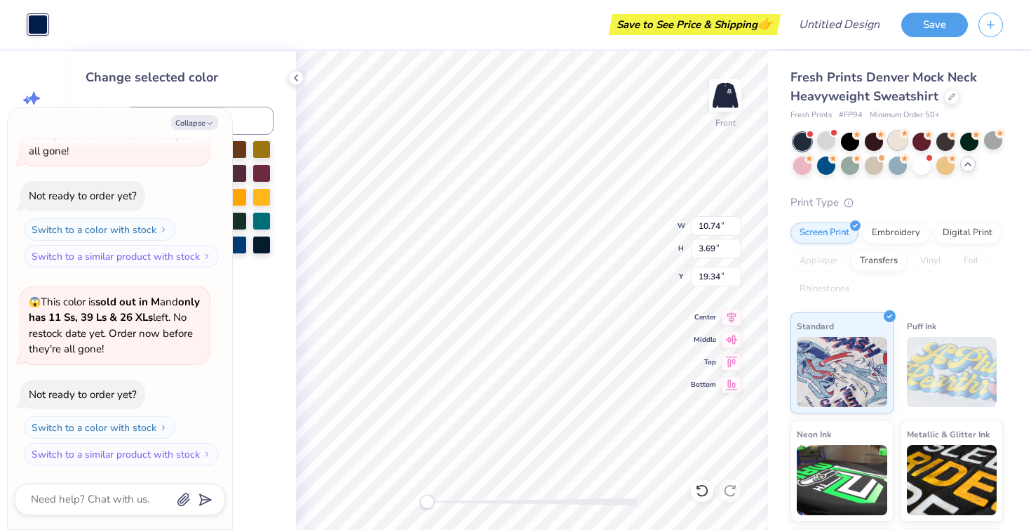
click at [898, 142] on div at bounding box center [898, 140] width 18 height 18
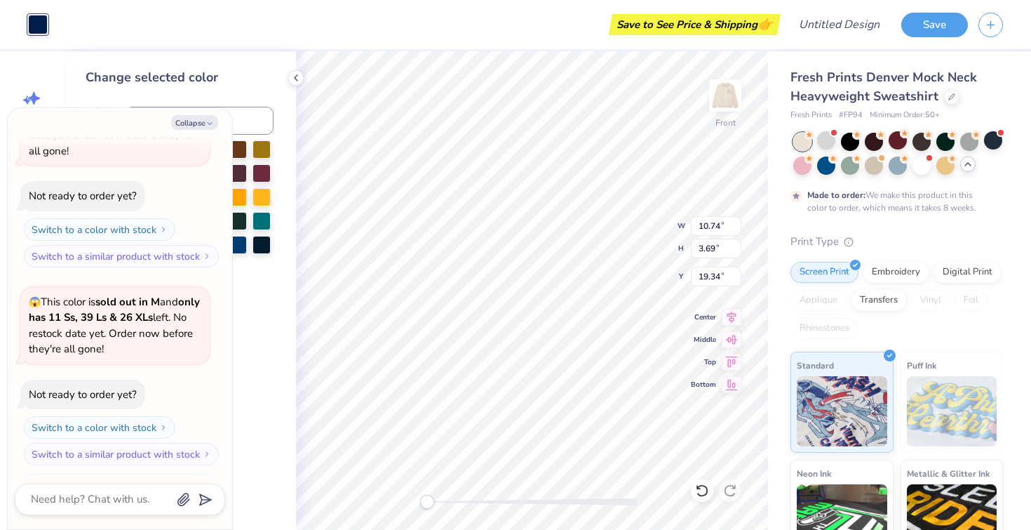
scroll to position [1914, 0]
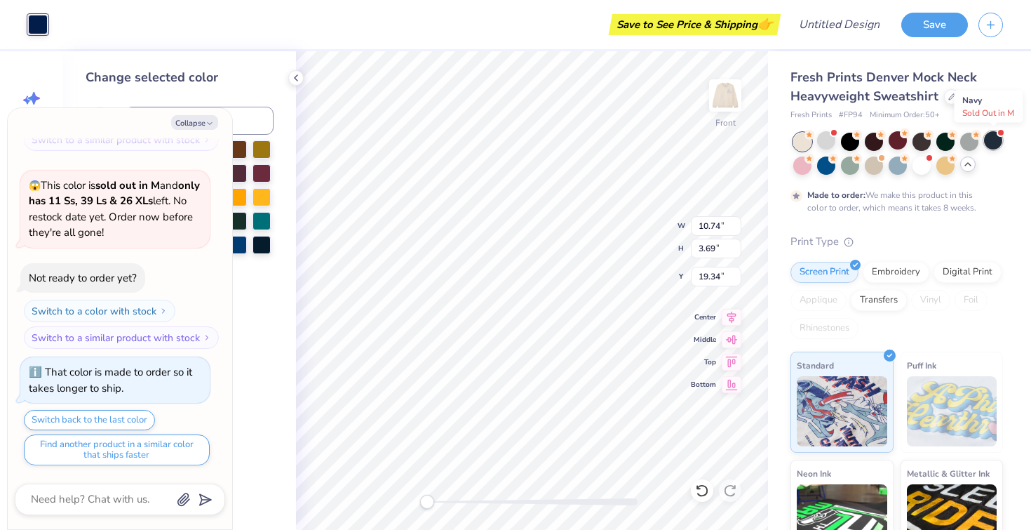
click at [996, 147] on div at bounding box center [993, 140] width 18 height 18
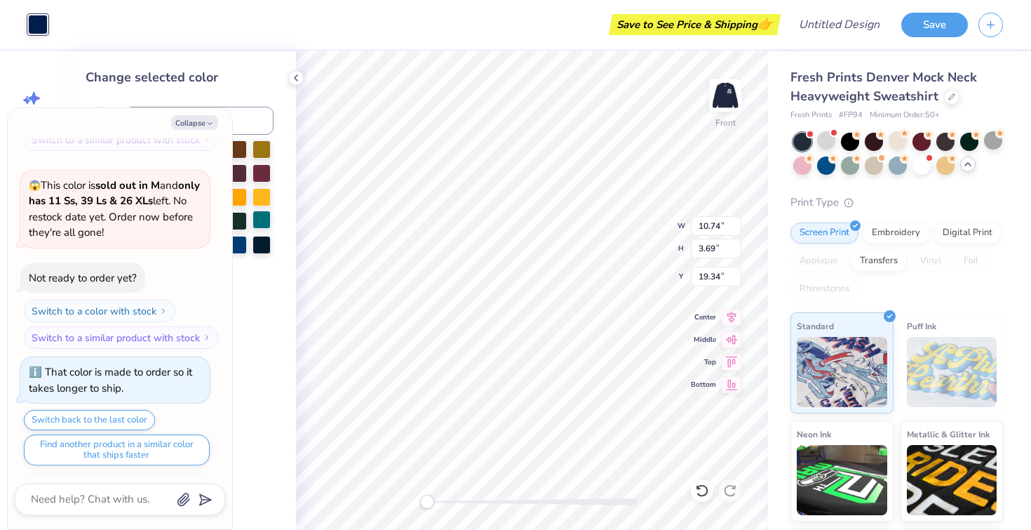
scroll to position [2182, 0]
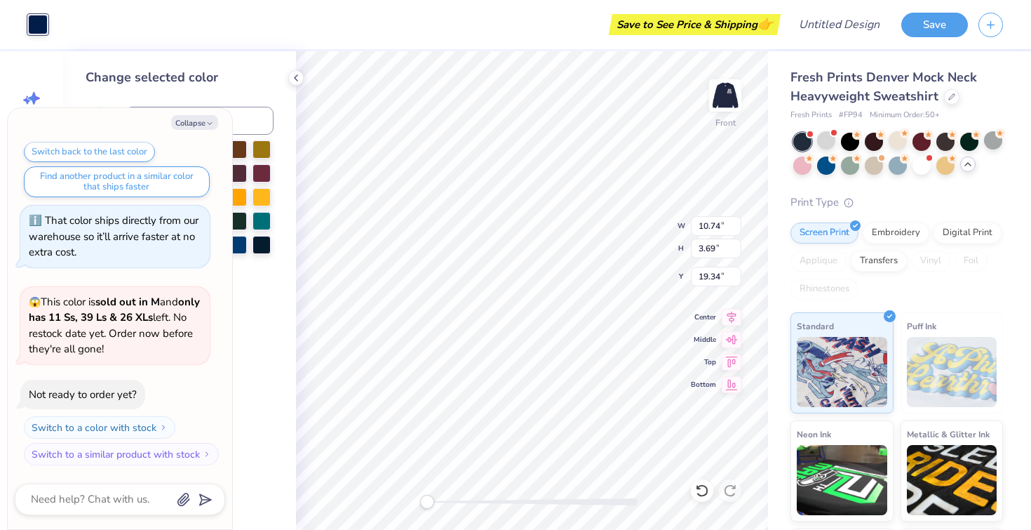
click at [43, 22] on div at bounding box center [38, 25] width 20 height 20
click at [199, 127] on button "Collapse" at bounding box center [194, 122] width 47 height 15
type textarea "x"
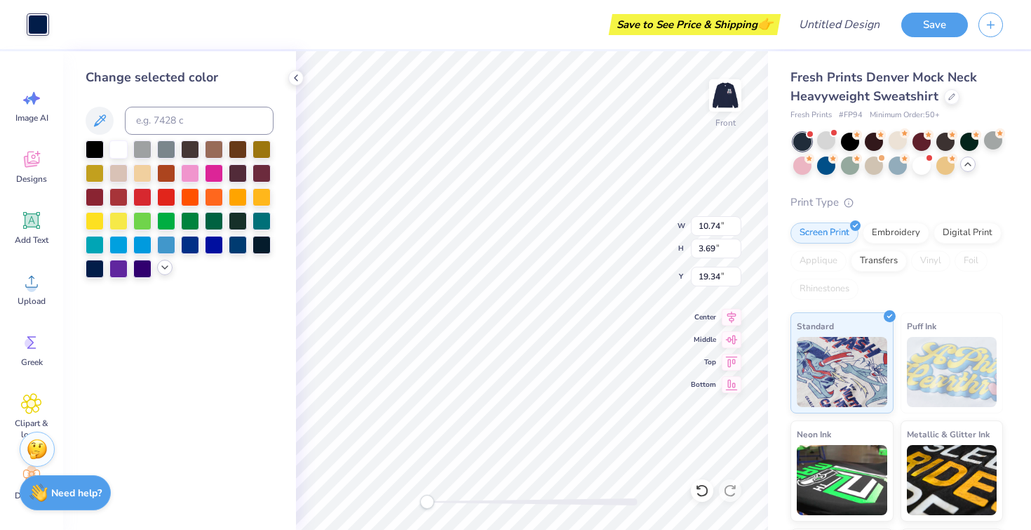
click at [162, 267] on polyline at bounding box center [165, 267] width 6 height 3
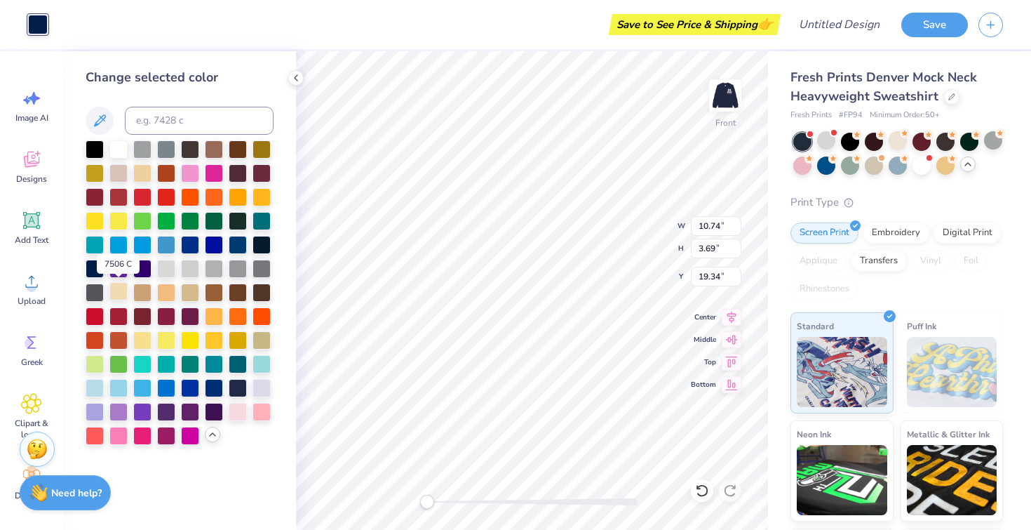
click at [115, 282] on div at bounding box center [118, 291] width 18 height 18
click at [144, 172] on div at bounding box center [142, 172] width 18 height 18
click at [152, 112] on input at bounding box center [199, 121] width 149 height 28
type input "cream"
click at [117, 293] on div at bounding box center [118, 291] width 18 height 18
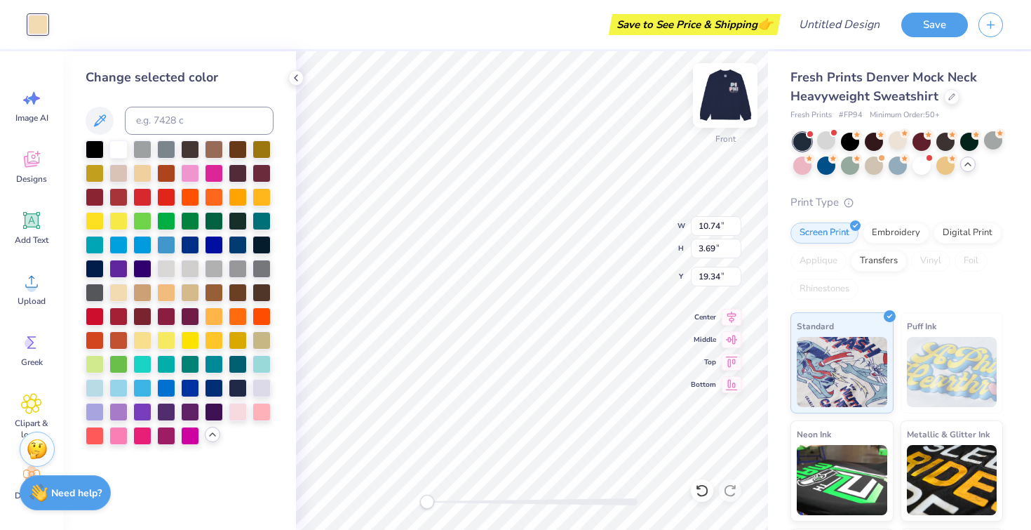
click at [730, 96] on img at bounding box center [725, 95] width 56 height 56
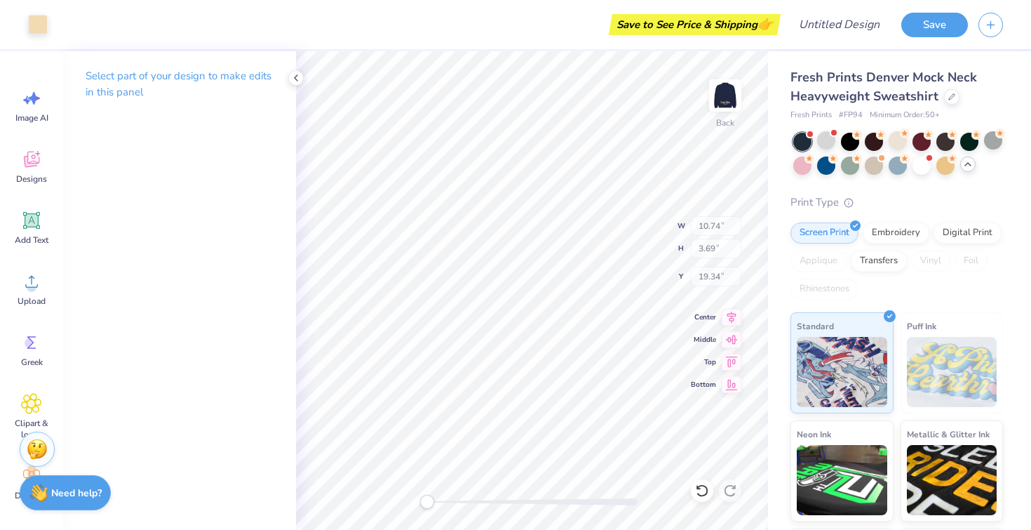
type input "10.75"
type input "14.81"
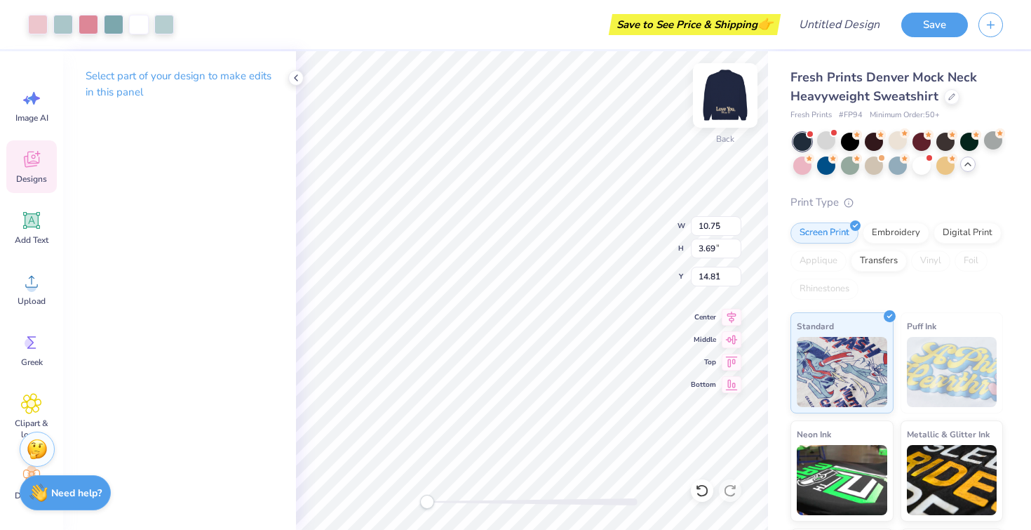
type input "4.85"
type input "5.67"
type input "1.13"
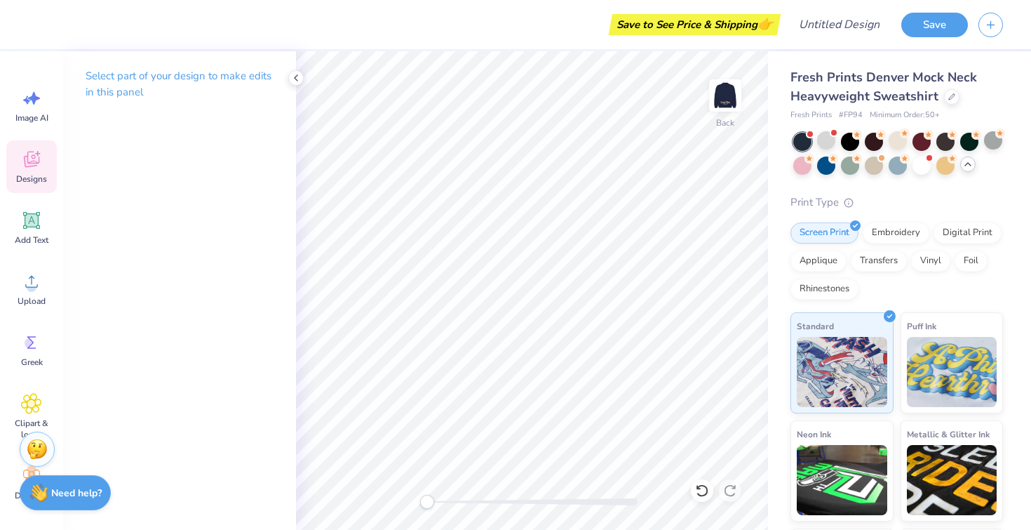
click at [33, 187] on div "Designs" at bounding box center [31, 166] width 51 height 53
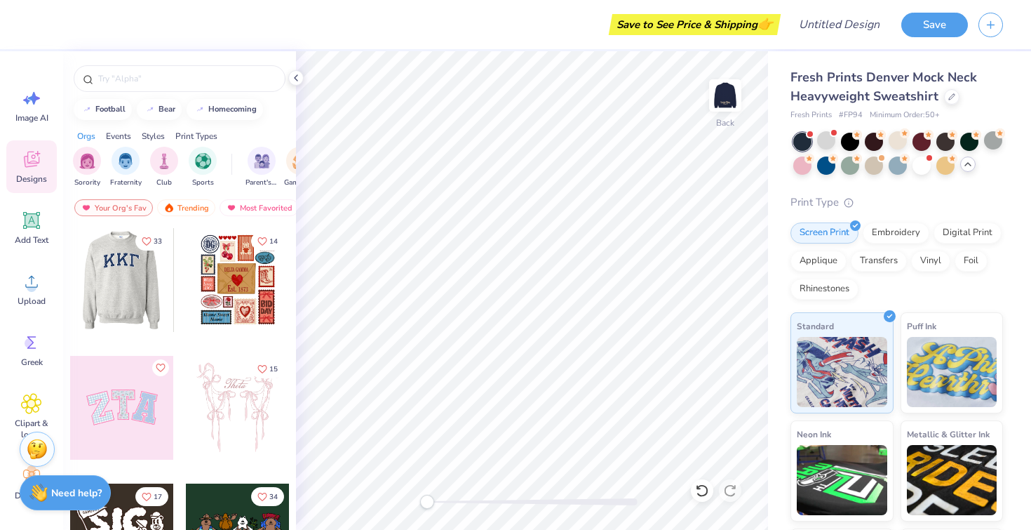
click at [126, 277] on div at bounding box center [121, 280] width 104 height 104
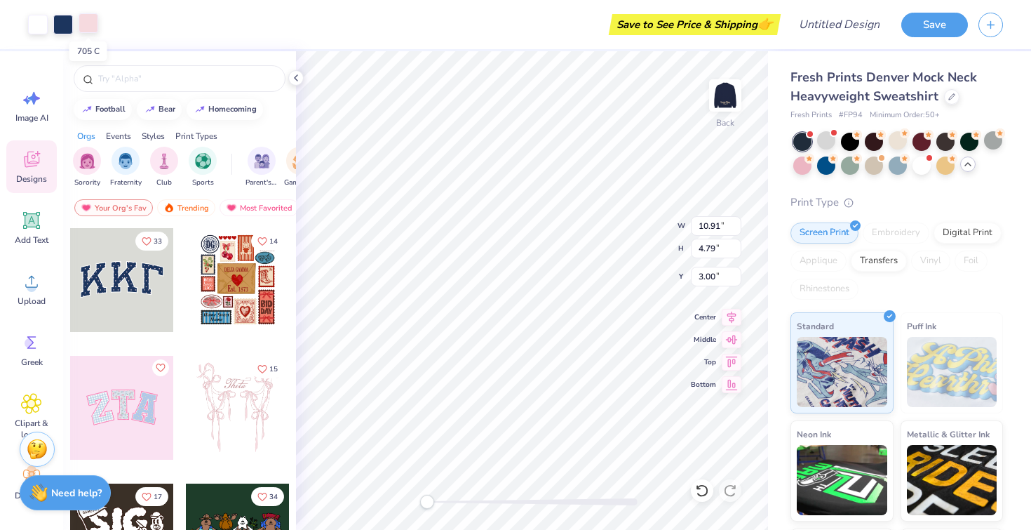
click at [94, 25] on div at bounding box center [89, 23] width 20 height 20
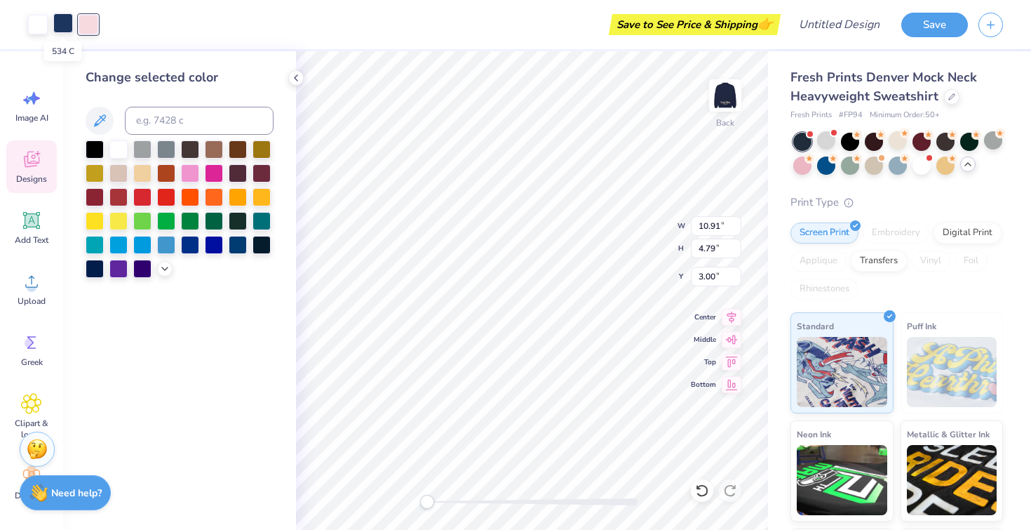
click at [58, 17] on div at bounding box center [63, 23] width 20 height 20
click at [98, 114] on icon at bounding box center [99, 120] width 17 height 17
click at [97, 123] on icon at bounding box center [100, 120] width 12 height 12
click at [84, 25] on div at bounding box center [89, 23] width 20 height 20
click at [196, 177] on div at bounding box center [190, 172] width 18 height 18
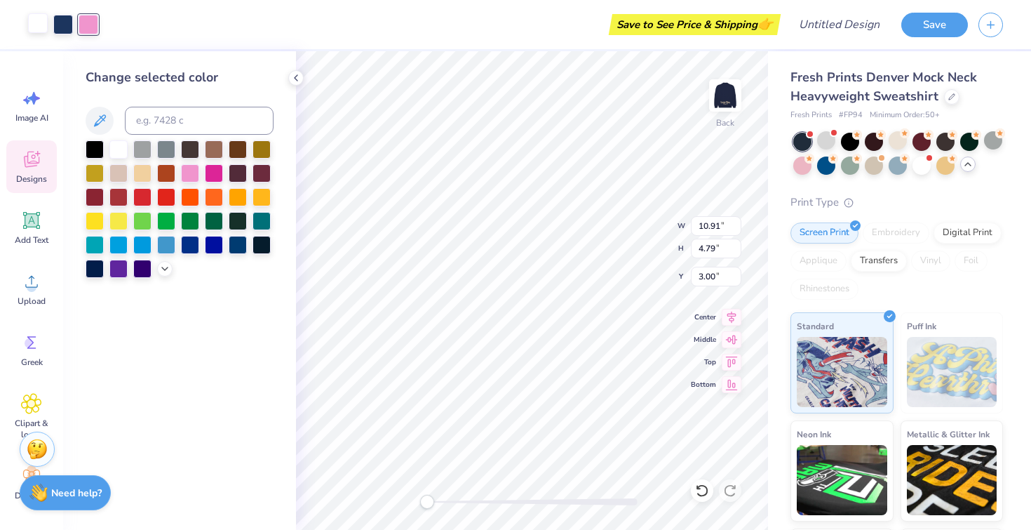
click at [36, 27] on div at bounding box center [38, 23] width 20 height 20
click at [215, 174] on div at bounding box center [214, 172] width 18 height 18
click at [141, 168] on div at bounding box center [142, 172] width 18 height 18
click at [163, 272] on icon at bounding box center [164, 267] width 11 height 11
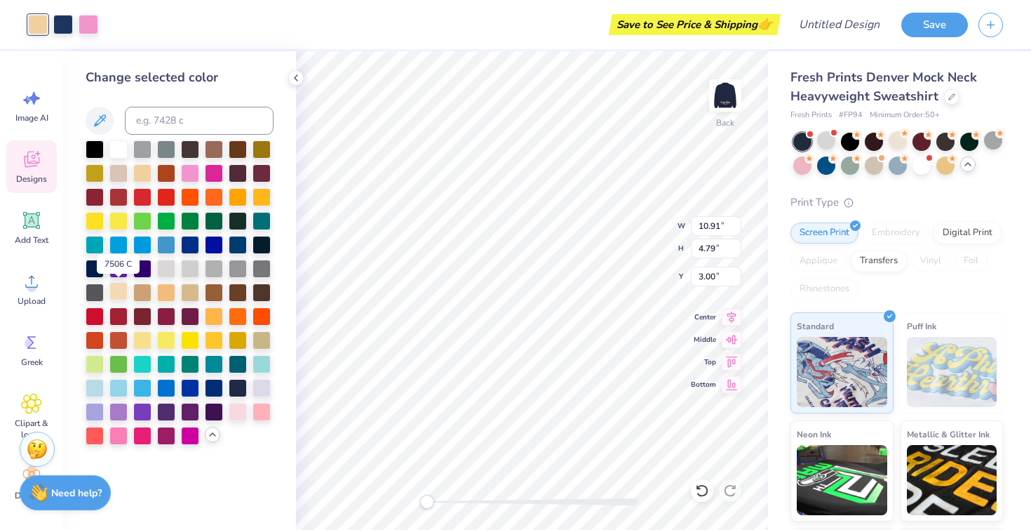
click at [119, 288] on div at bounding box center [118, 291] width 18 height 18
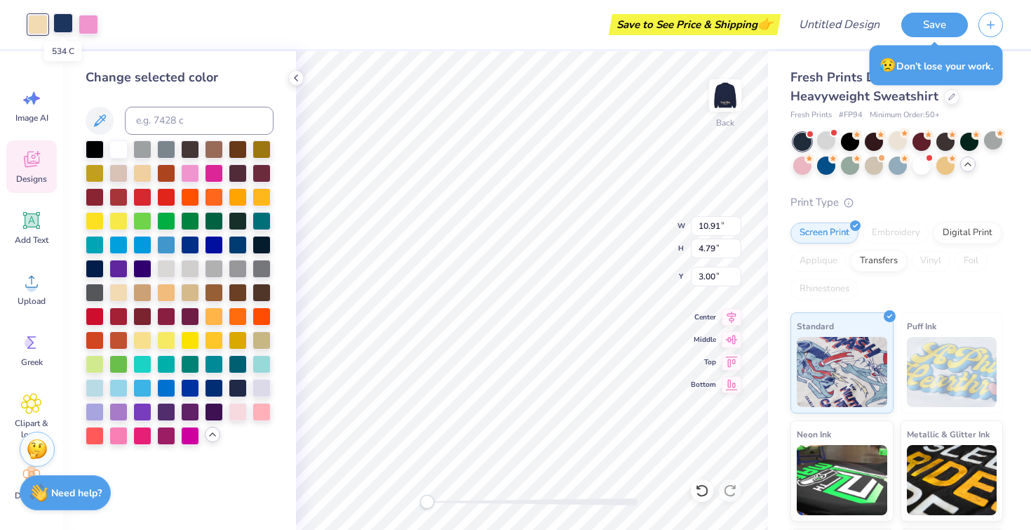
click at [65, 29] on div at bounding box center [63, 23] width 20 height 20
click at [116, 154] on div at bounding box center [118, 148] width 18 height 18
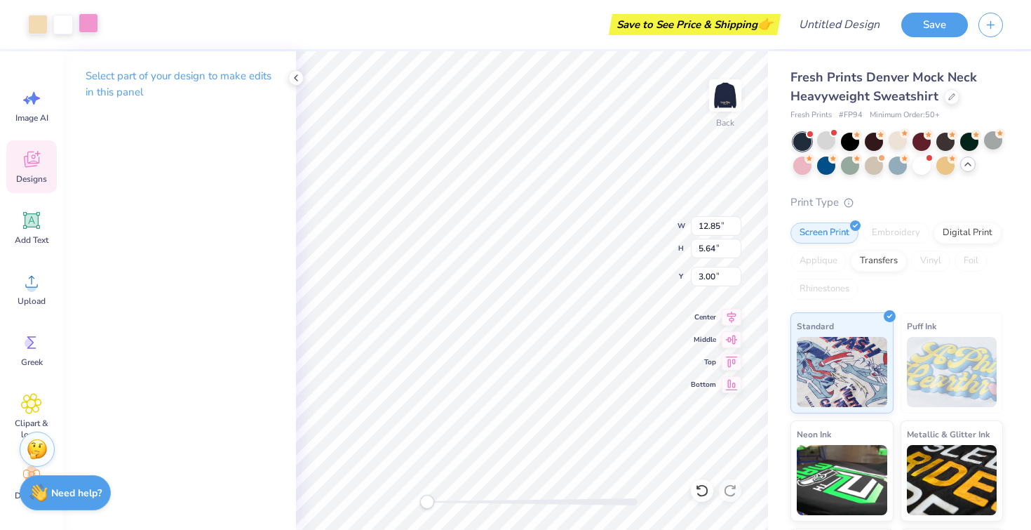
click at [95, 23] on div at bounding box center [89, 23] width 20 height 20
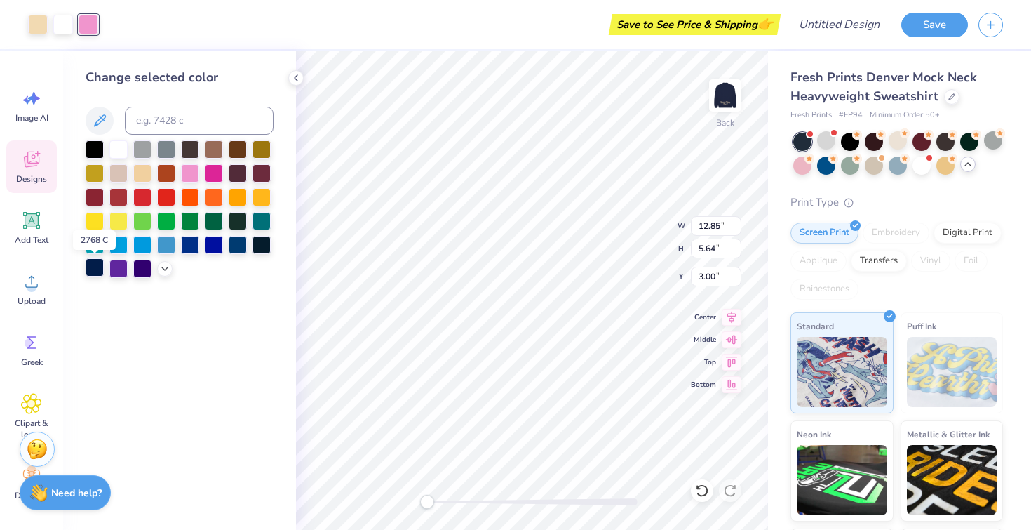
click at [98, 264] on div at bounding box center [95, 267] width 18 height 18
click at [146, 173] on div at bounding box center [142, 172] width 18 height 18
click at [145, 152] on div at bounding box center [142, 149] width 18 height 18
click at [39, 22] on div at bounding box center [38, 23] width 20 height 20
click at [166, 149] on div at bounding box center [166, 148] width 18 height 18
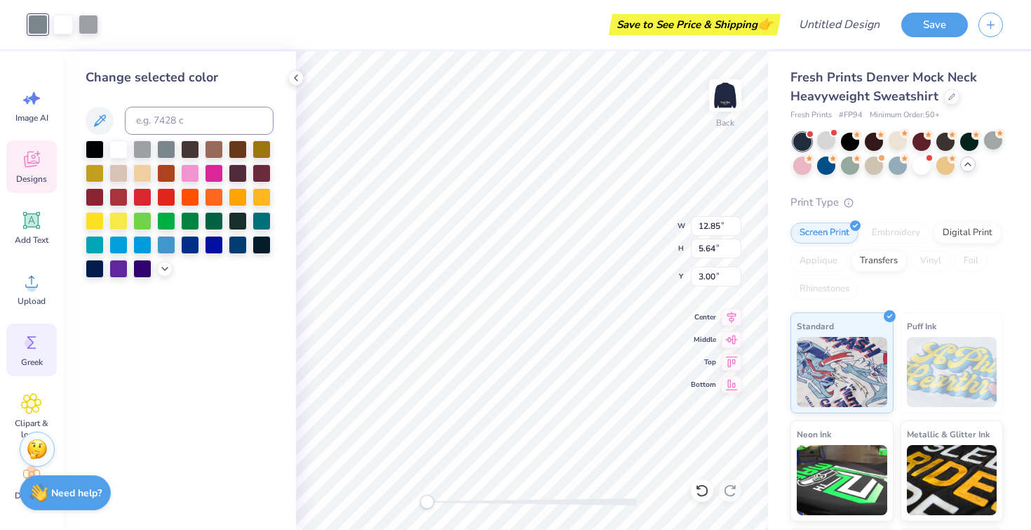
click at [29, 364] on span "Greek" at bounding box center [32, 361] width 22 height 11
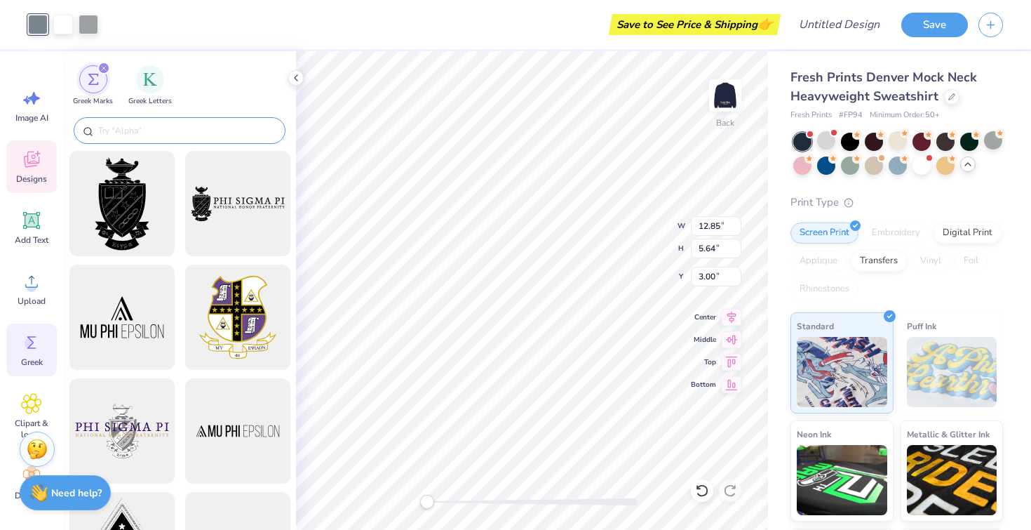
click at [149, 126] on input "text" at bounding box center [187, 130] width 180 height 14
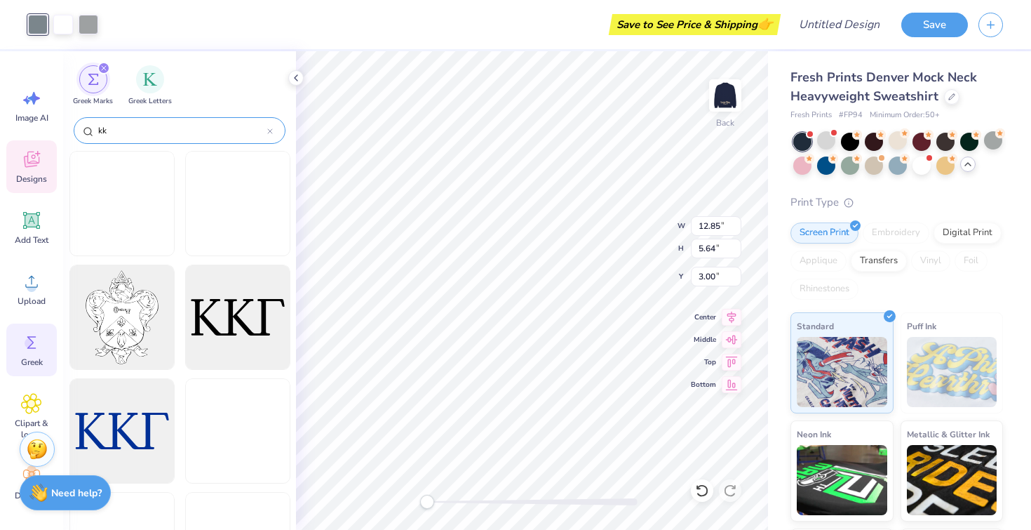
type input "kkg"
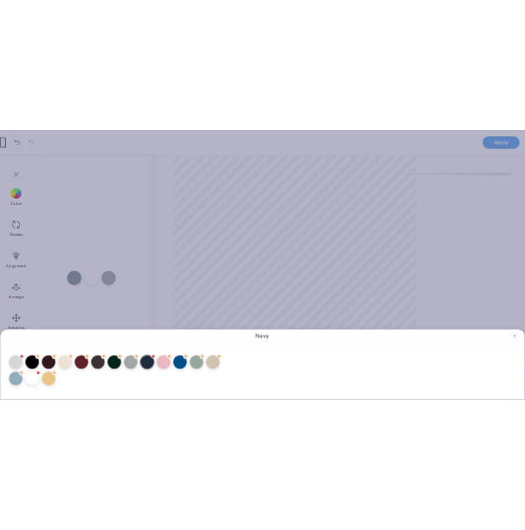
scroll to position [0, 0]
